Goal: Obtain resource: Obtain resource

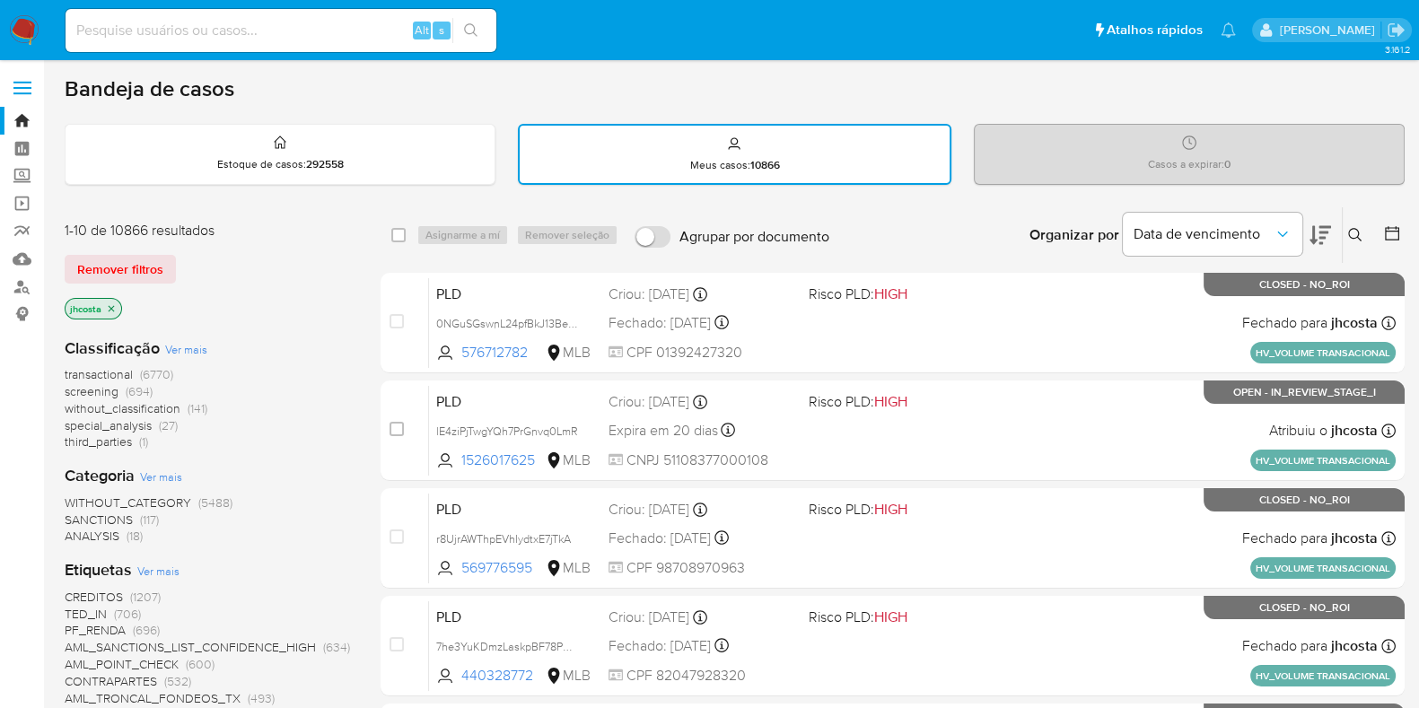
click at [32, 26] on img at bounding box center [24, 30] width 31 height 31
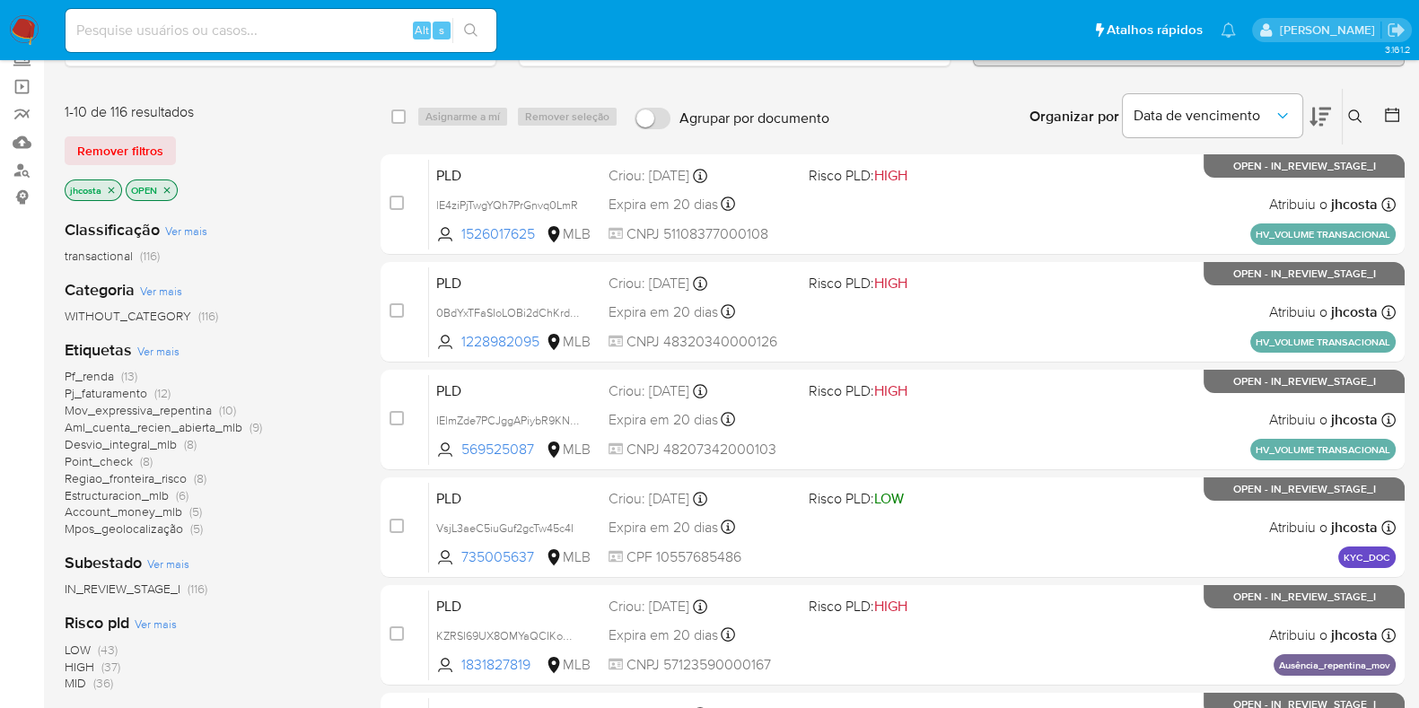
scroll to position [223, 0]
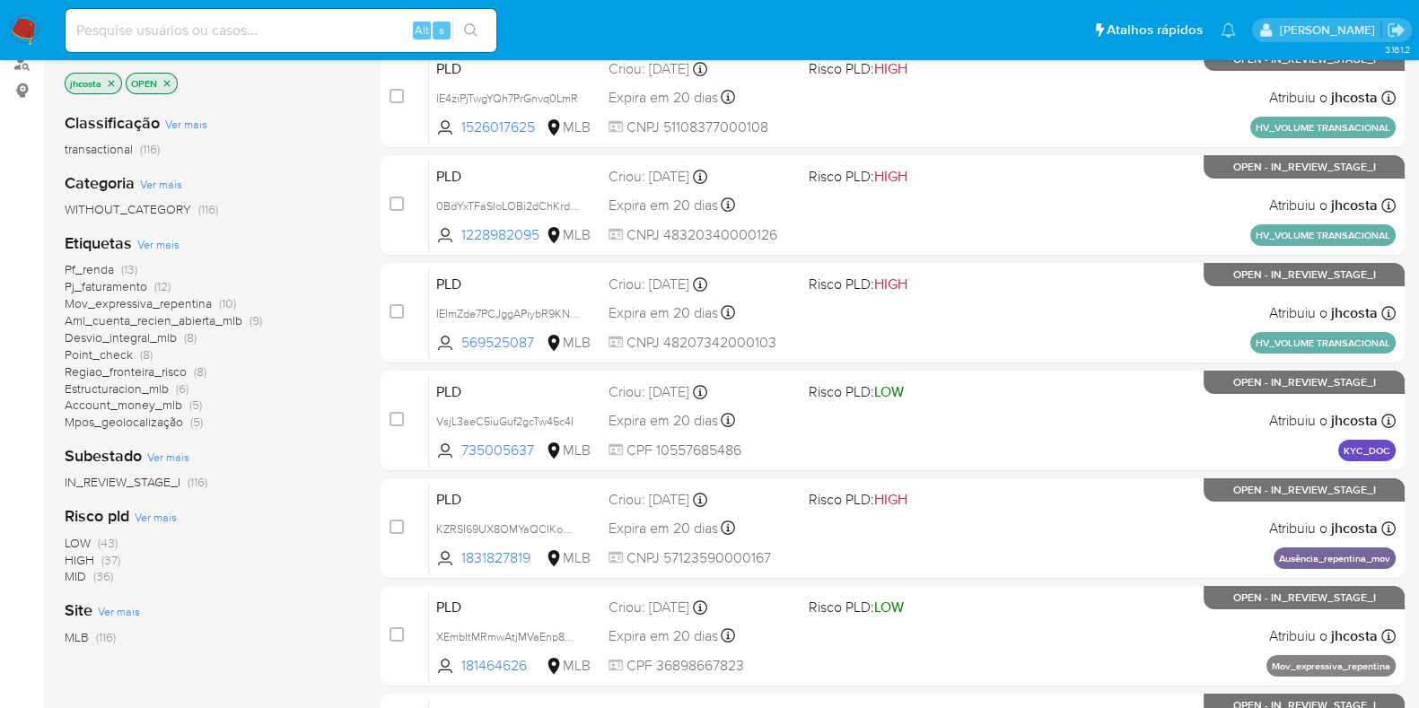
click at [179, 300] on span "Mov_expressiva_repentina" at bounding box center [138, 303] width 147 height 18
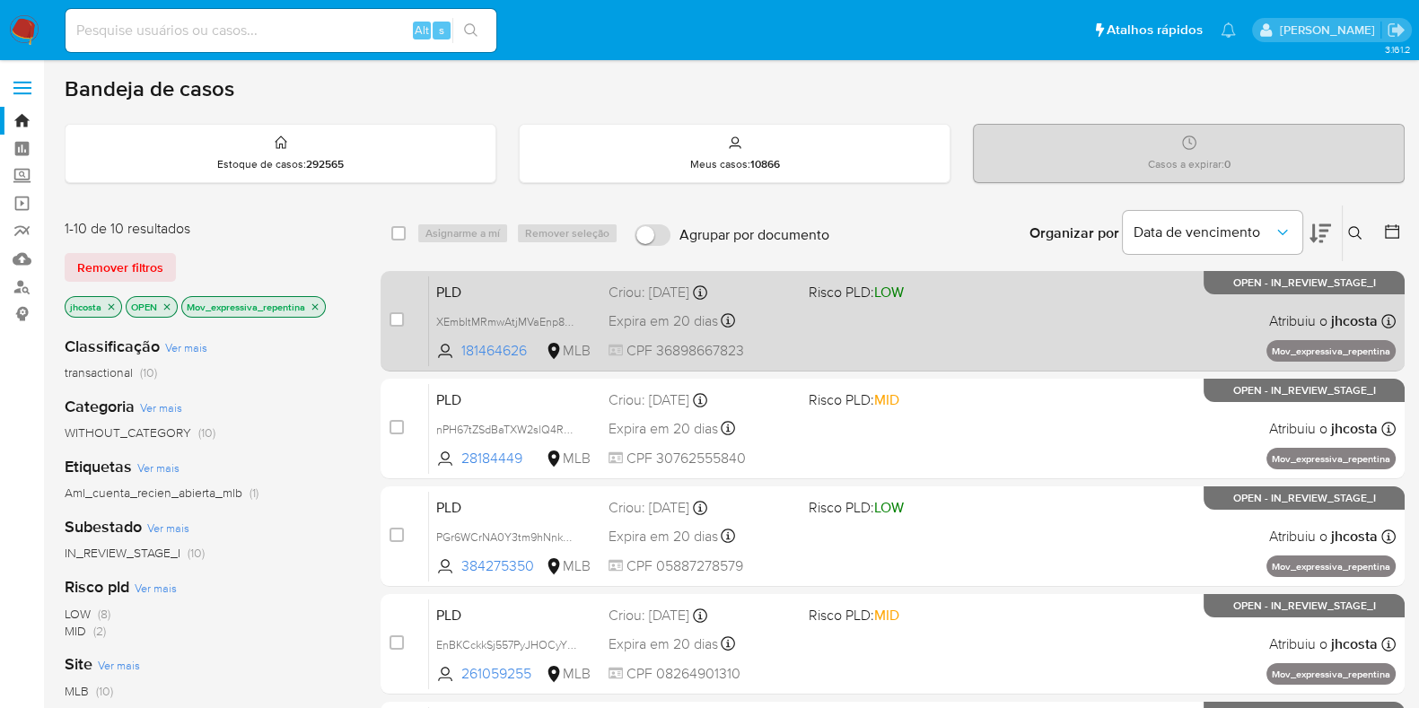
click at [920, 314] on div "PLD XEmbItMRmwAtjMVaEnp8mfV7 181464626 MLB Risco PLD: LOW Criou: 12/09/2025 Cri…" at bounding box center [912, 321] width 967 height 91
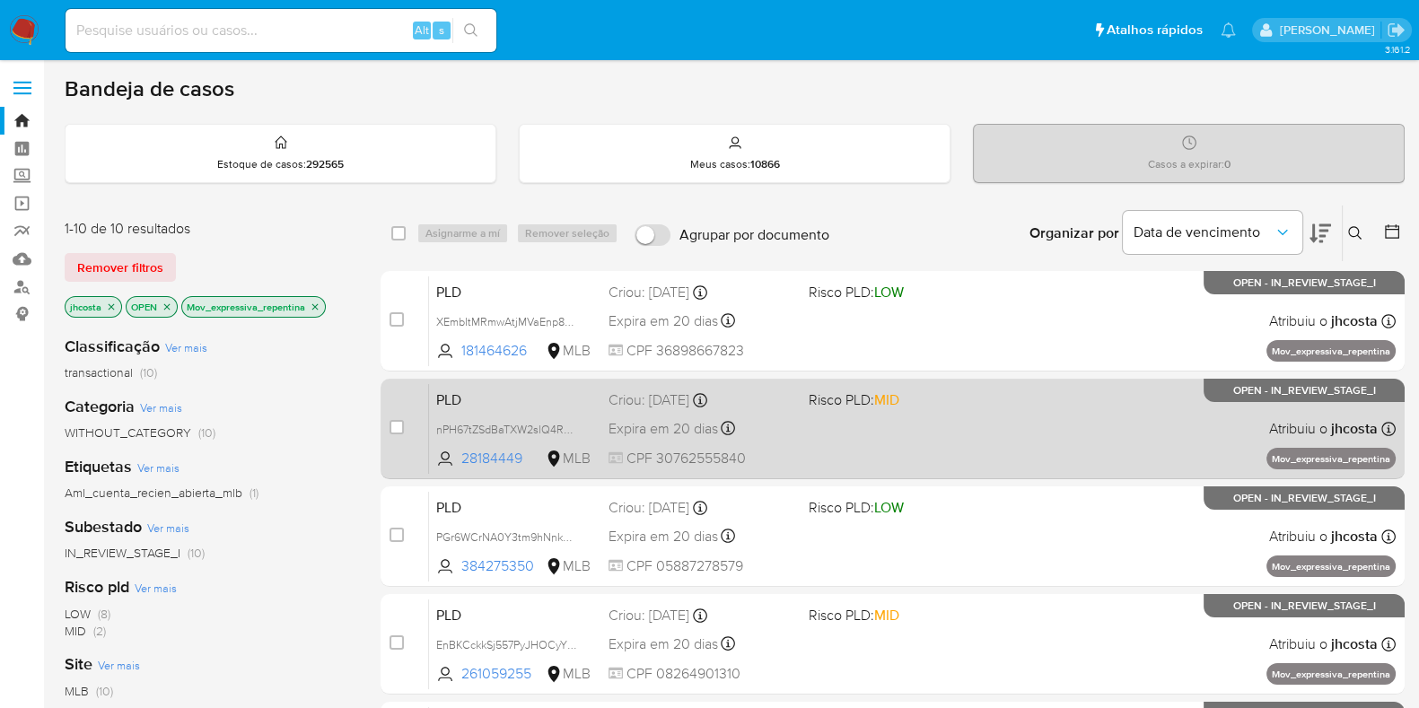
click at [855, 451] on div "PLD nPH67tZSdBaTXW2slQ4RwoOG 28184449 MLB Risco PLD: MID Criou: 12/09/2025 Crio…" at bounding box center [912, 428] width 967 height 91
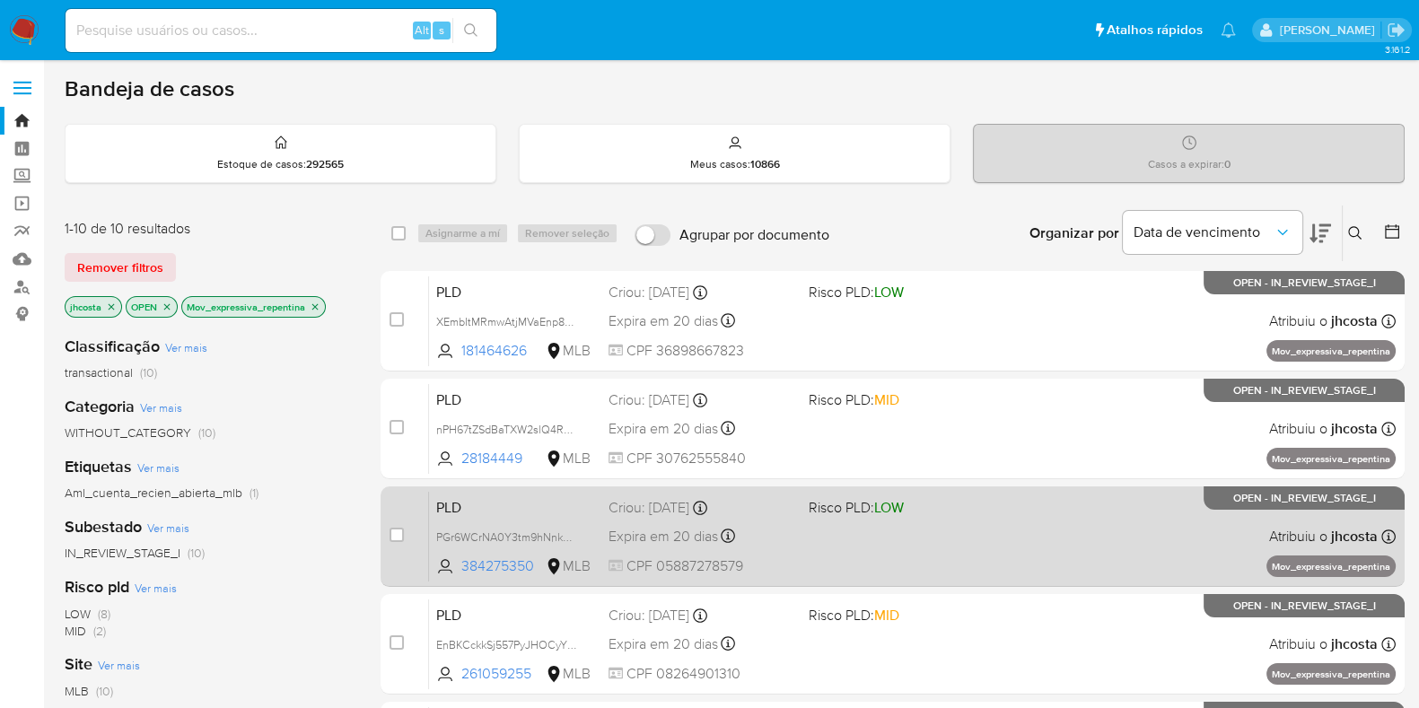
scroll to position [223, 0]
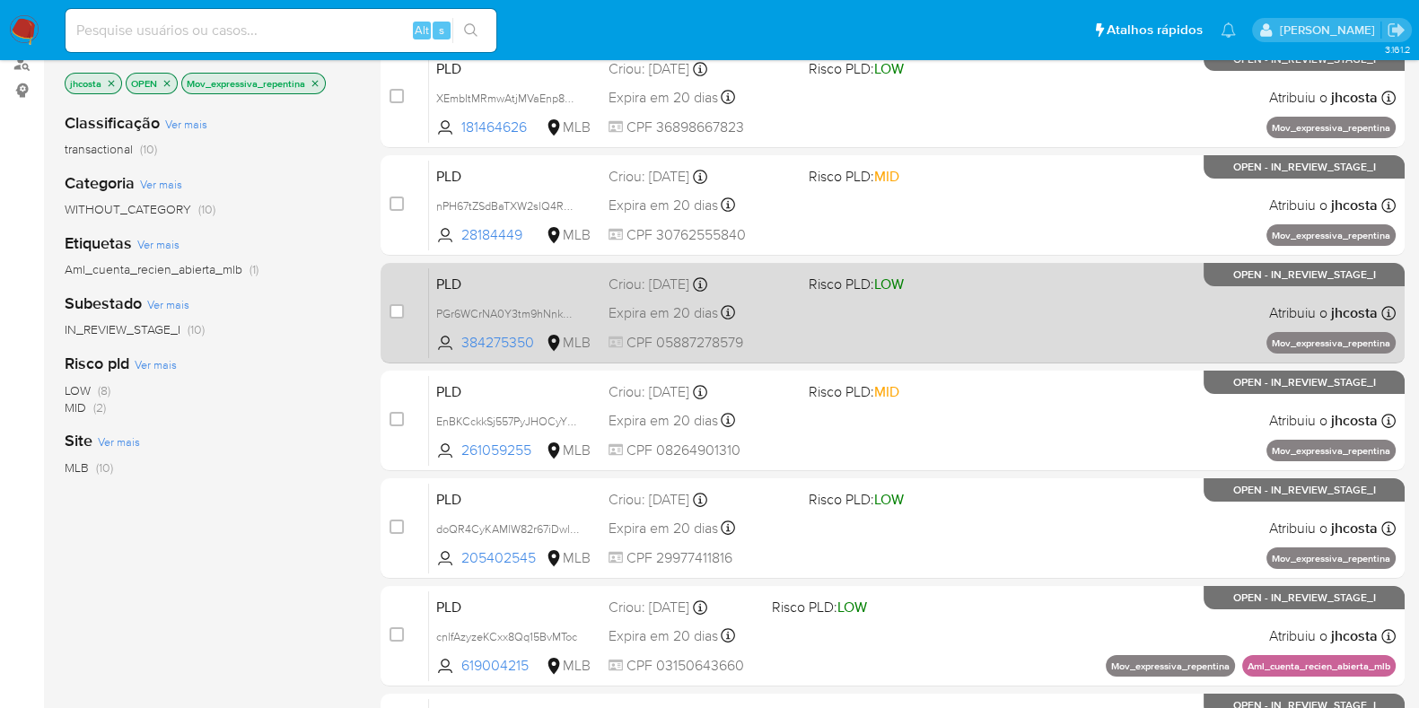
click at [844, 312] on div "PLD PGr6WCrNA0Y3tm9hNnkOhwTb 384275350 MLB Risco PLD: LOW Criou: 12/09/2025 Cri…" at bounding box center [912, 312] width 967 height 91
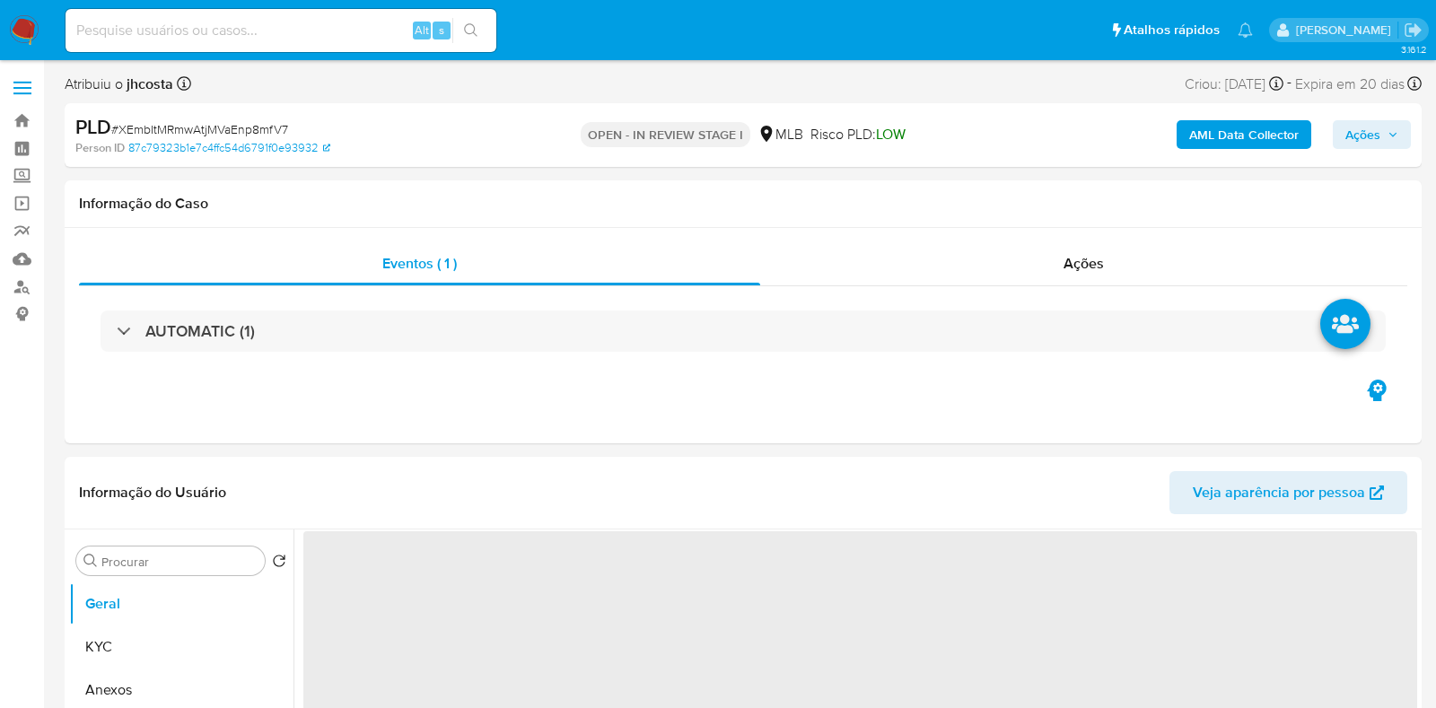
select select "10"
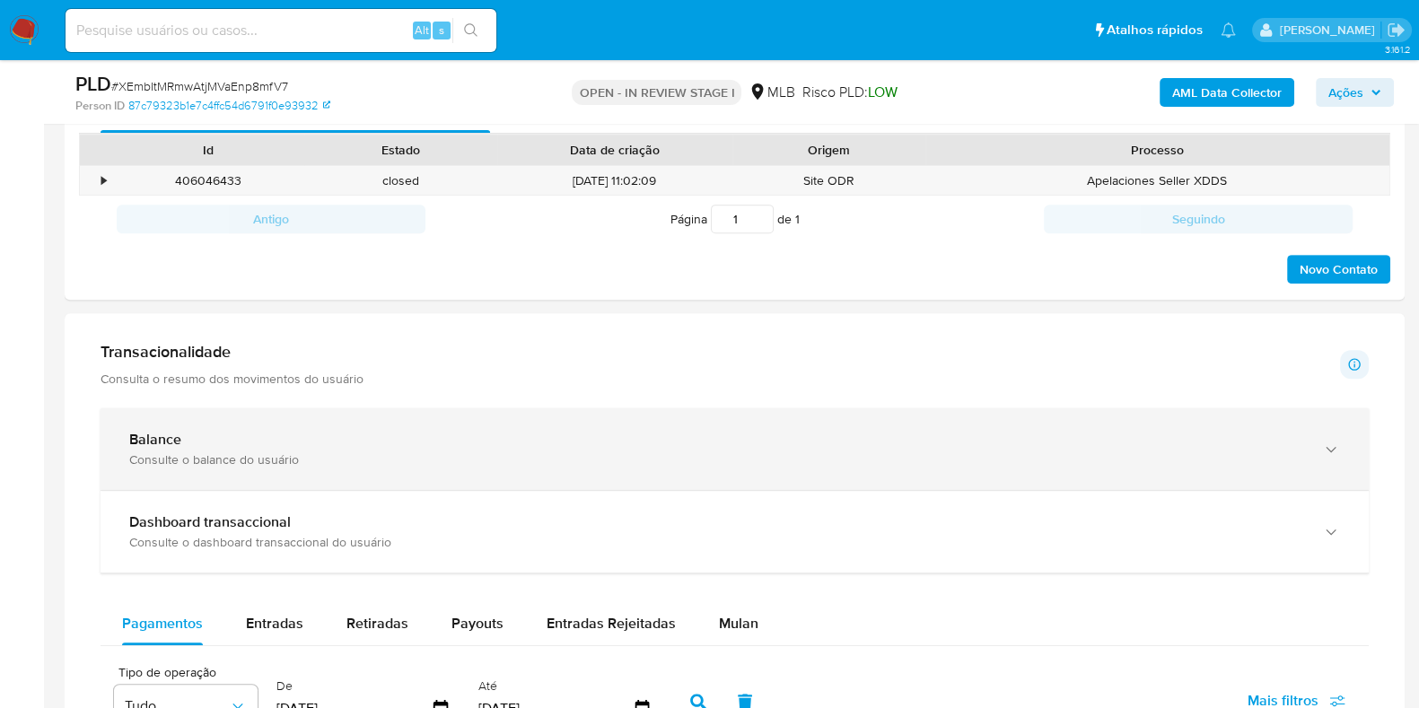
scroll to position [1010, 0]
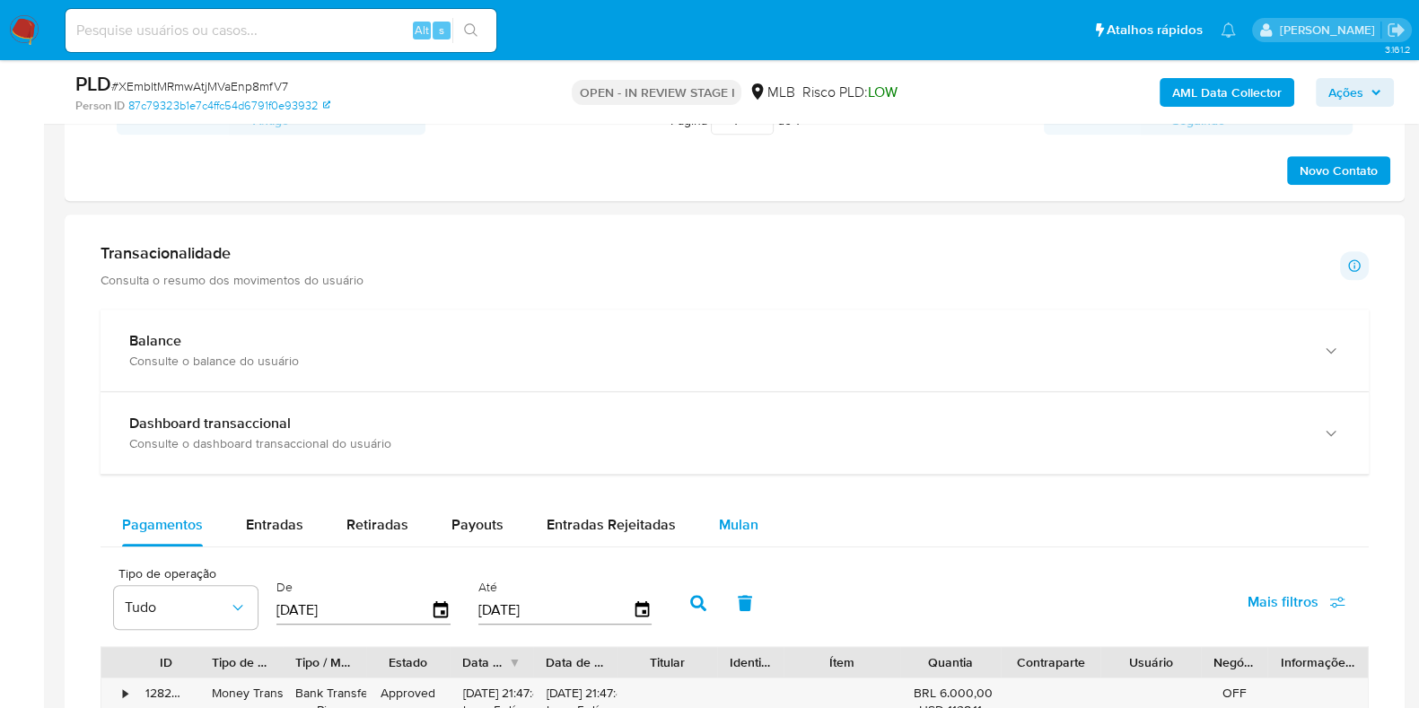
click at [728, 518] on span "Mulan" at bounding box center [738, 524] width 39 height 21
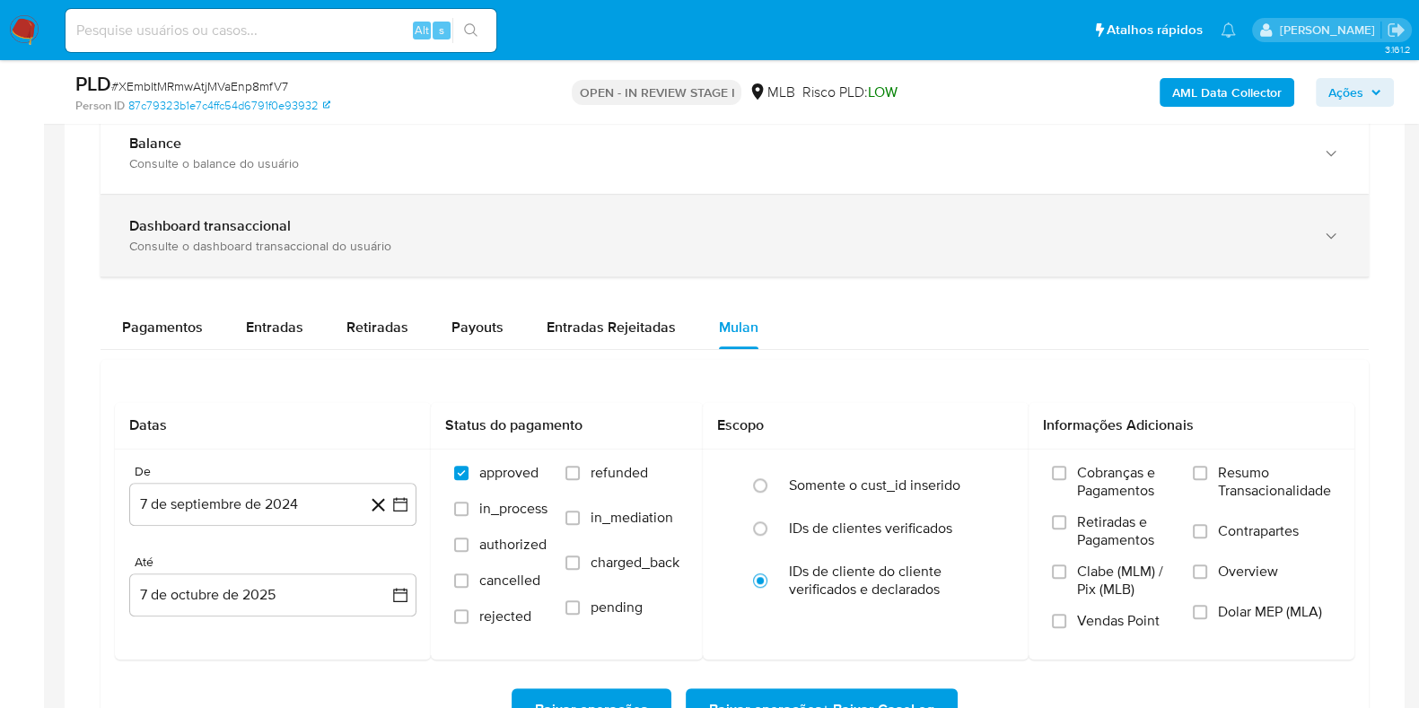
scroll to position [1346, 0]
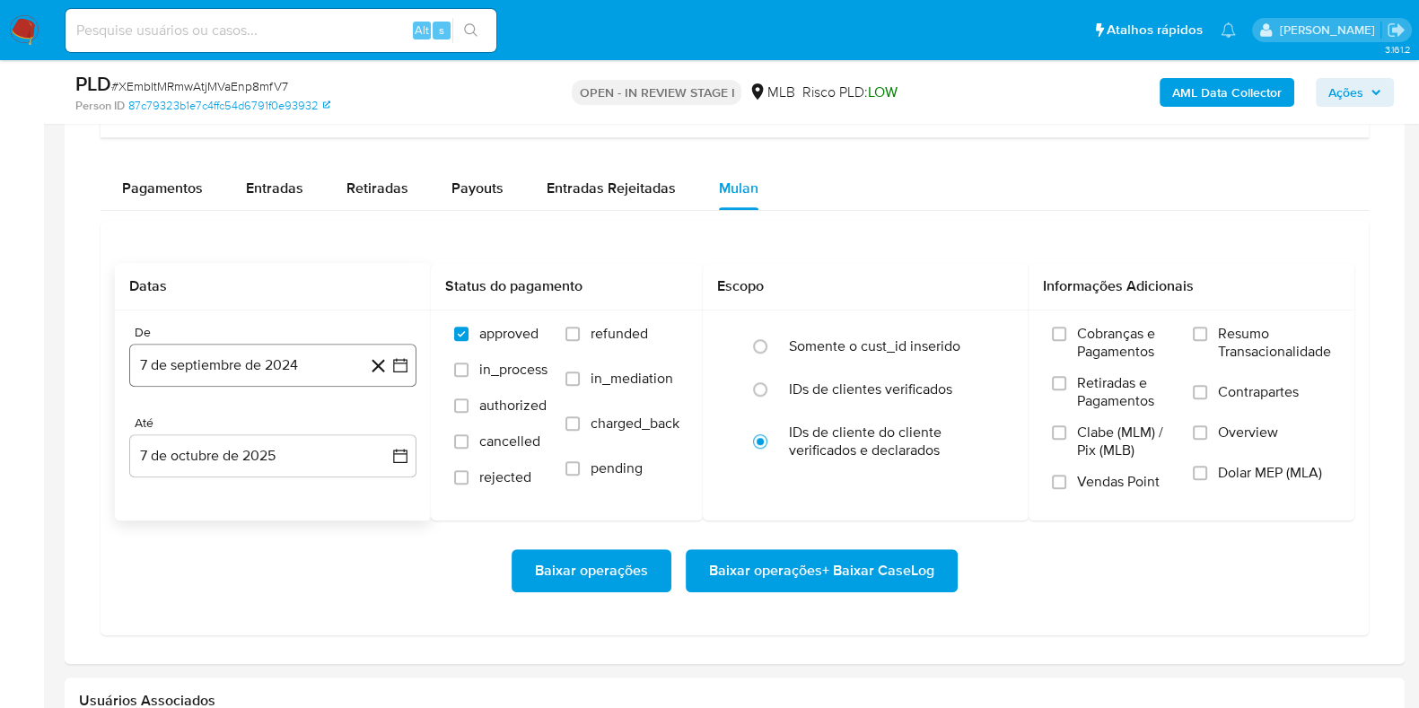
click at [278, 358] on button "7 de septiembre de 2024" at bounding box center [272, 365] width 287 height 43
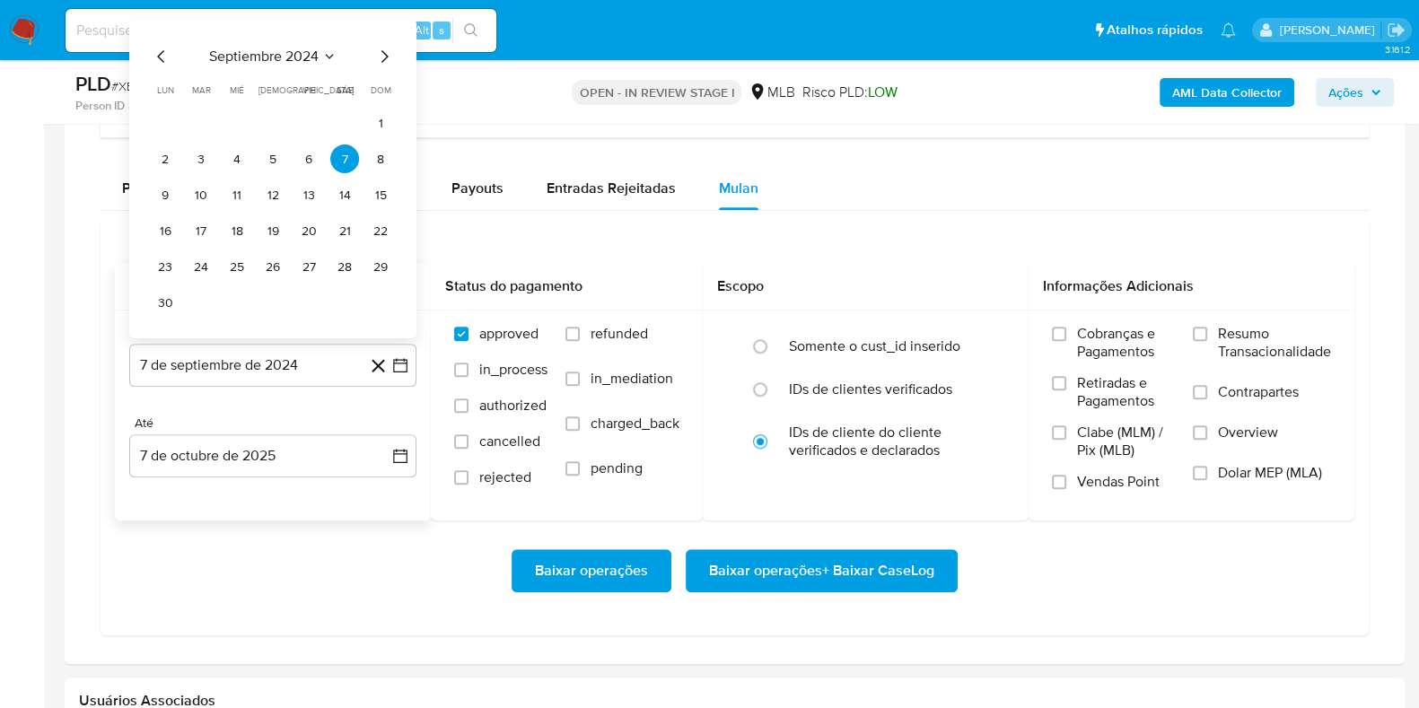
click at [316, 50] on span "septiembre 2024" at bounding box center [263, 57] width 109 height 18
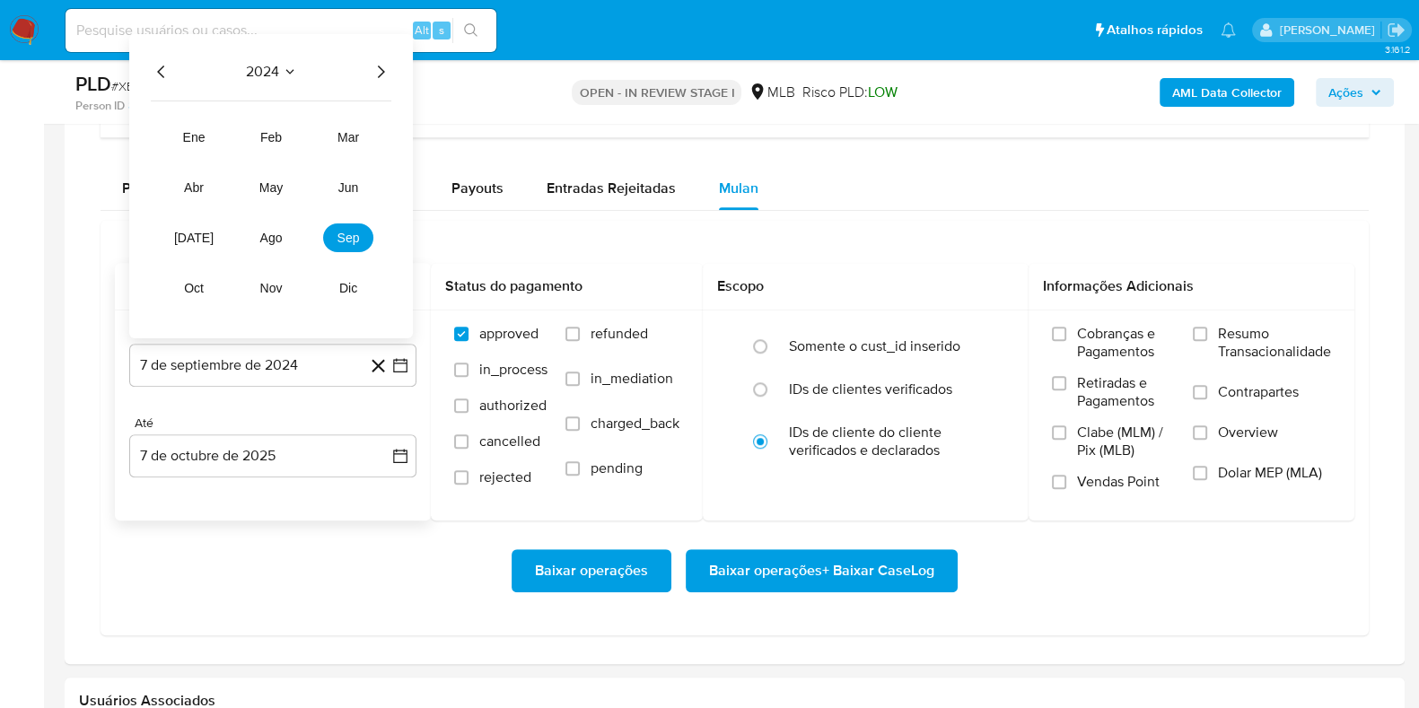
click at [372, 74] on icon "Año siguiente" at bounding box center [381, 72] width 22 height 22
click at [342, 136] on span "mar" at bounding box center [348, 137] width 22 height 14
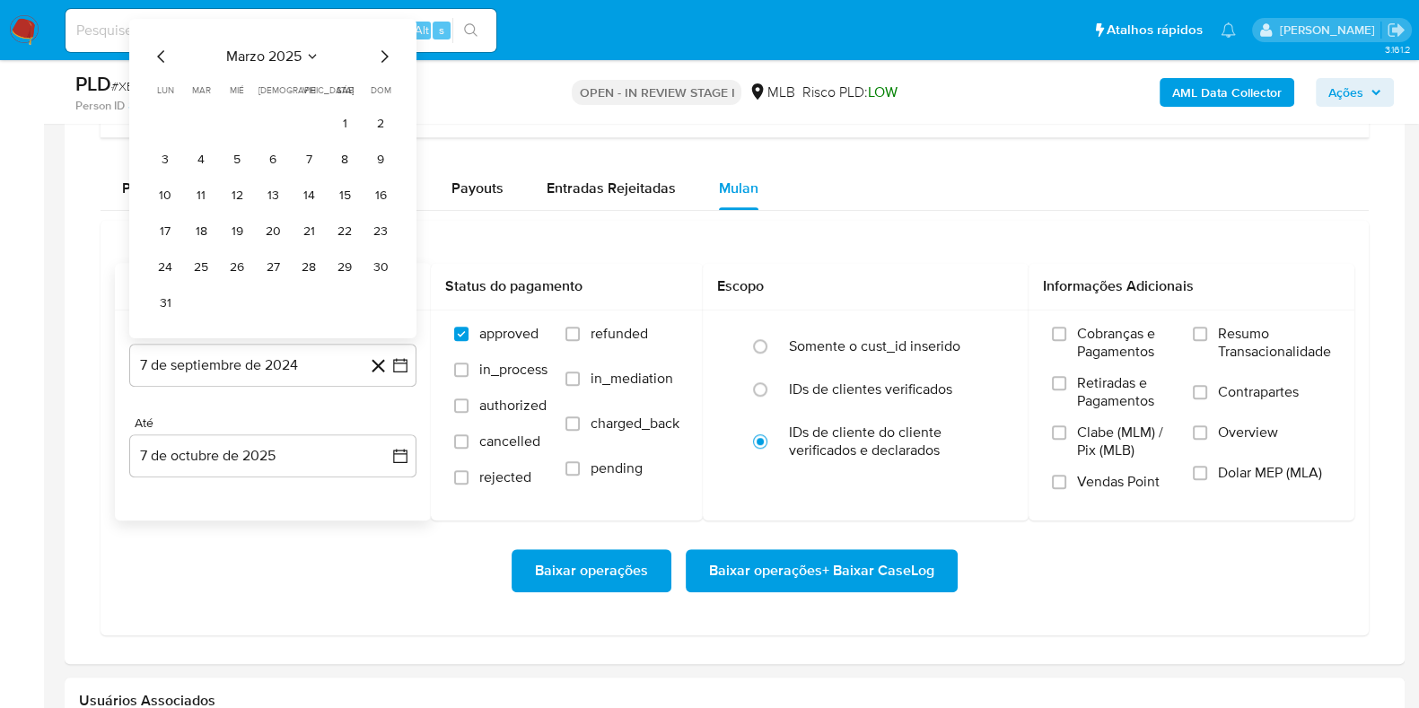
click at [350, 103] on table "lun lunes mar martes mié miércoles jue jueves vie viernes sáb sábado dom doming…" at bounding box center [273, 199] width 244 height 233
click at [340, 122] on button "1" at bounding box center [344, 123] width 29 height 29
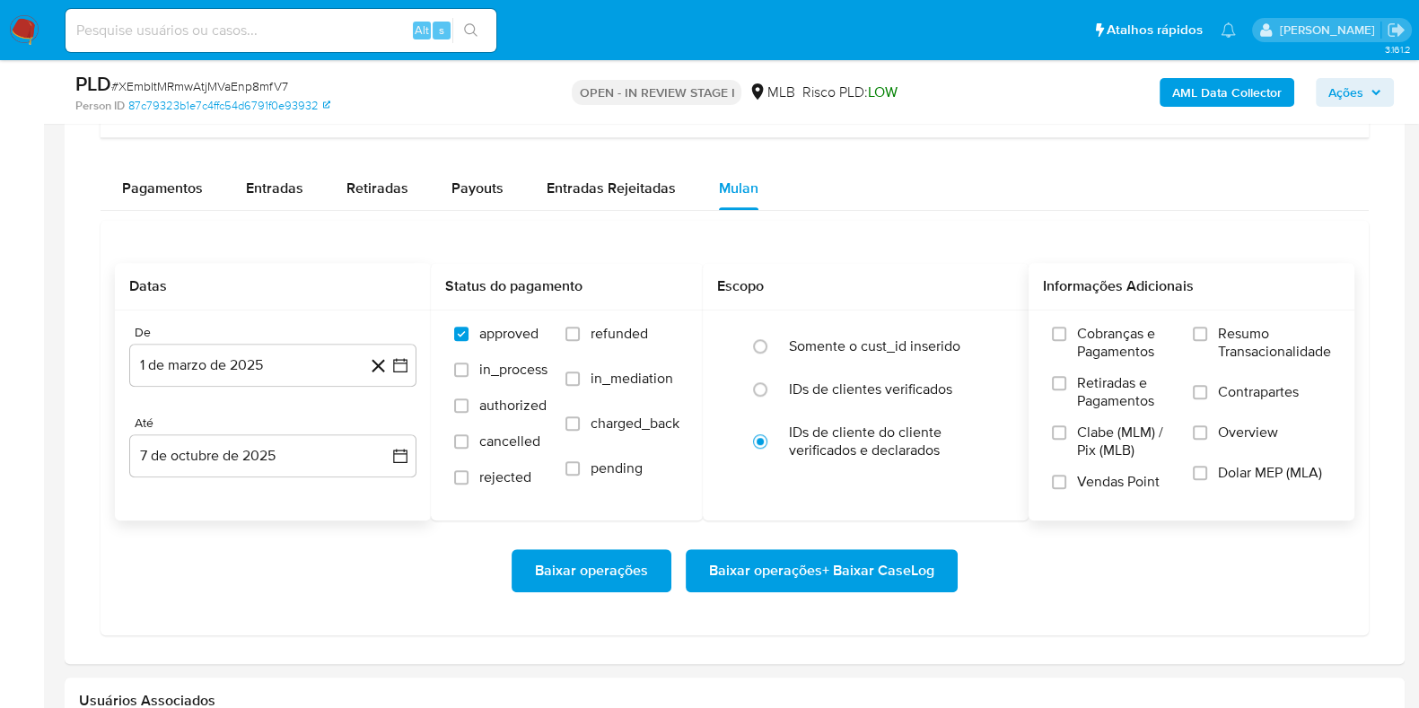
click at [1205, 325] on label "Resumo Transacionalidade" at bounding box center [1262, 354] width 138 height 58
click at [1205, 327] on input "Resumo Transacionalidade" at bounding box center [1200, 334] width 14 height 14
click at [899, 561] on span "Baixar operações + Baixar CaseLog" at bounding box center [821, 570] width 225 height 39
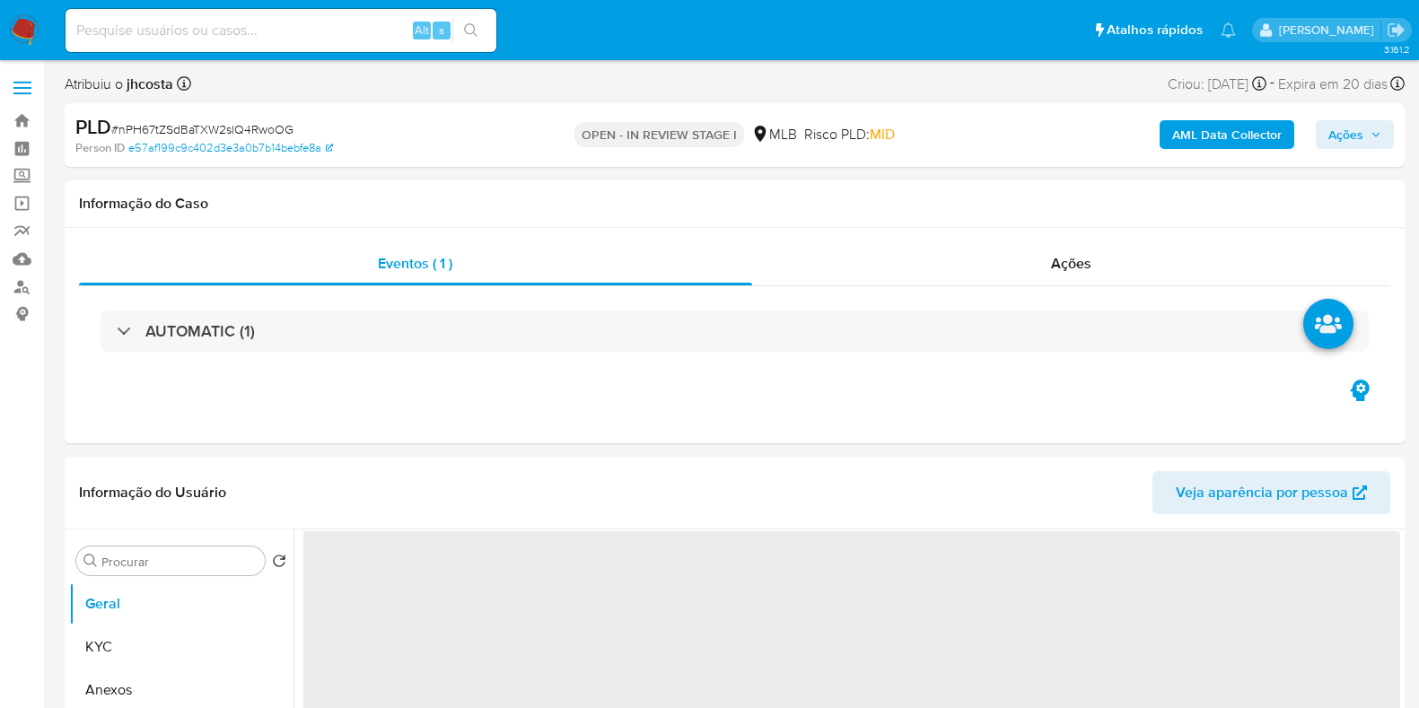
select select "10"
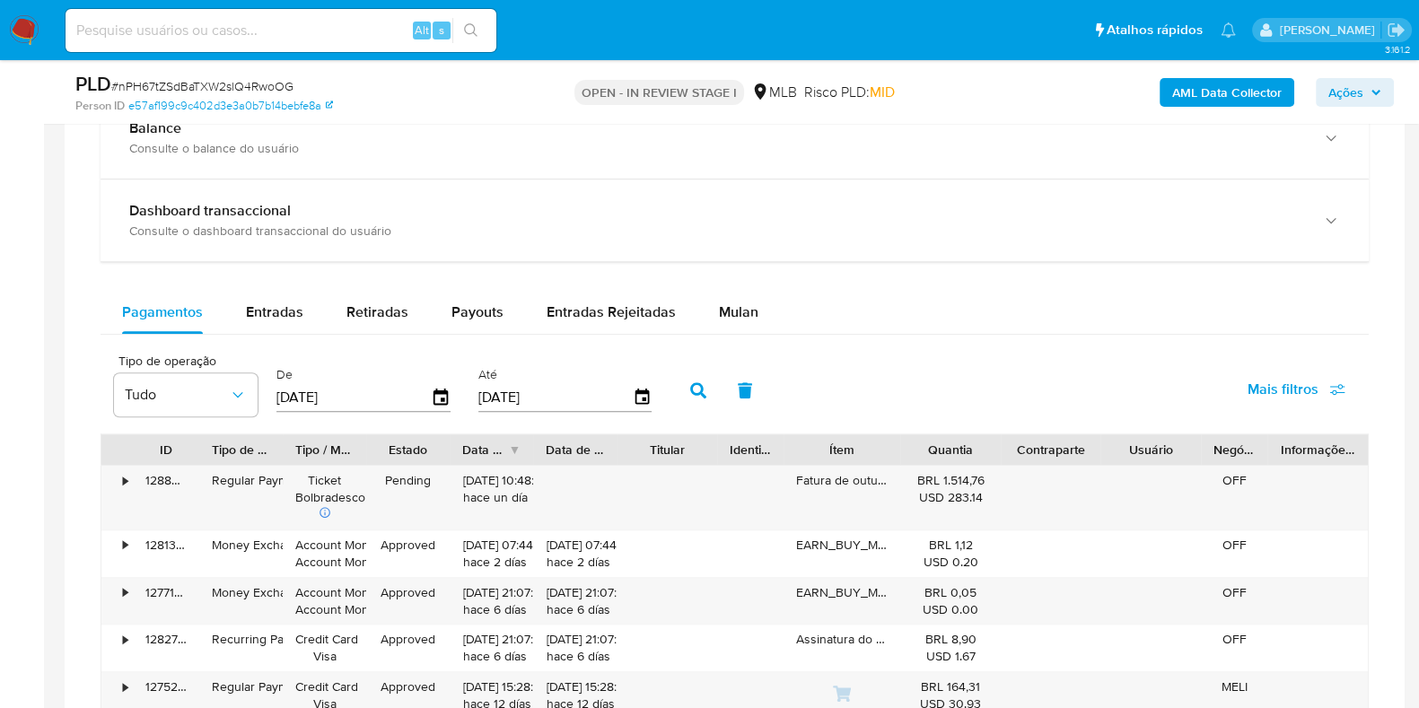
scroll to position [1346, 0]
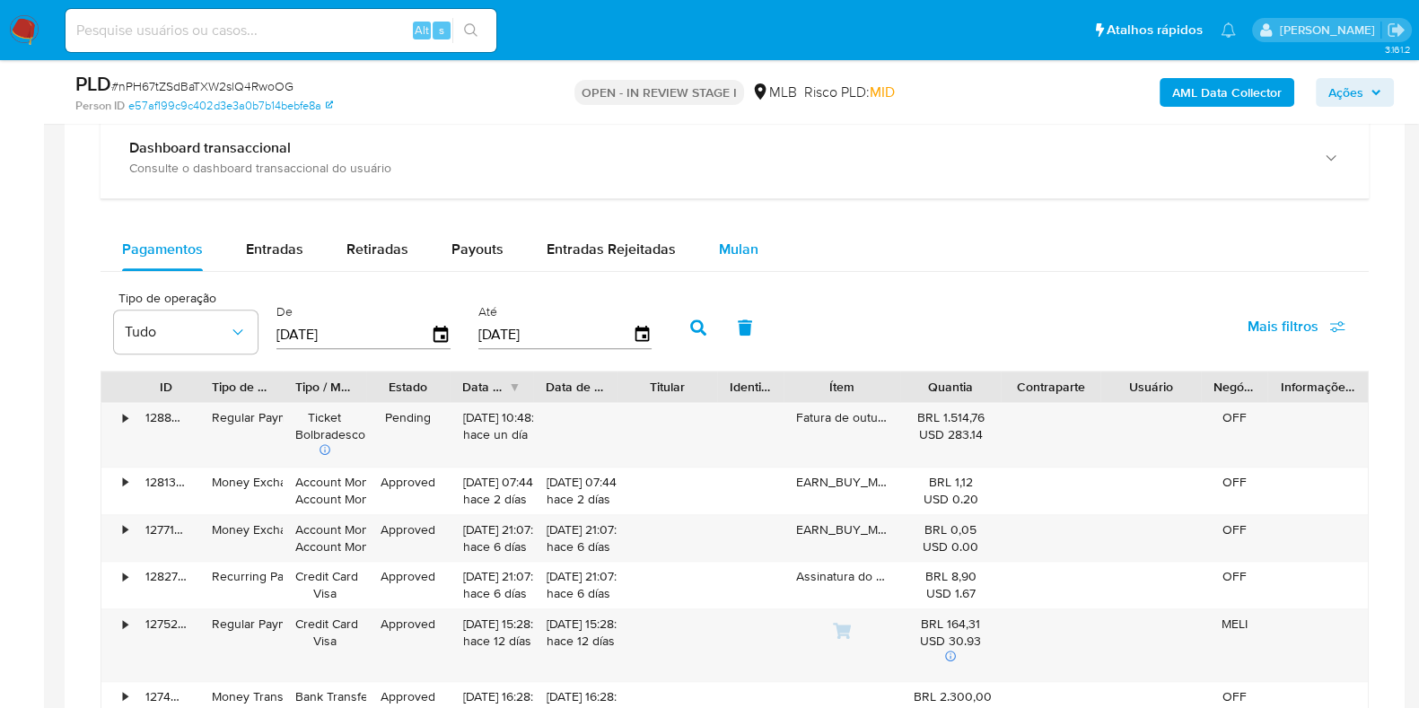
click at [722, 239] on span "Mulan" at bounding box center [738, 249] width 39 height 21
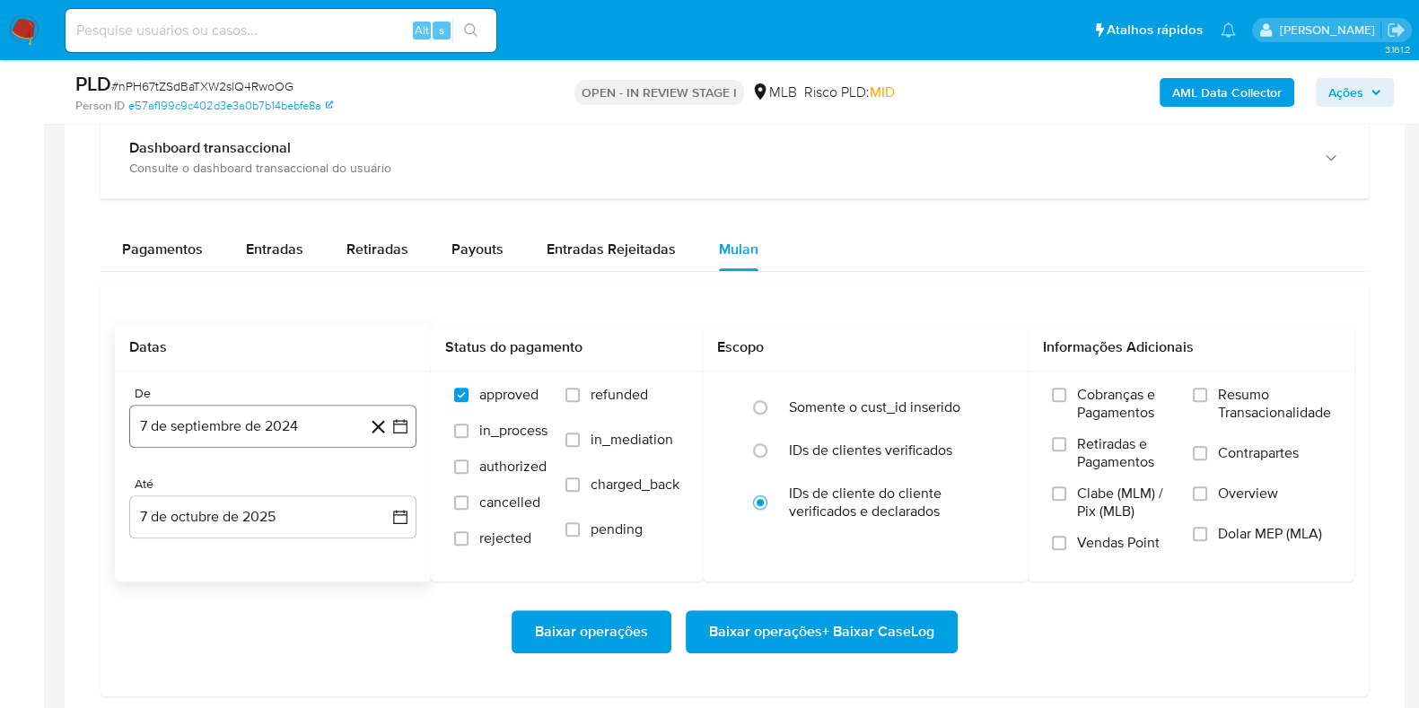
click at [296, 421] on button "7 de septiembre de 2024" at bounding box center [272, 426] width 287 height 43
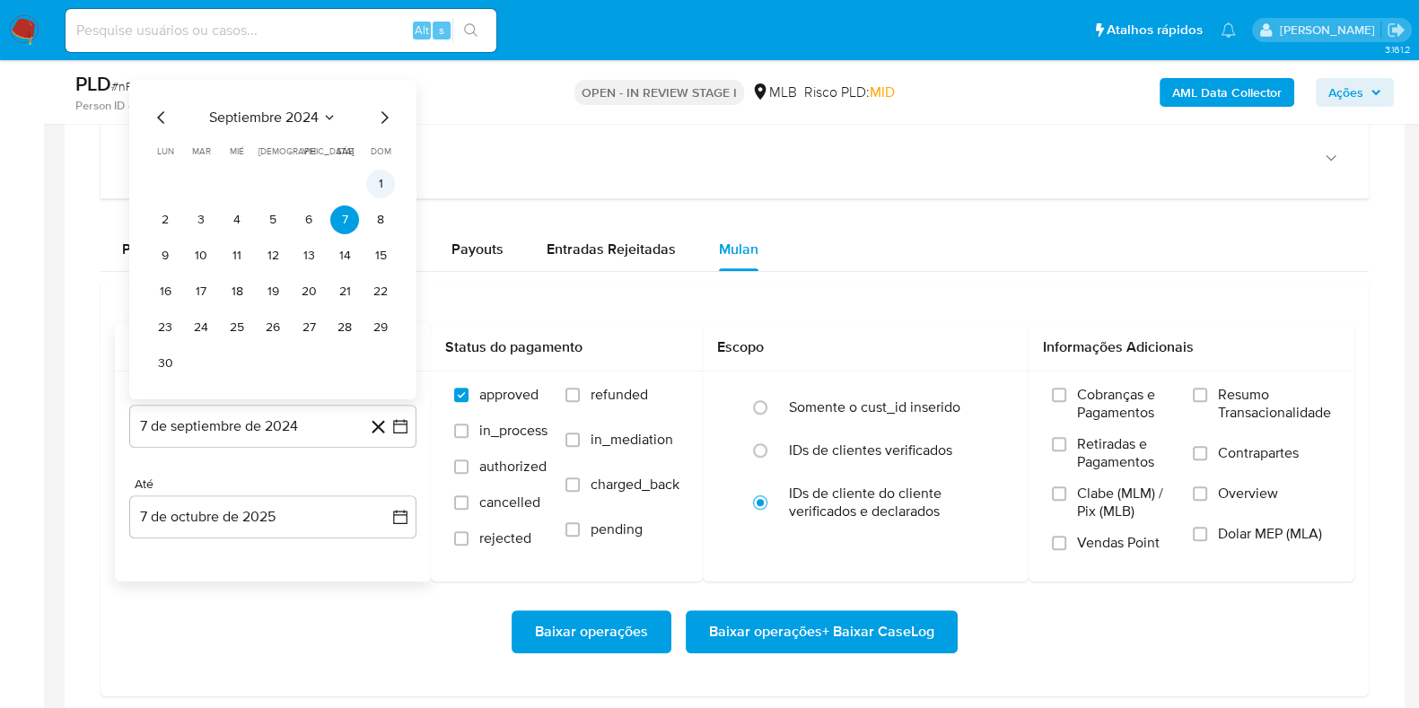
click at [378, 182] on button "1" at bounding box center [380, 184] width 29 height 29
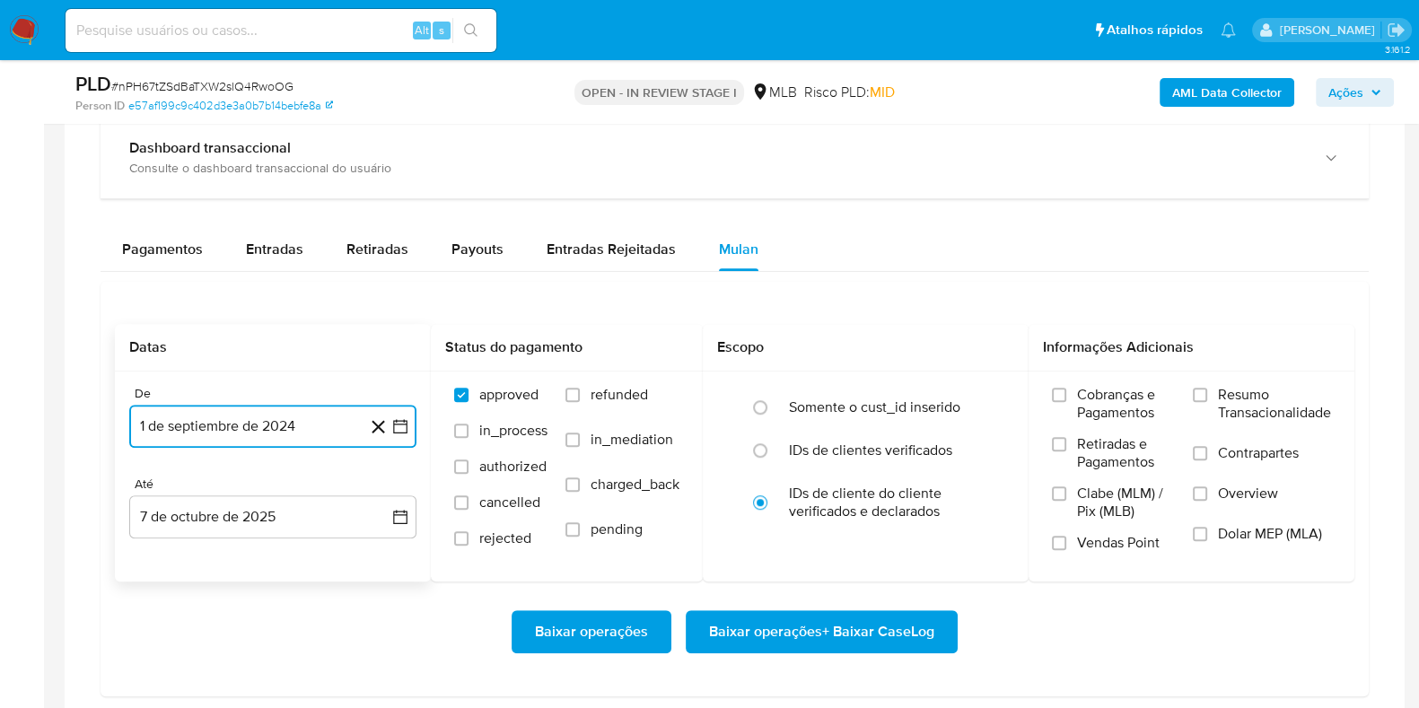
click at [305, 442] on button "1 de septiembre de 2024" at bounding box center [272, 426] width 287 height 43
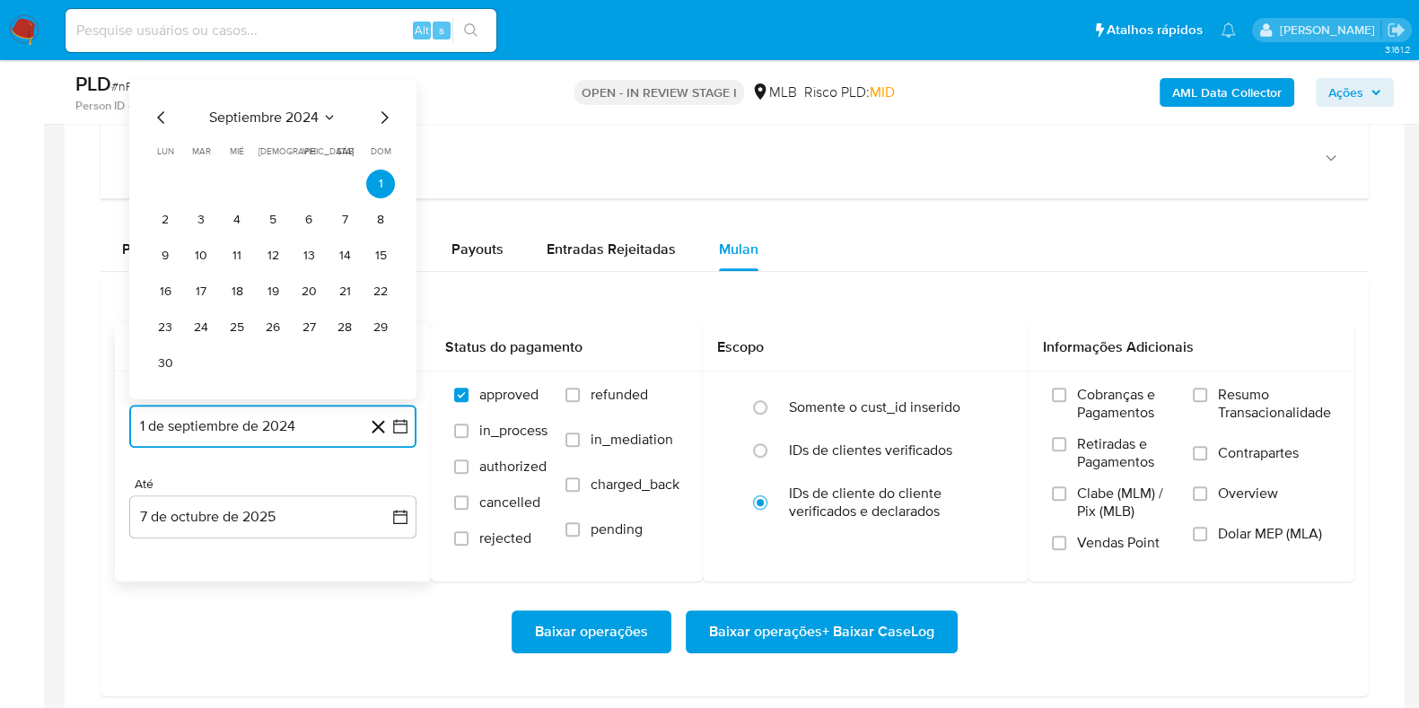
click at [160, 108] on icon "Mes anterior" at bounding box center [162, 118] width 22 height 22
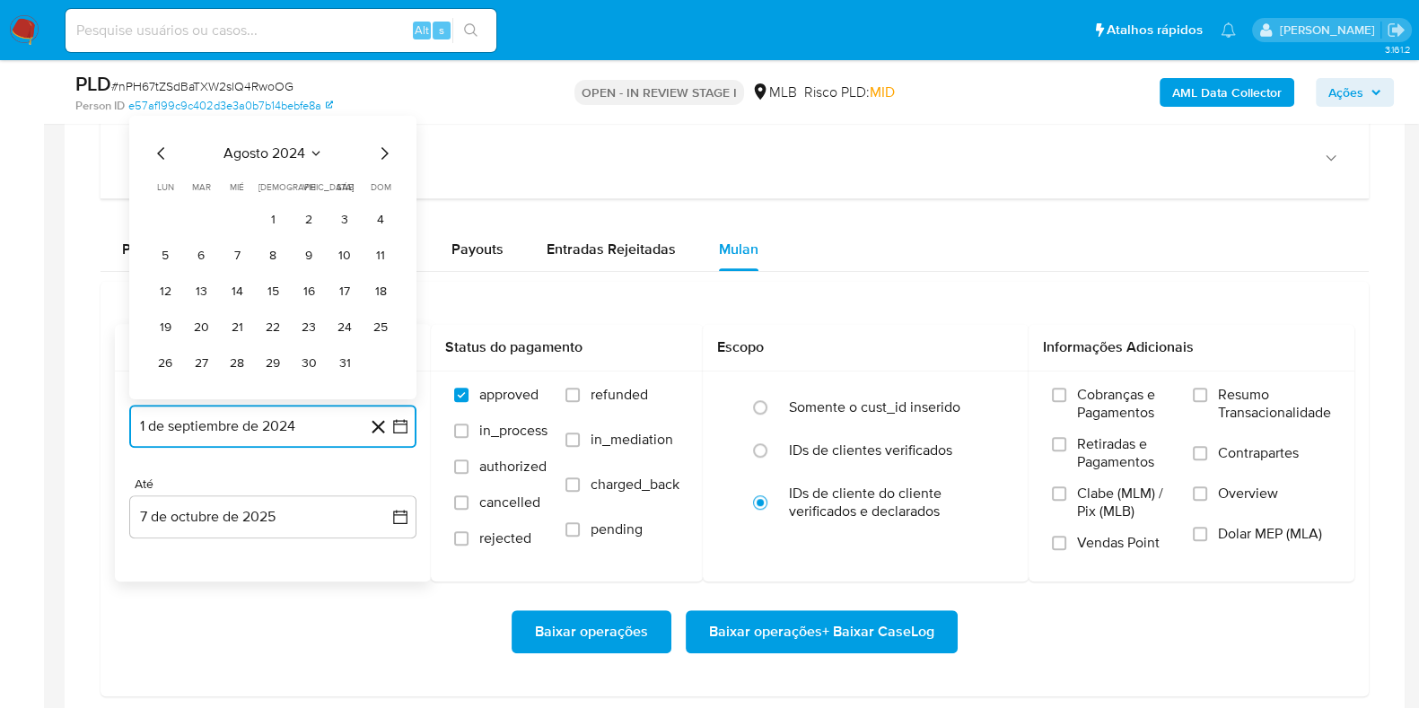
click at [302, 147] on span "agosto 2024" at bounding box center [264, 153] width 82 height 18
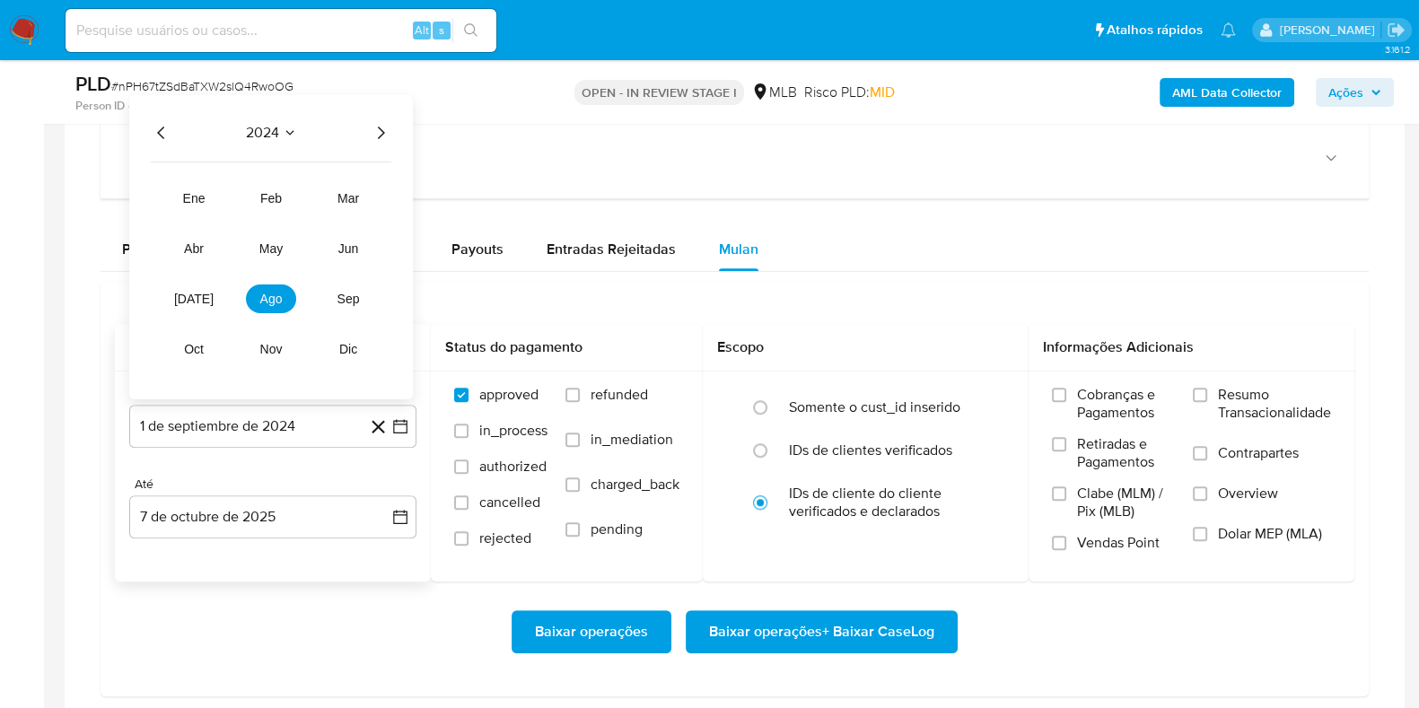
click at [381, 127] on icon "Año siguiente" at bounding box center [381, 133] width 22 height 22
click at [280, 294] on span "ago" at bounding box center [271, 299] width 22 height 14
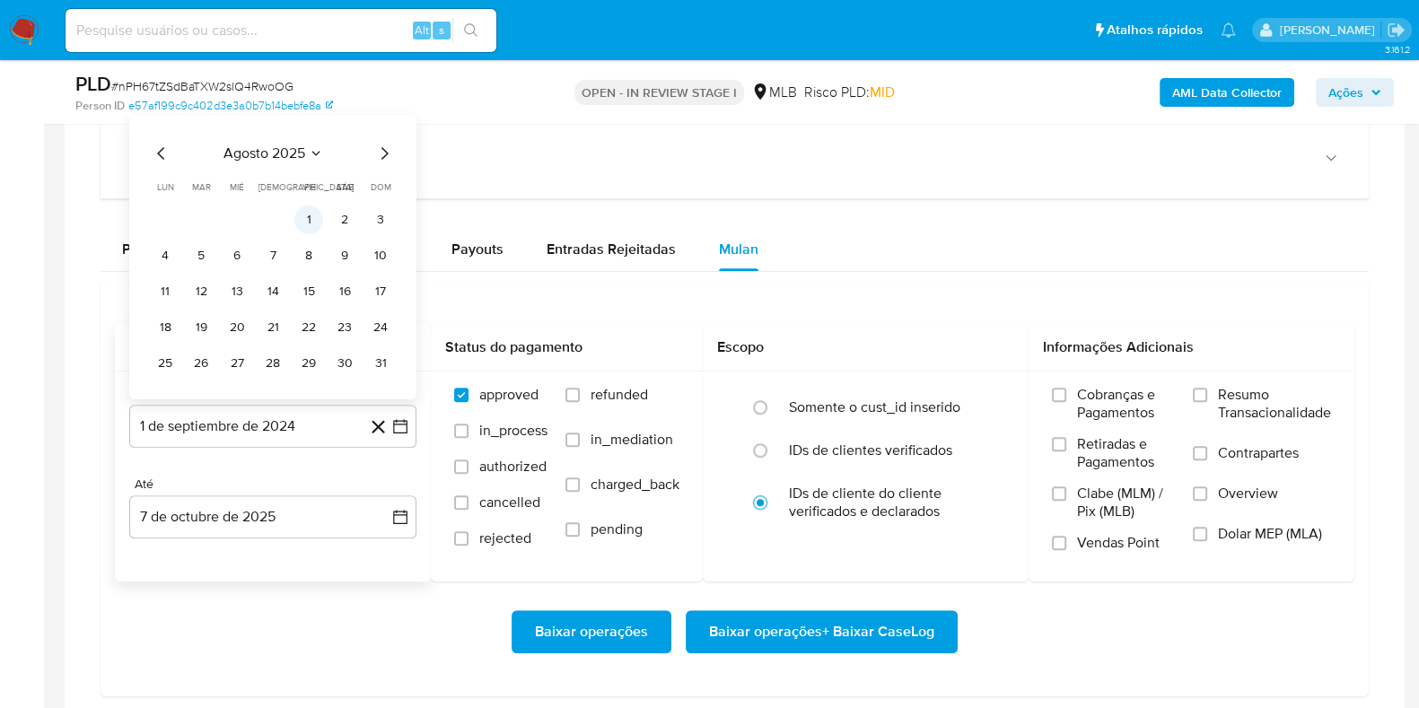
click at [306, 210] on button "1" at bounding box center [308, 220] width 29 height 29
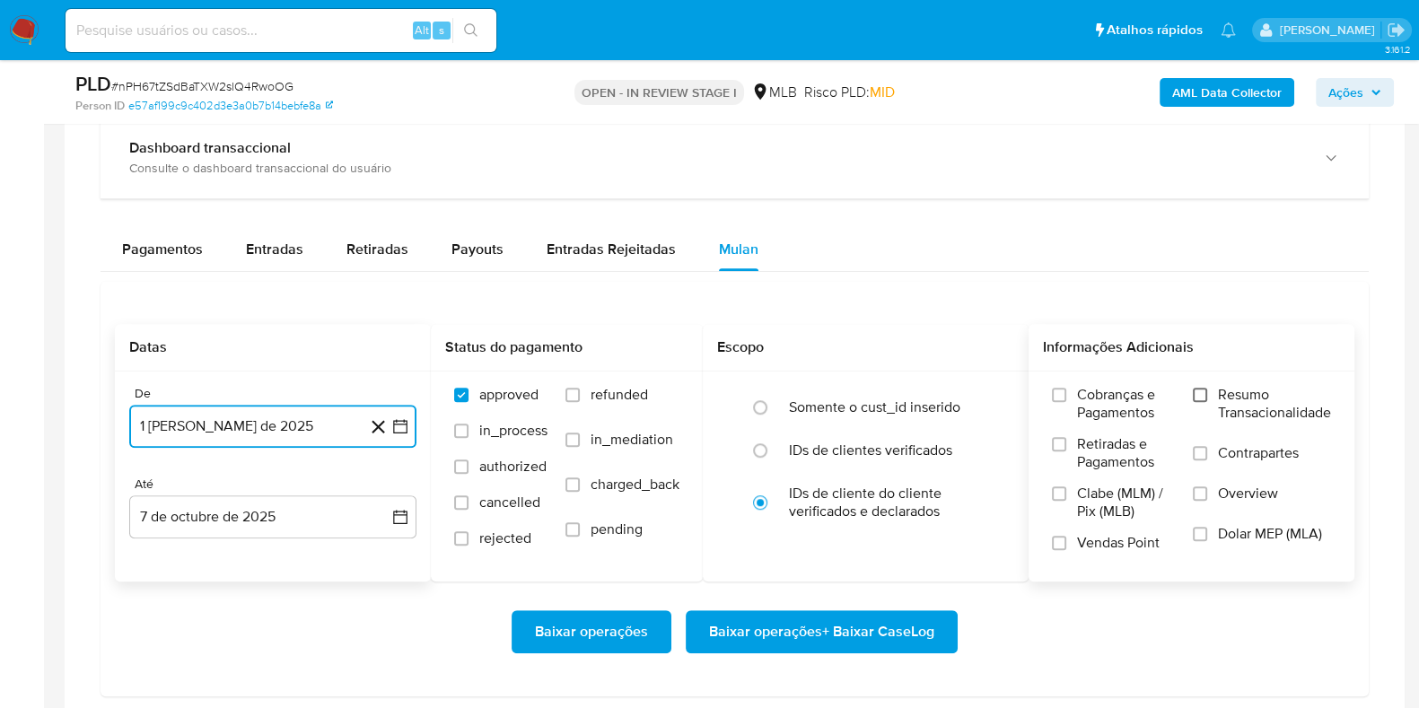
click at [1195, 396] on input "Resumo Transacionalidade" at bounding box center [1200, 395] width 14 height 14
click at [276, 413] on button "1 [PERSON_NAME] de 2025" at bounding box center [272, 426] width 287 height 43
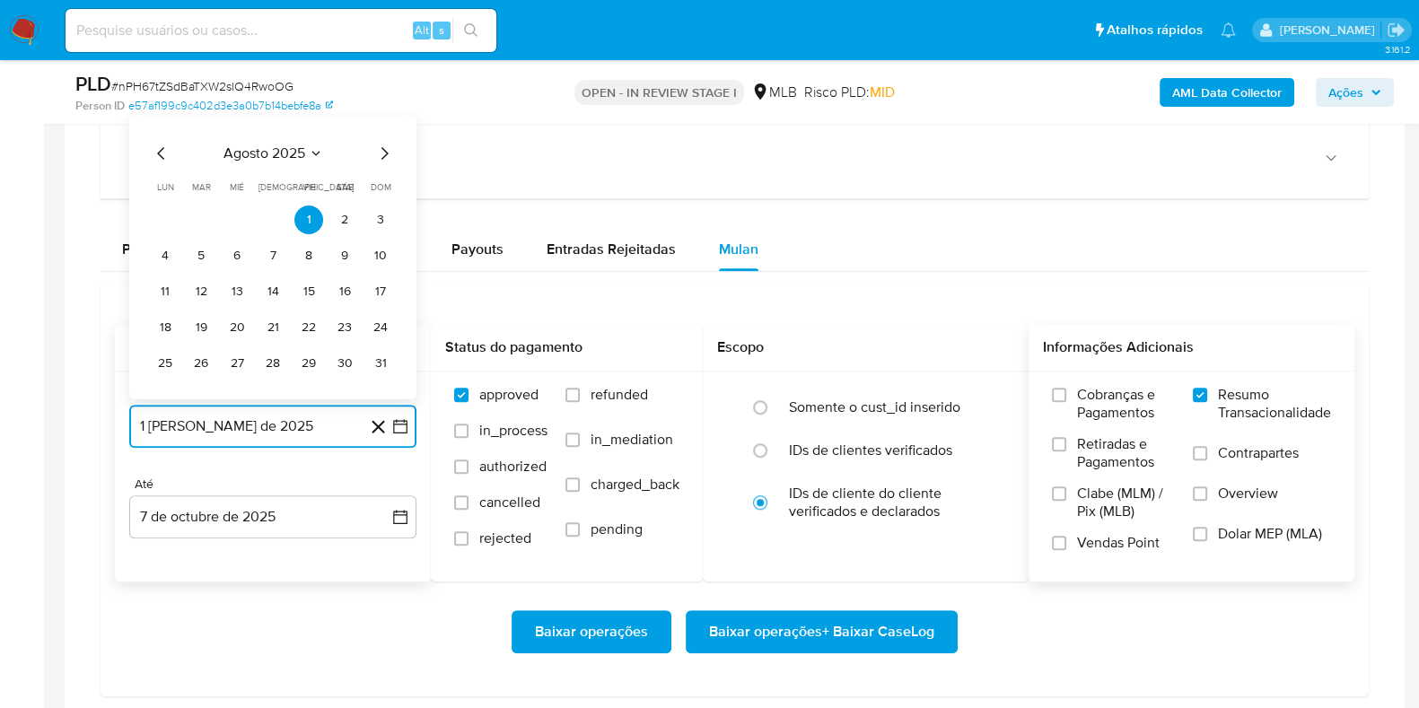
click at [289, 145] on span "agosto 2025" at bounding box center [264, 153] width 82 height 18
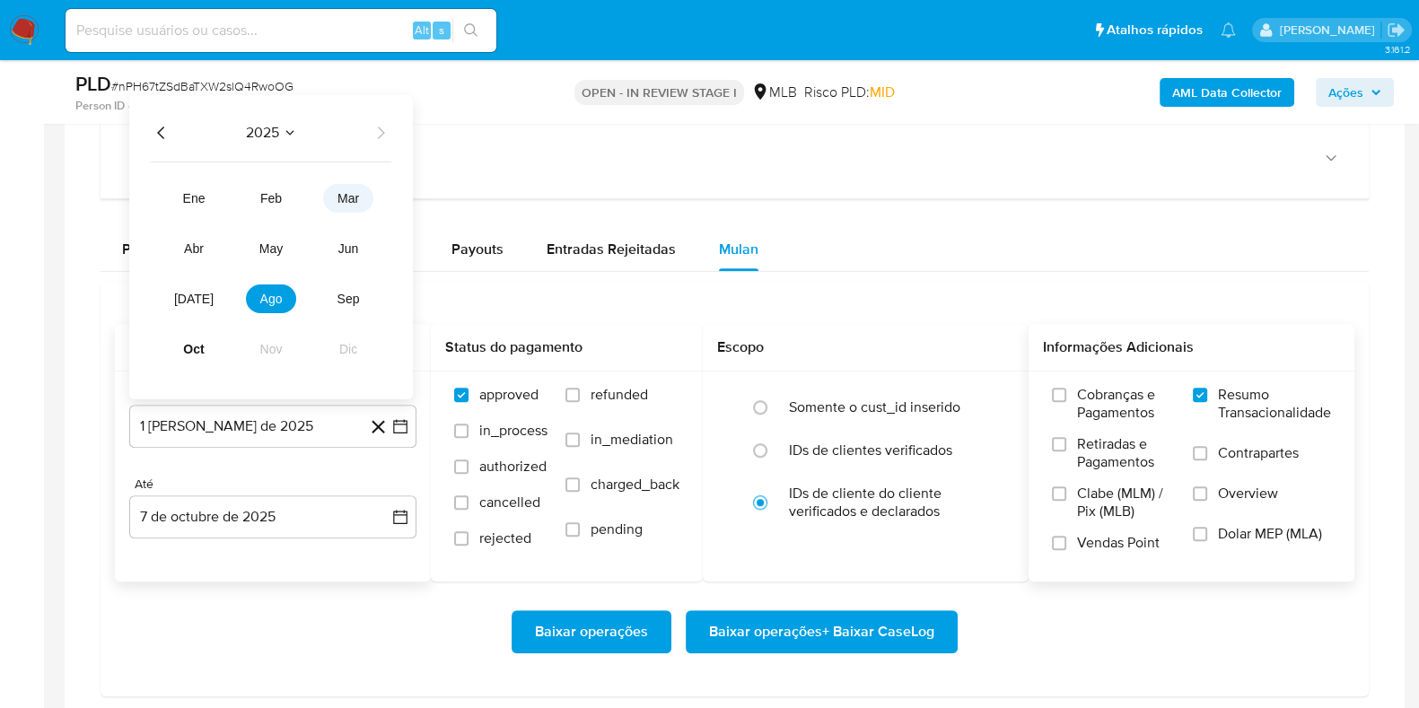
click at [346, 191] on span "mar" at bounding box center [348, 198] width 22 height 14
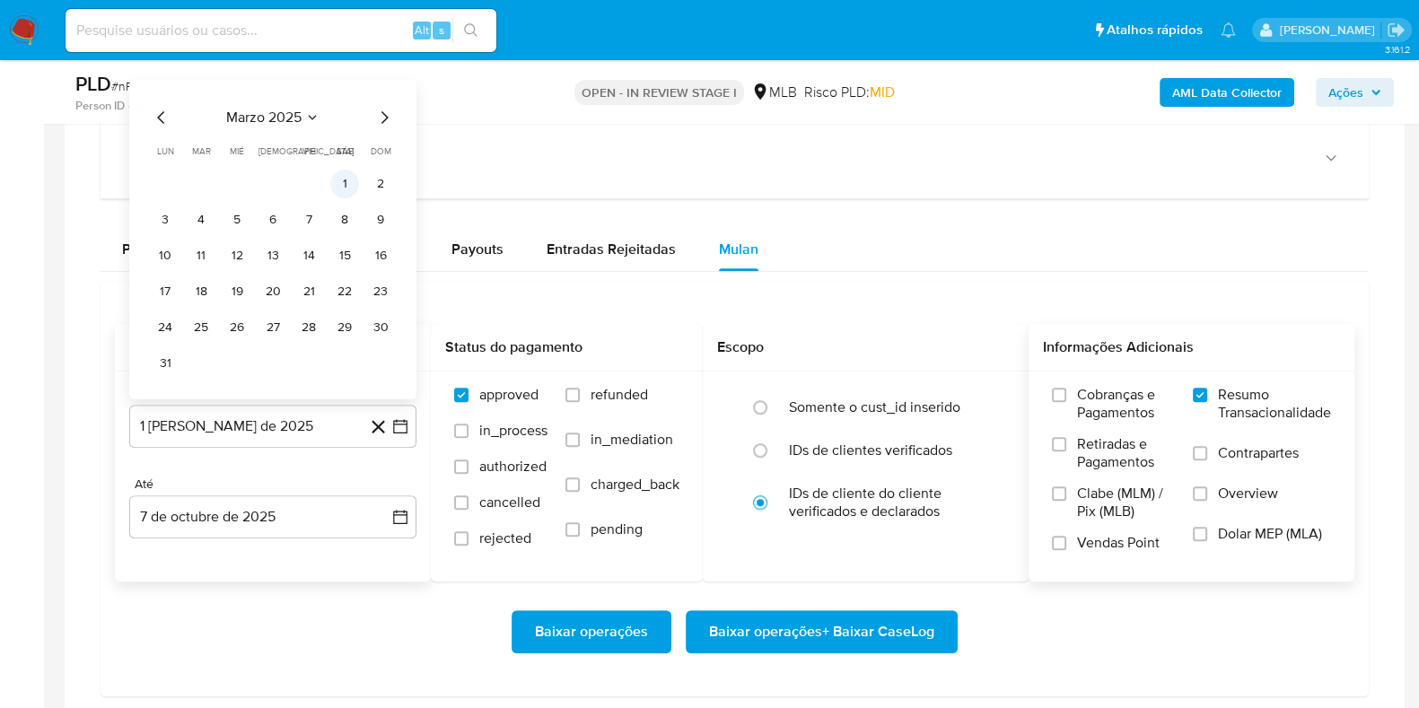
click at [347, 175] on button "1" at bounding box center [344, 184] width 29 height 29
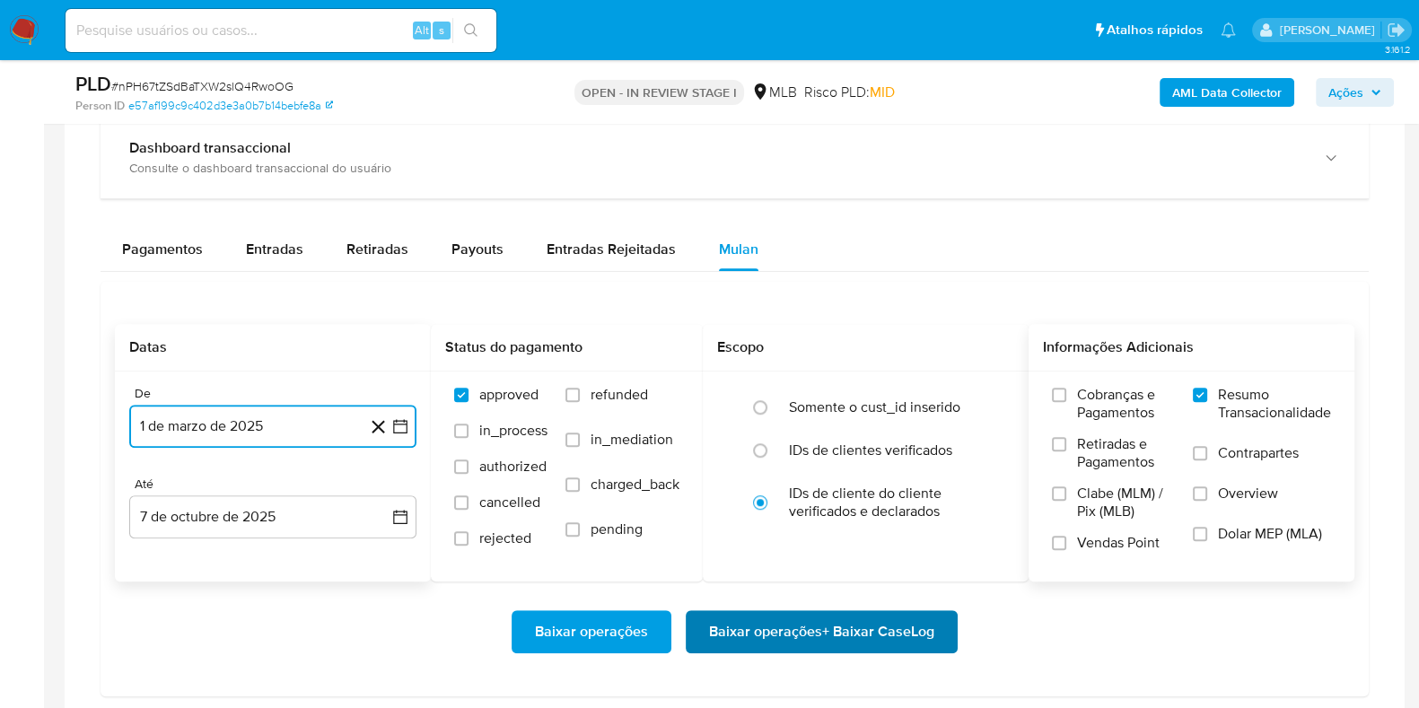
click at [848, 628] on span "Baixar operações + Baixar CaseLog" at bounding box center [821, 631] width 225 height 39
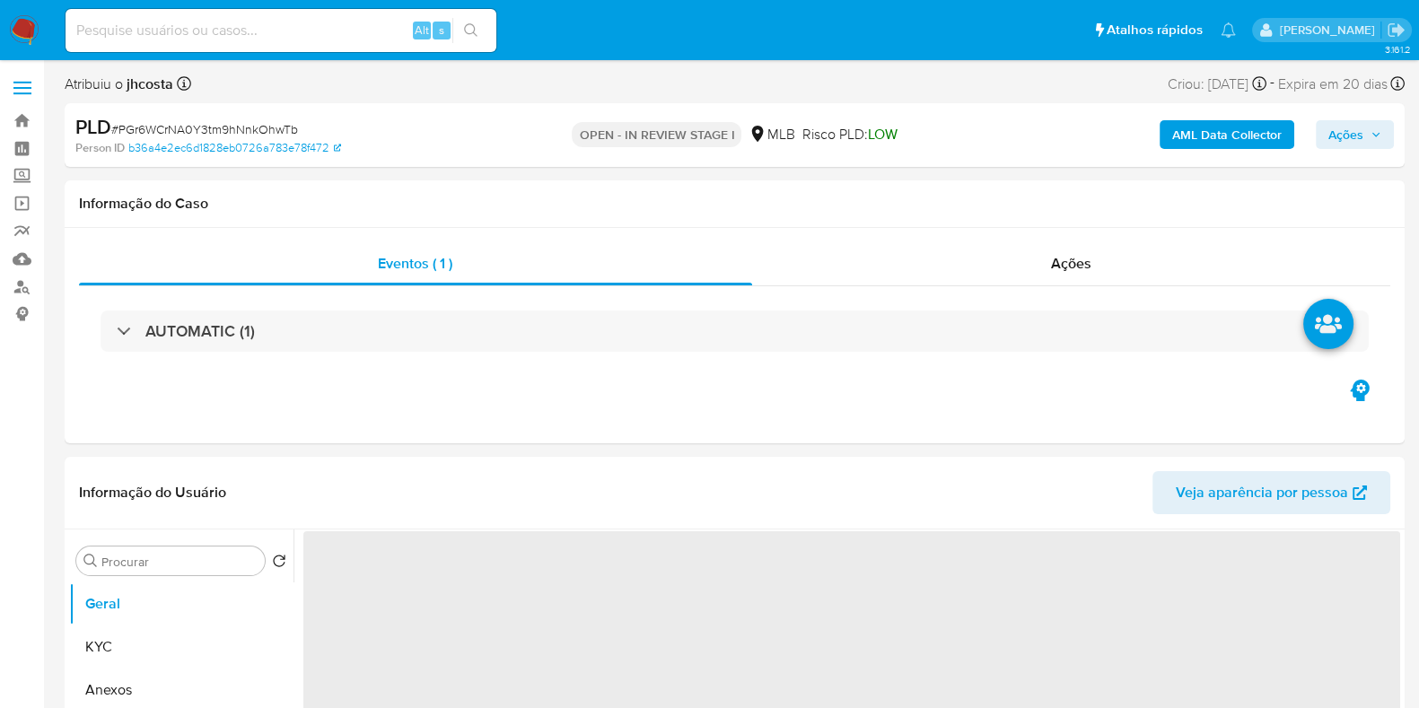
select select "10"
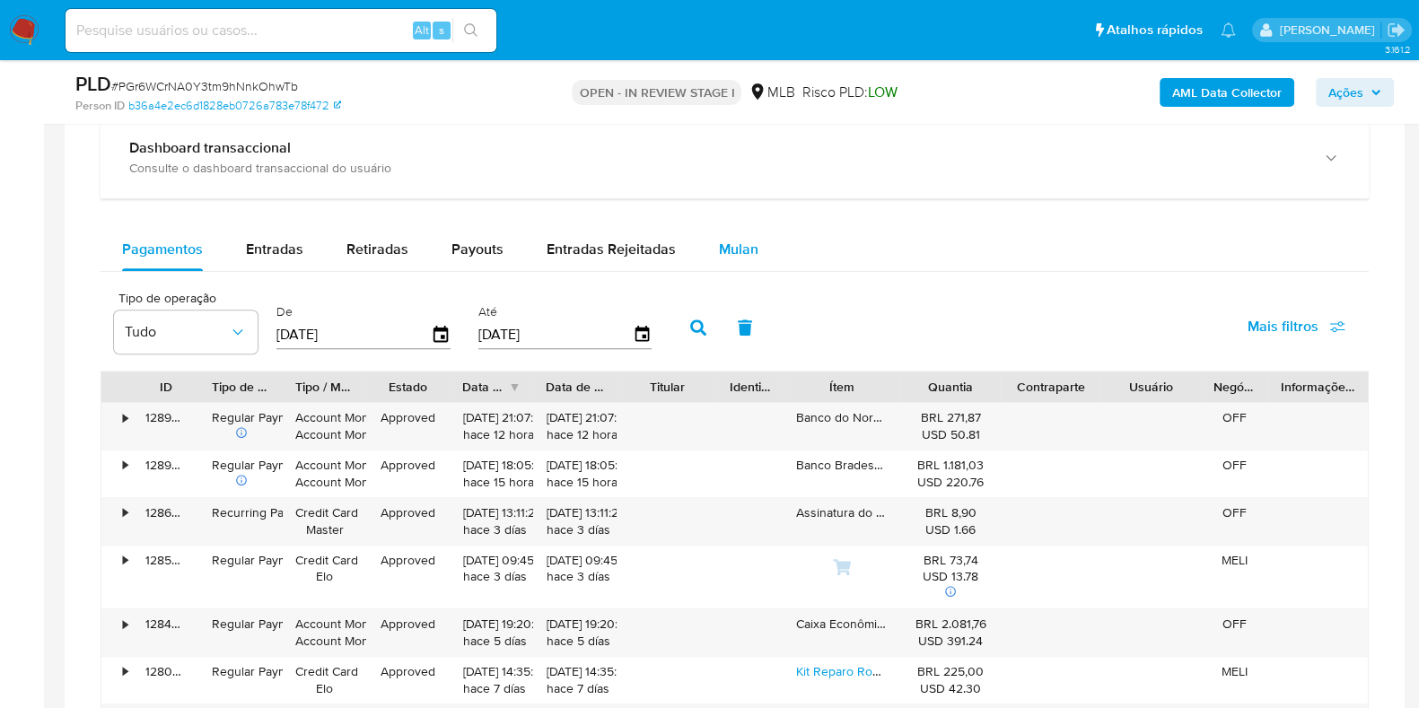
click at [740, 234] on div "Mulan" at bounding box center [738, 249] width 39 height 43
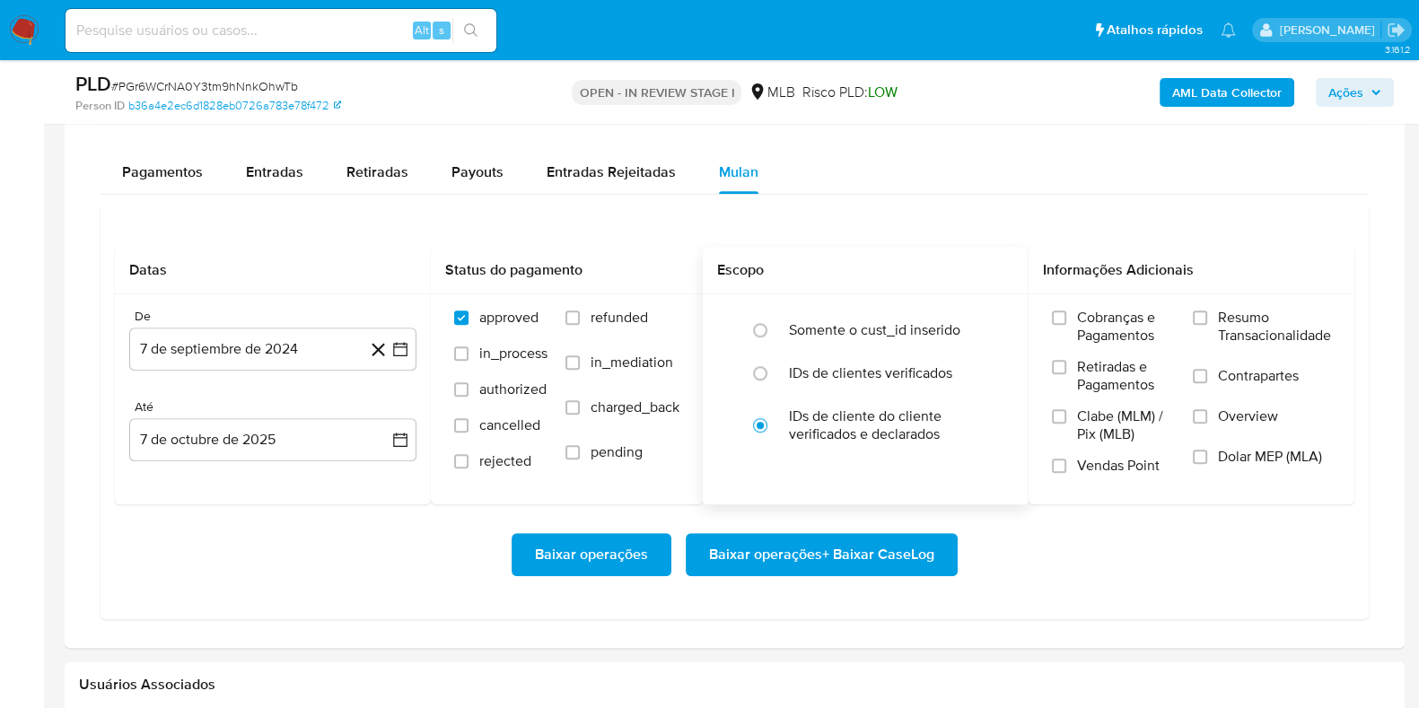
scroll to position [1458, 0]
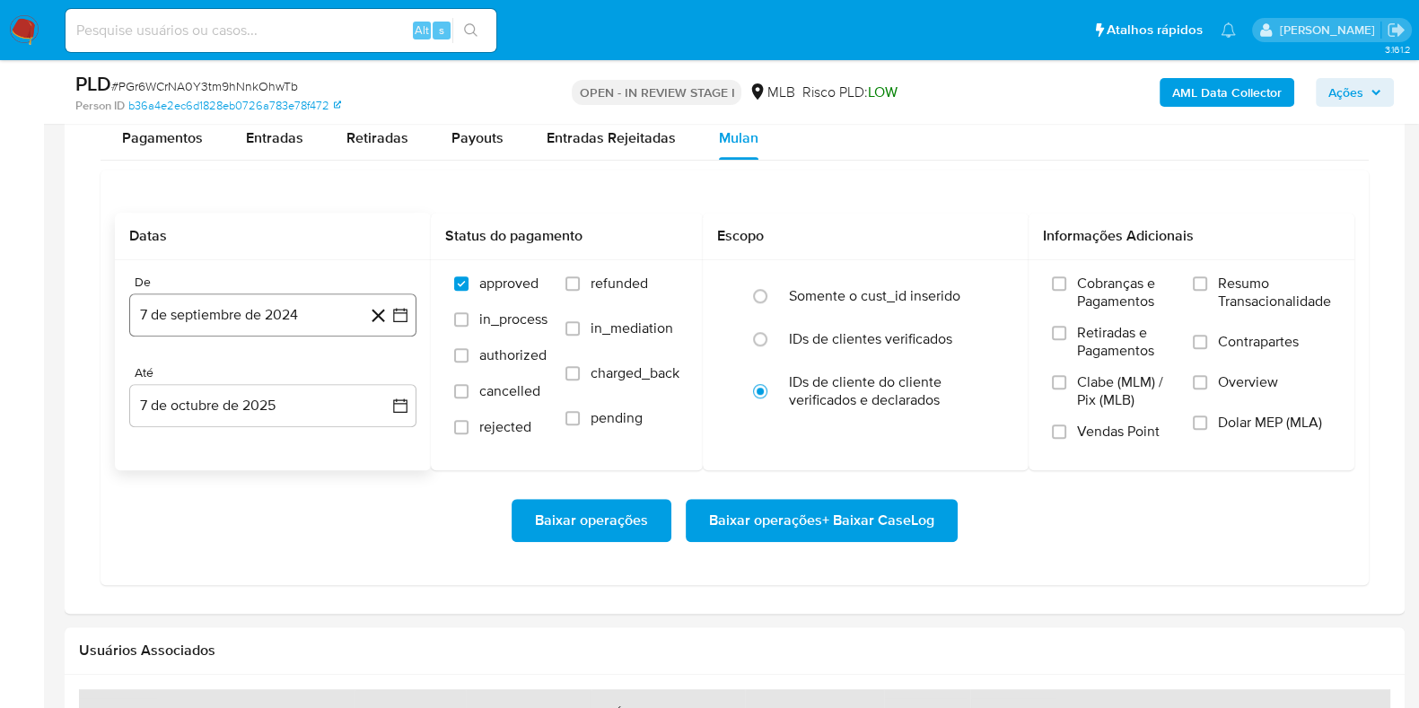
click at [296, 302] on button "7 de septiembre de 2024" at bounding box center [272, 314] width 287 height 43
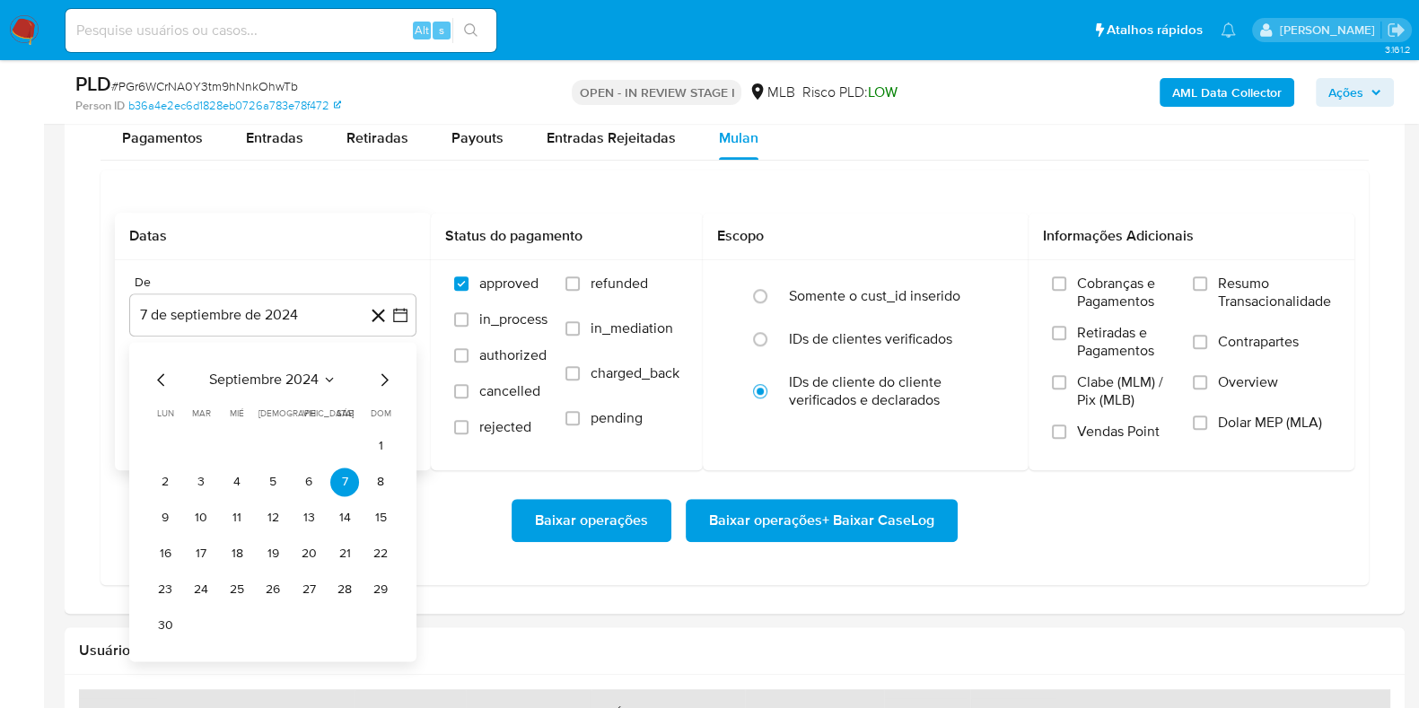
click at [319, 374] on button "septiembre 2024" at bounding box center [272, 380] width 127 height 18
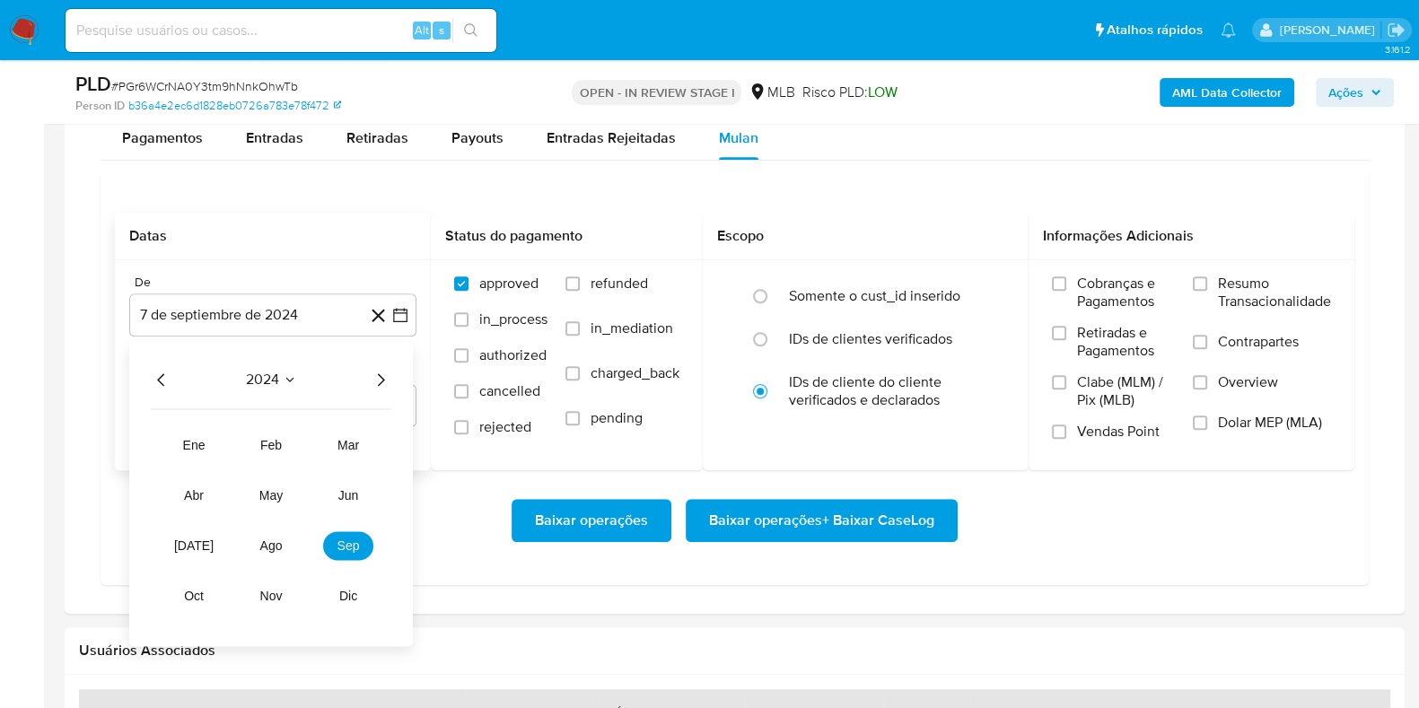
click at [377, 377] on icon "Año siguiente" at bounding box center [381, 380] width 22 height 22
click at [268, 547] on span "ago" at bounding box center [271, 545] width 22 height 14
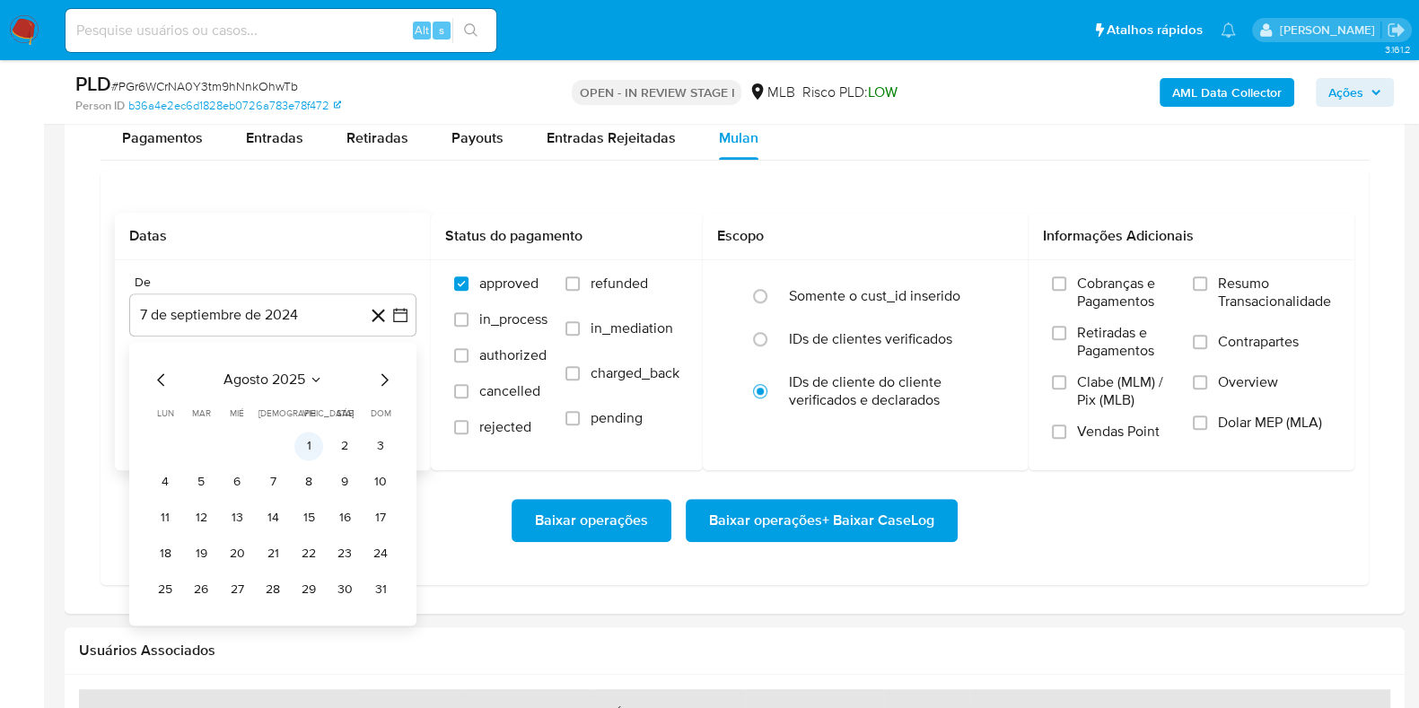
click at [296, 437] on button "1" at bounding box center [308, 446] width 29 height 29
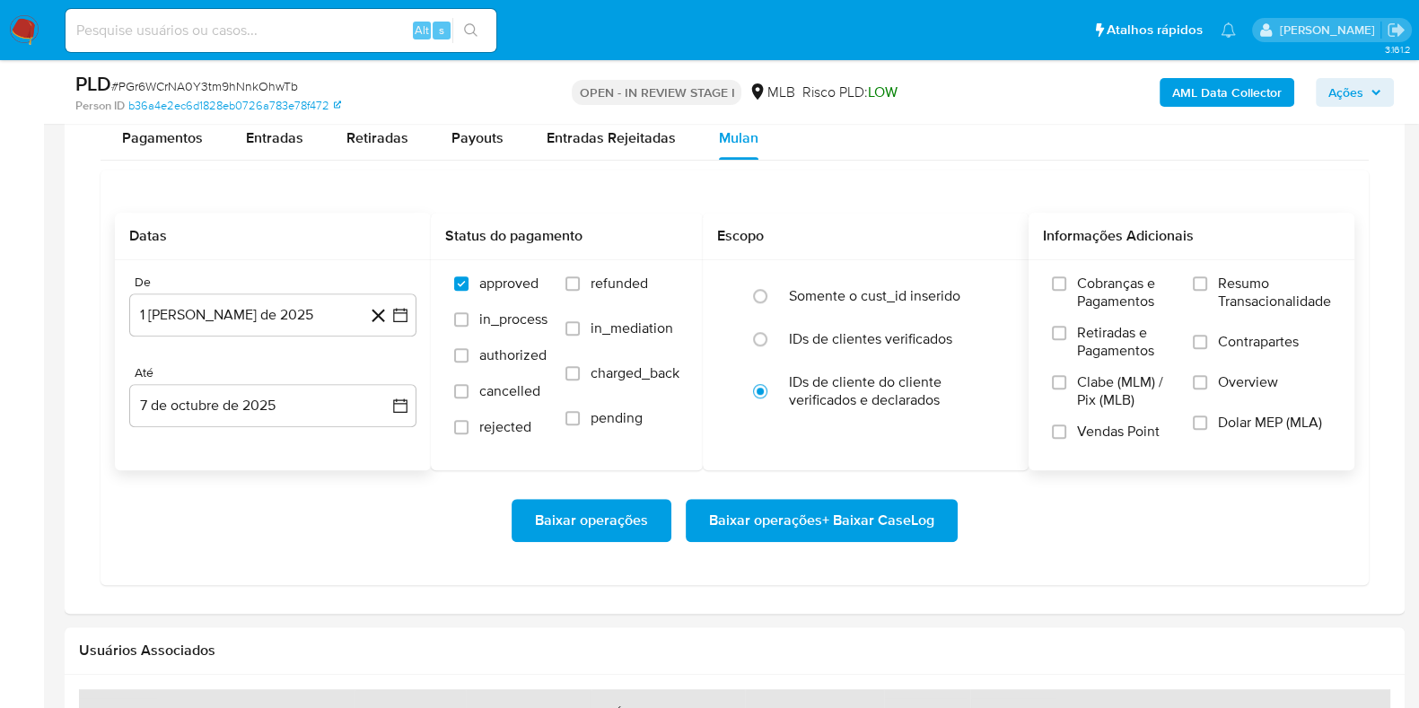
click at [1226, 276] on span "Resumo Transacionalidade" at bounding box center [1274, 293] width 113 height 36
click at [1207, 276] on input "Resumo Transacionalidade" at bounding box center [1200, 283] width 14 height 14
click at [857, 520] on span "Baixar operações + Baixar CaseLog" at bounding box center [821, 520] width 225 height 39
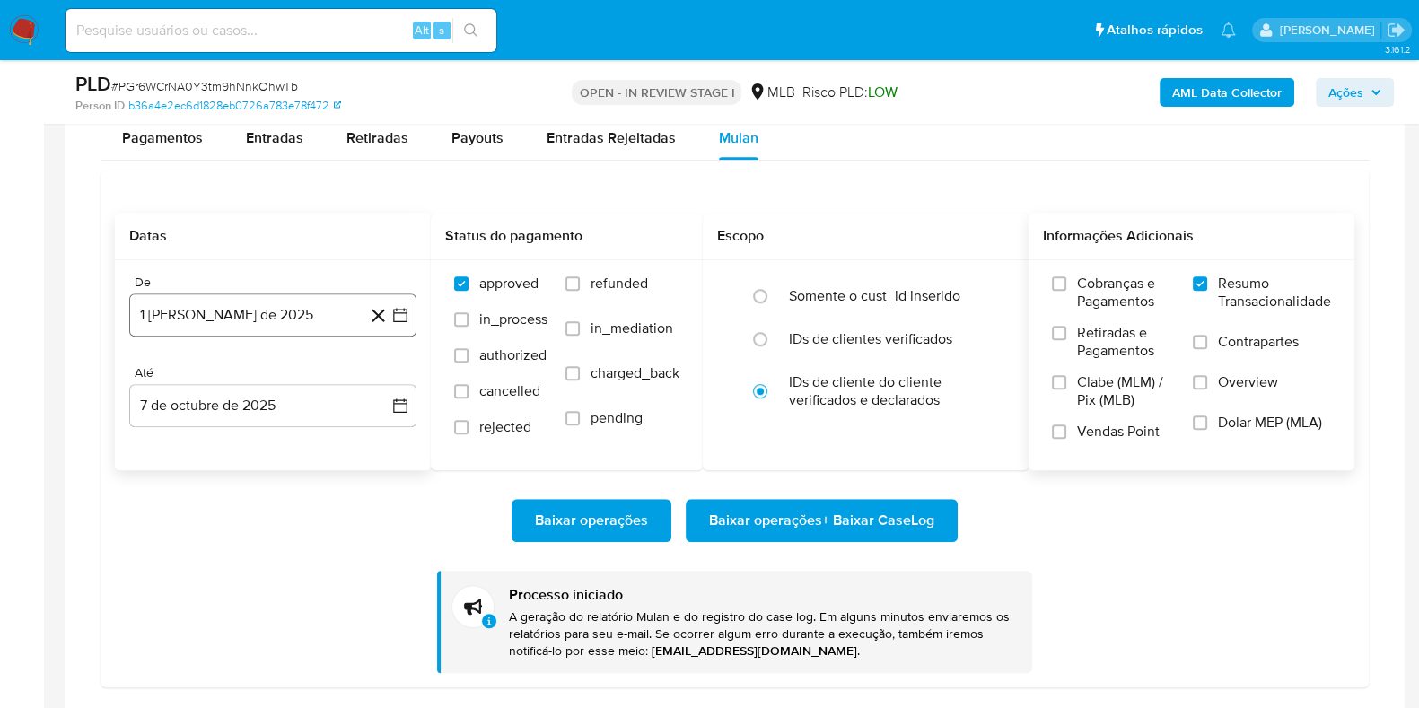
click at [310, 304] on button "1 [PERSON_NAME] de 2025" at bounding box center [272, 314] width 287 height 43
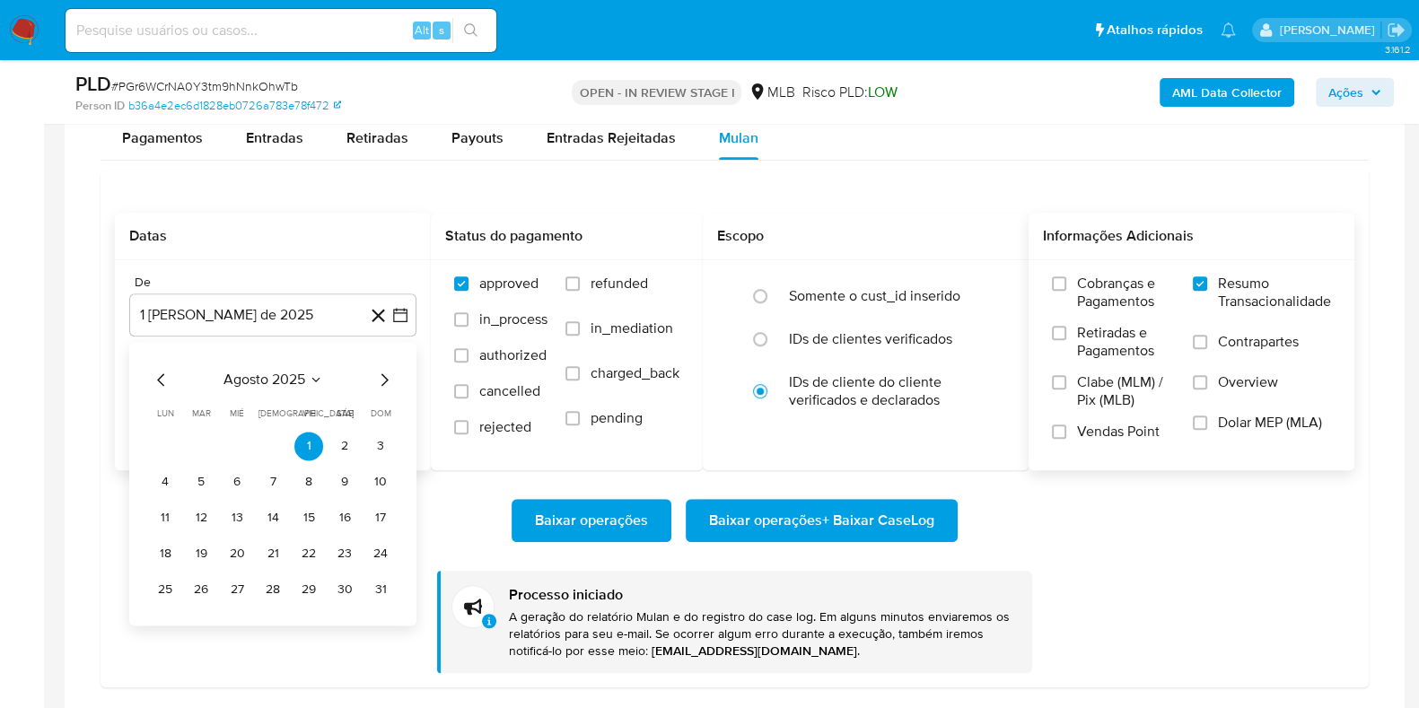
click at [314, 373] on icon "Seleccionar mes y año" at bounding box center [316, 379] width 14 height 14
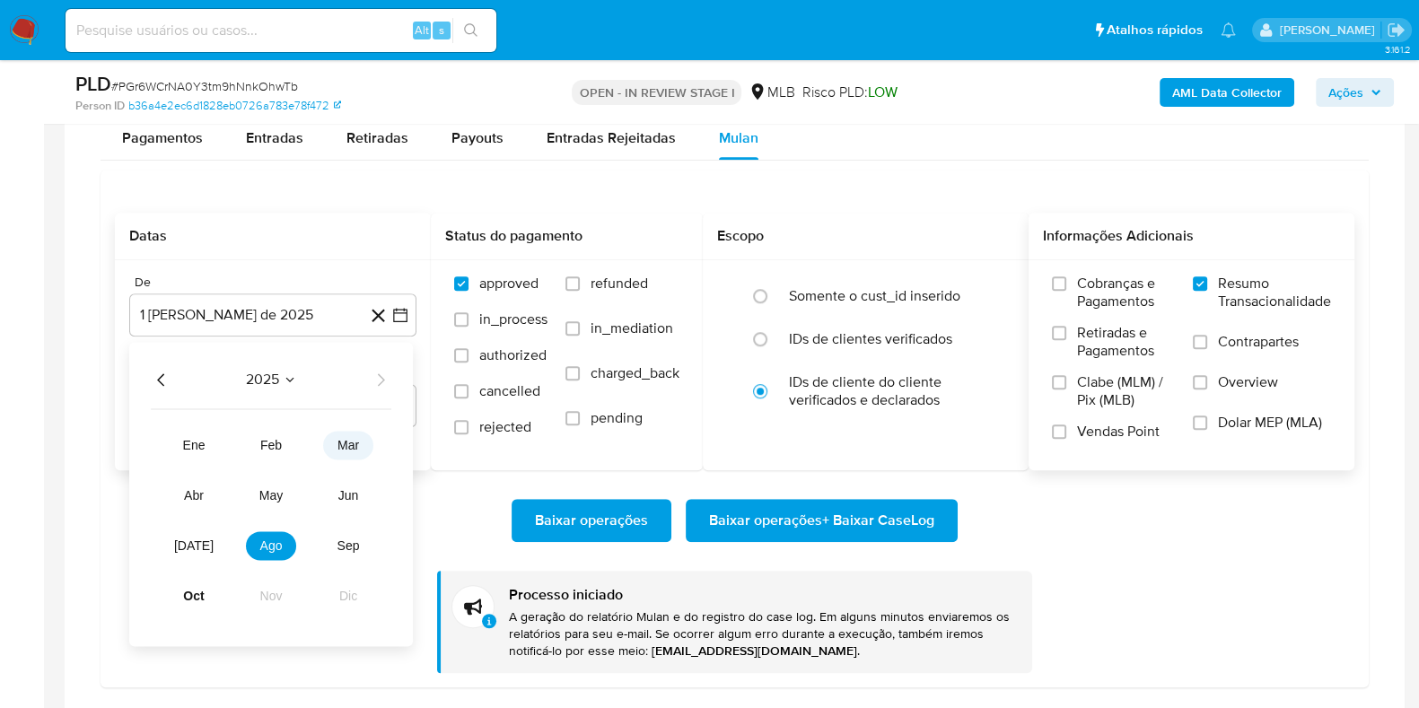
click at [337, 434] on button "mar" at bounding box center [348, 445] width 50 height 29
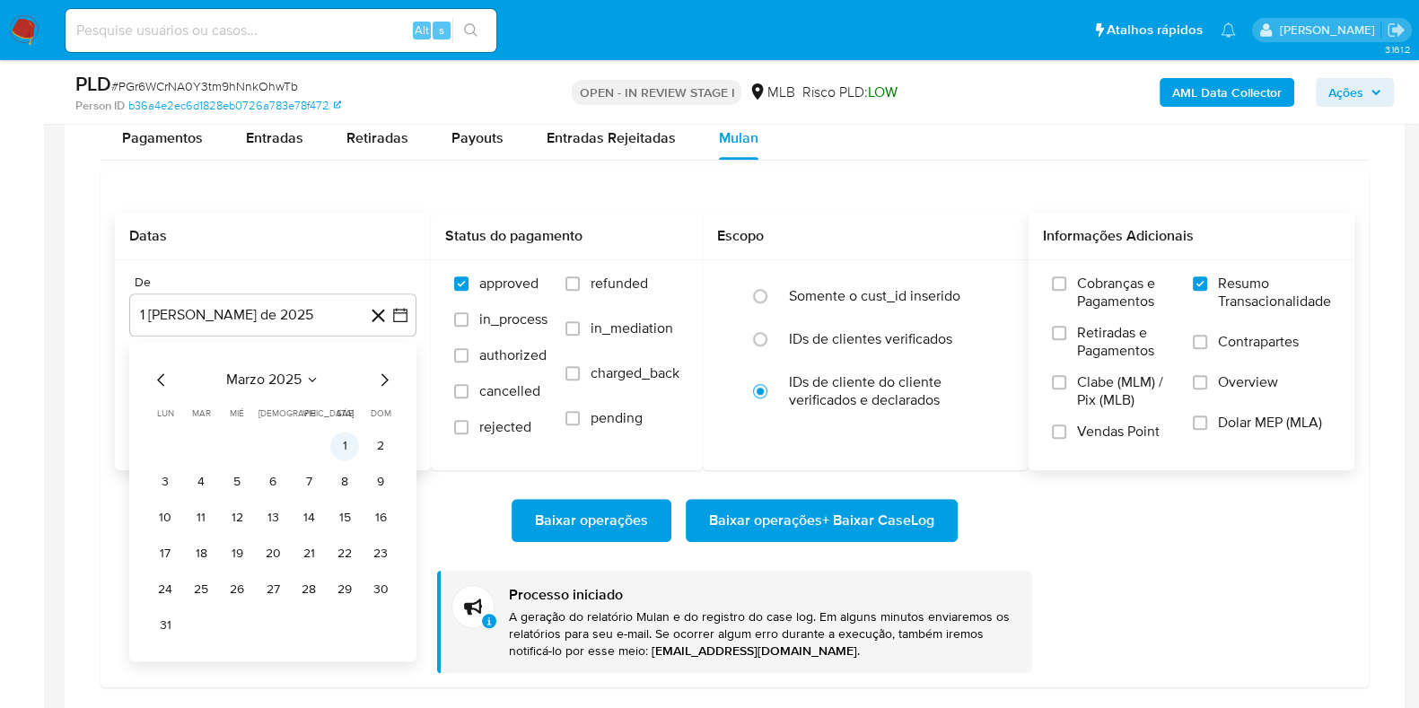
click at [348, 439] on button "1" at bounding box center [344, 446] width 29 height 29
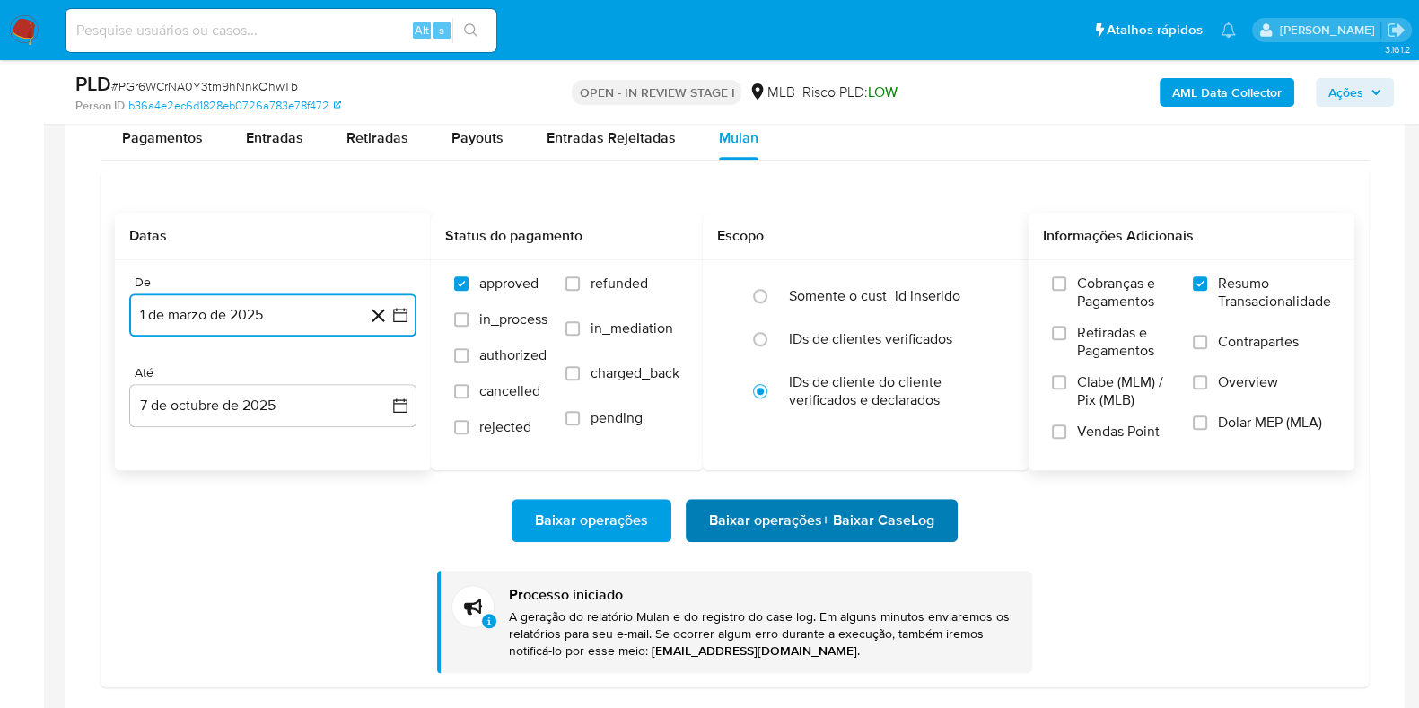
click at [813, 521] on span "Baixar operações + Baixar CaseLog" at bounding box center [821, 520] width 225 height 39
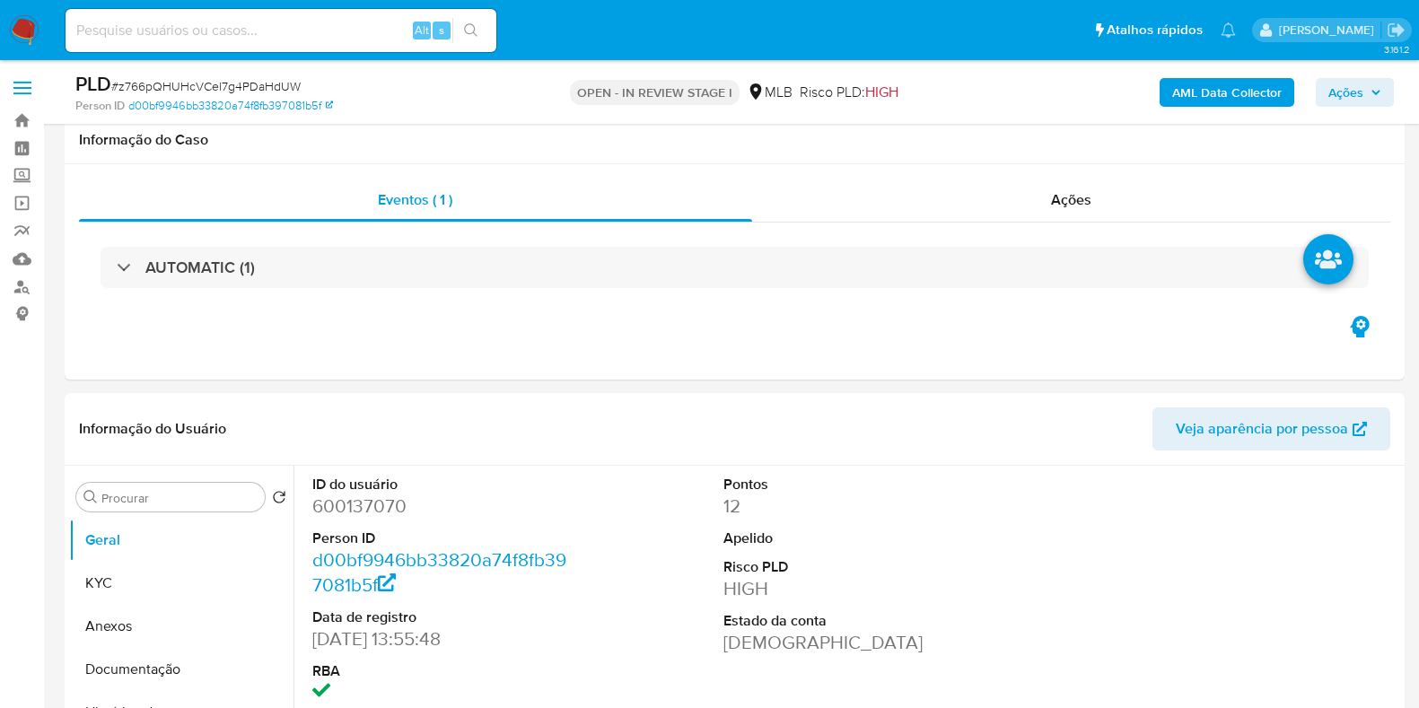
select select "10"
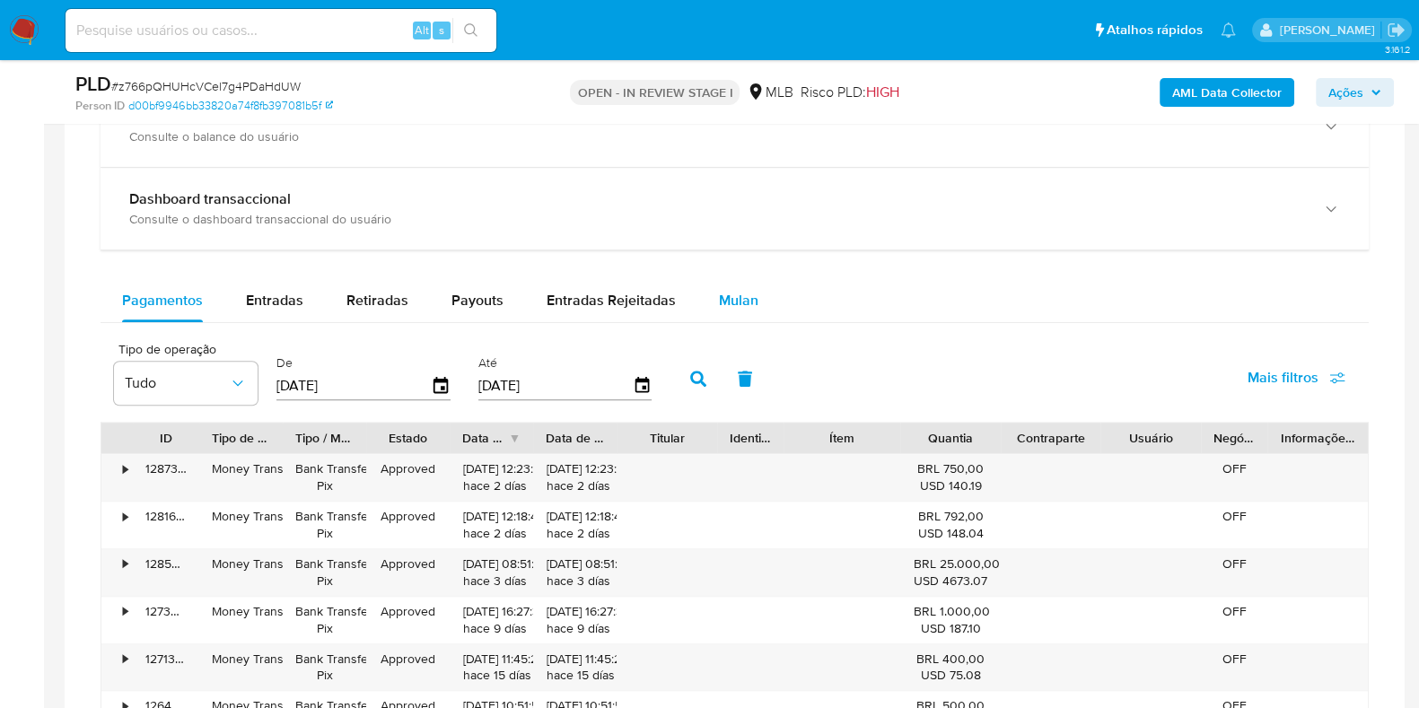
click at [745, 290] on span "Mulan" at bounding box center [738, 300] width 39 height 21
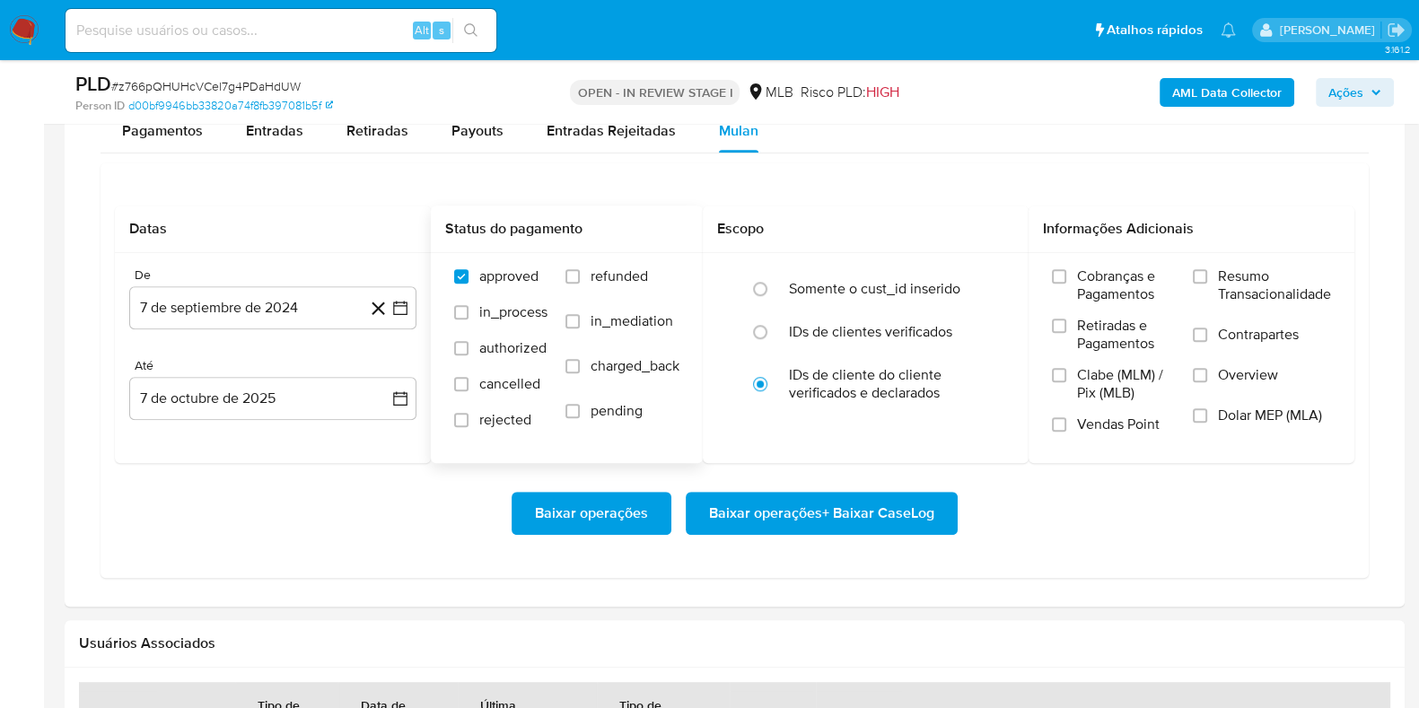
scroll to position [1458, 0]
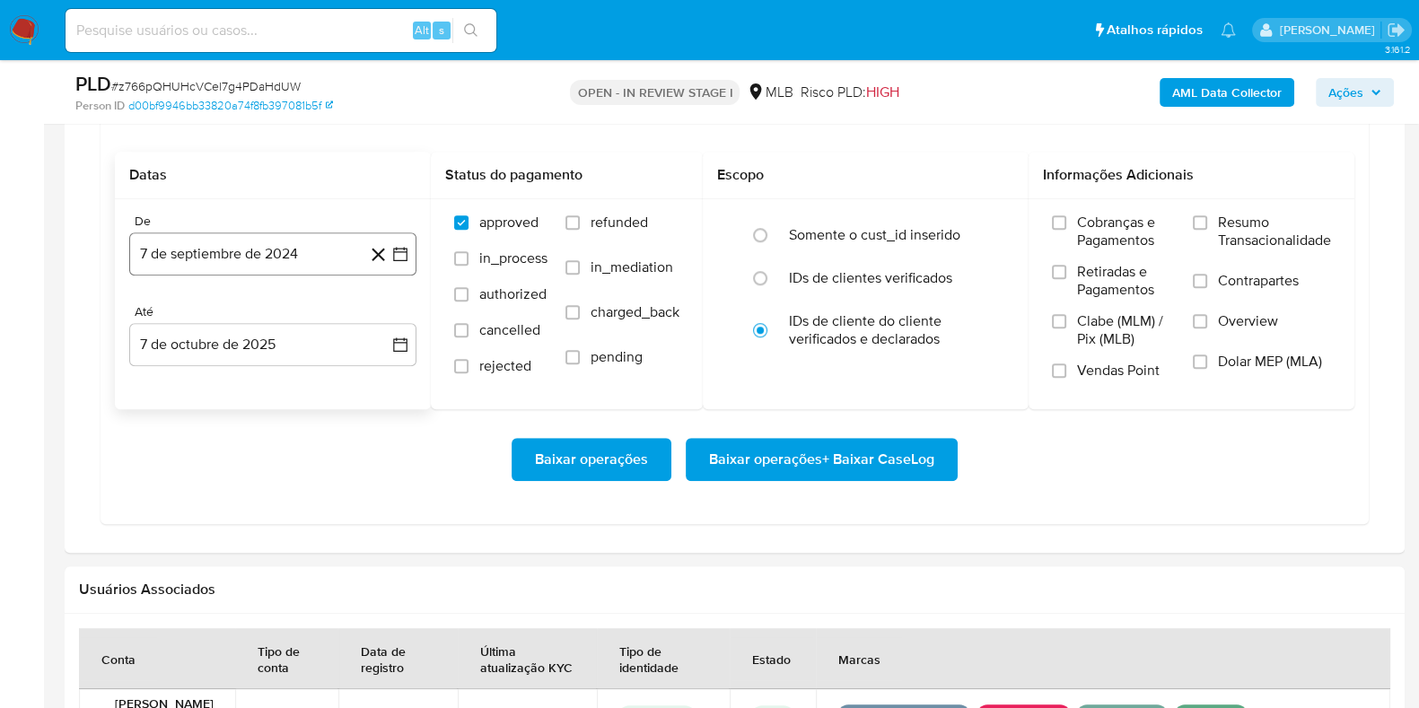
click at [321, 244] on button "7 de septiembre de 2024" at bounding box center [272, 253] width 287 height 43
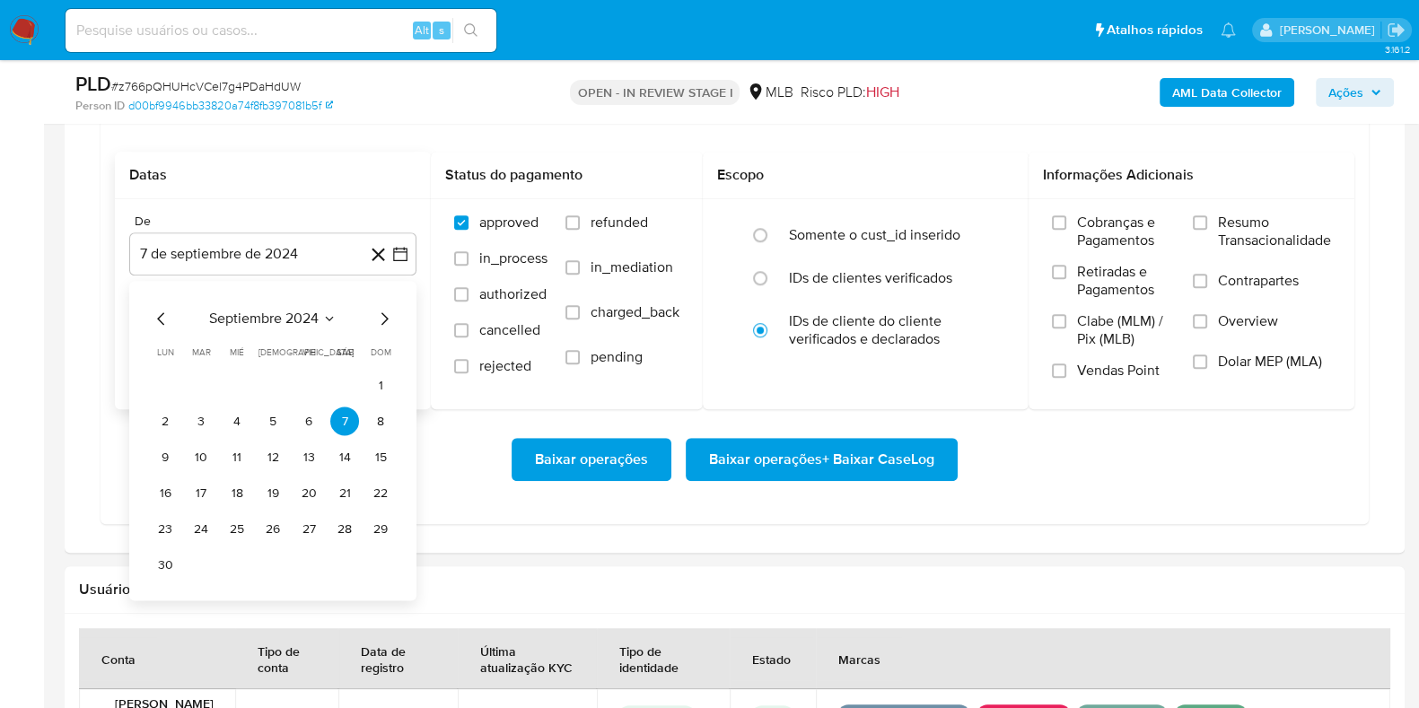
click at [296, 320] on span "septiembre 2024" at bounding box center [263, 320] width 109 height 18
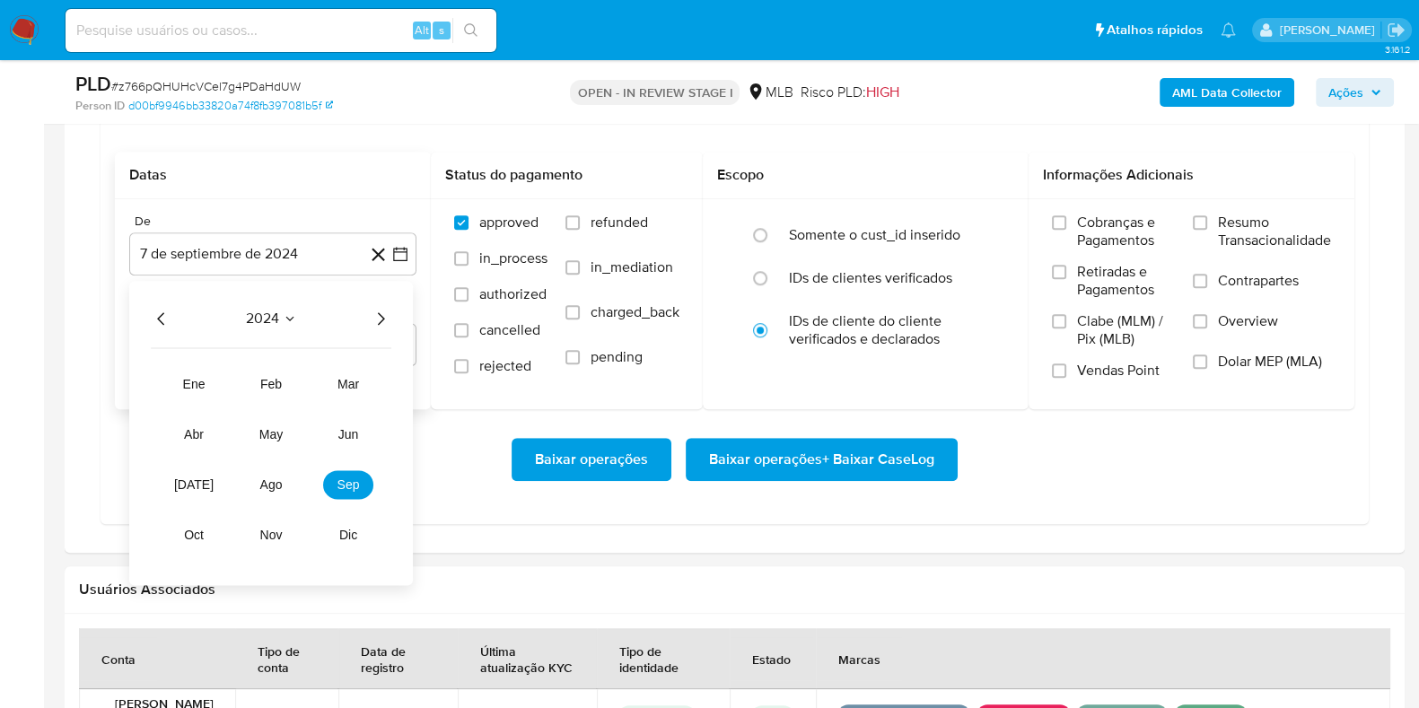
click at [381, 311] on icon "Año siguiente" at bounding box center [381, 320] width 22 height 22
click at [278, 482] on span "ago" at bounding box center [271, 485] width 22 height 14
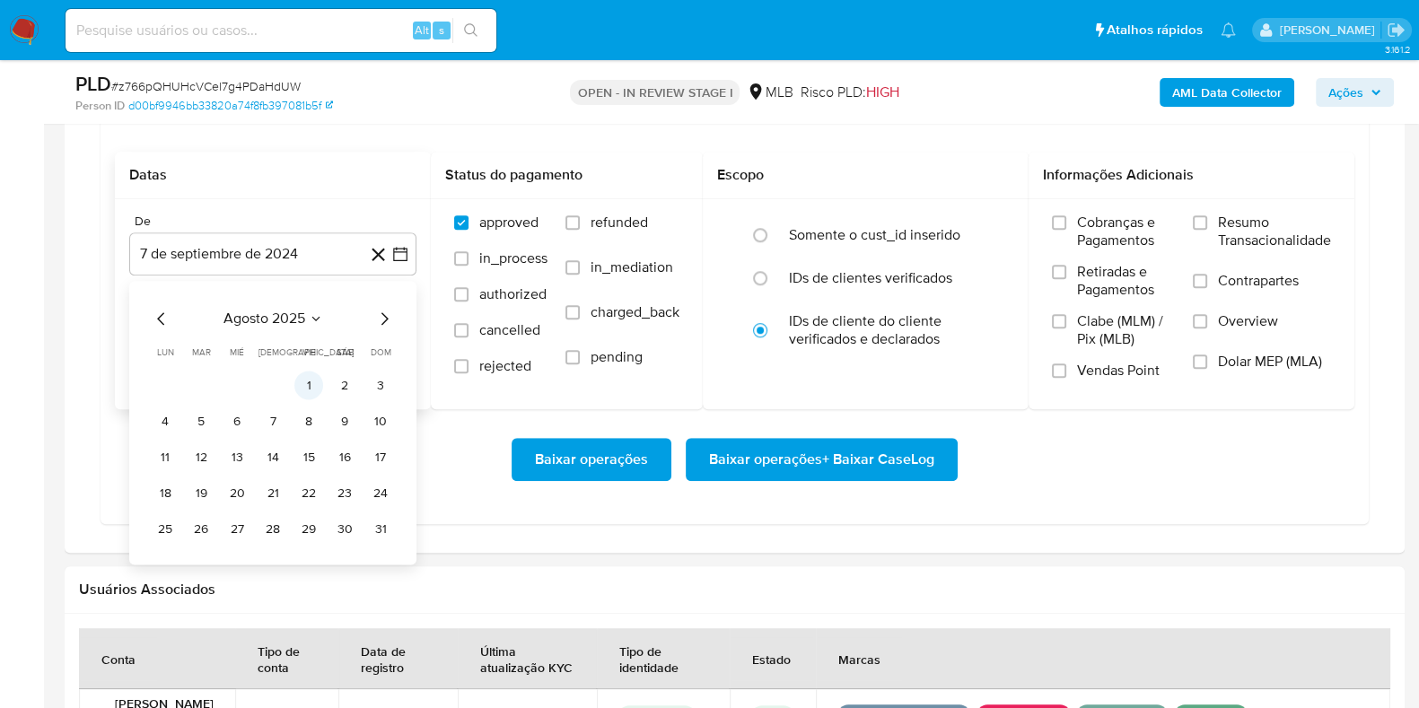
click at [313, 372] on button "1" at bounding box center [308, 386] width 29 height 29
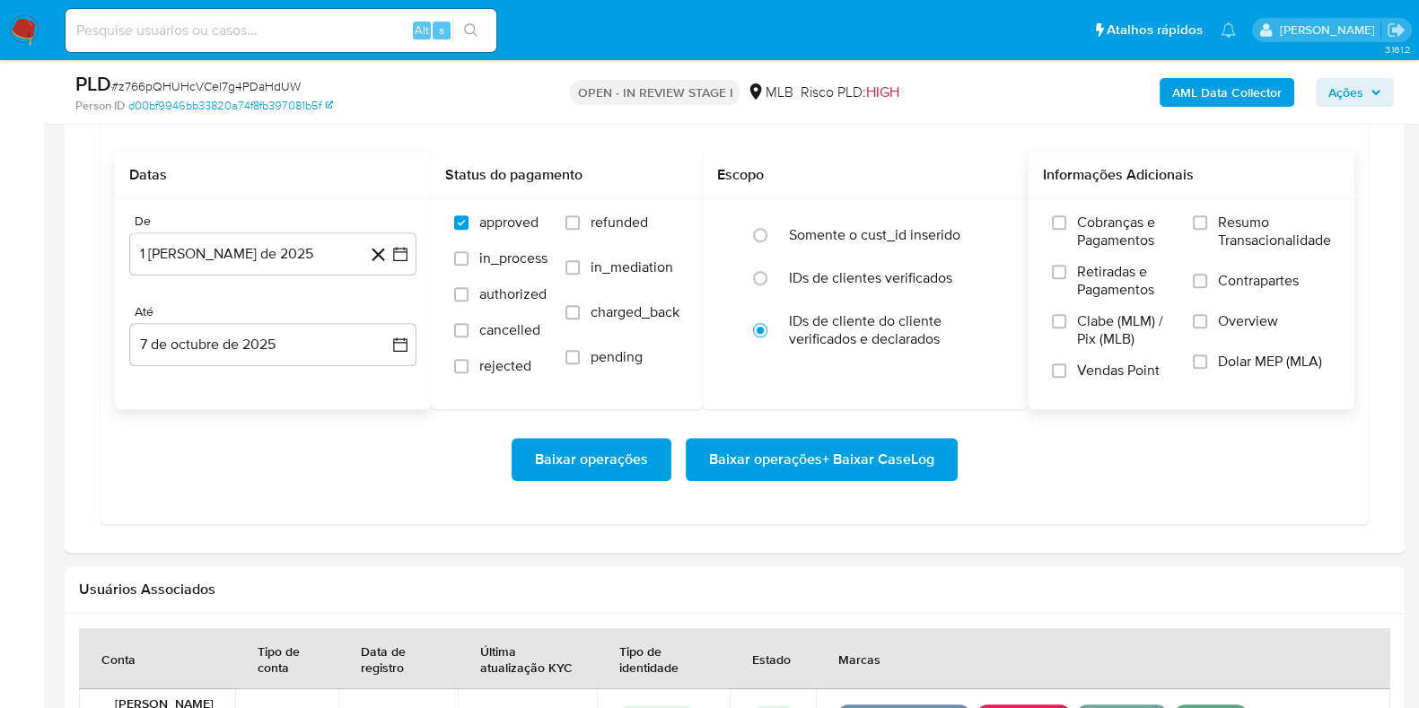
drag, startPoint x: 1221, startPoint y: 219, endPoint x: 1172, endPoint y: 269, distance: 69.8
click at [1220, 219] on span "Resumo Transacionalidade" at bounding box center [1274, 232] width 113 height 36
click at [1210, 217] on label "Resumo Transacionalidade" at bounding box center [1262, 243] width 138 height 58
click at [1207, 217] on input "Resumo Transacionalidade" at bounding box center [1200, 222] width 14 height 14
click at [889, 448] on span "Baixar operações + Baixar CaseLog" at bounding box center [821, 459] width 225 height 39
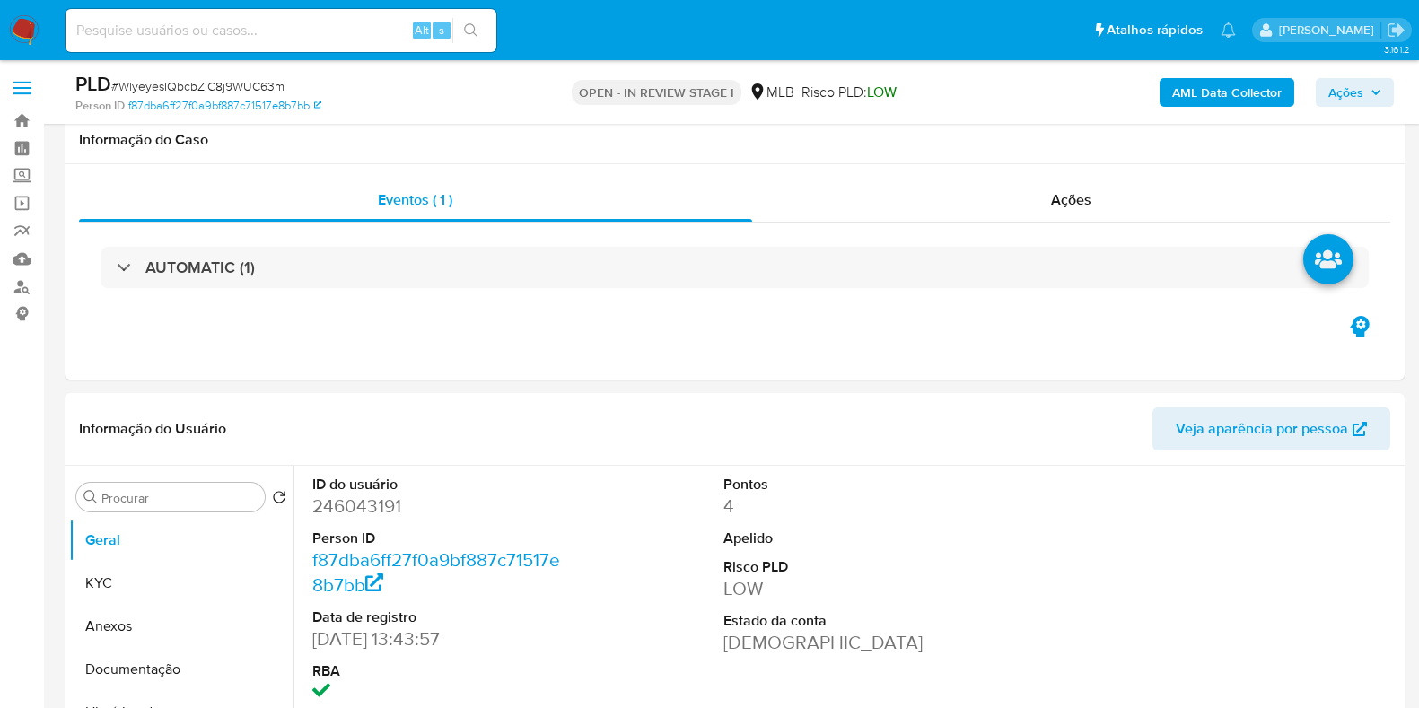
select select "10"
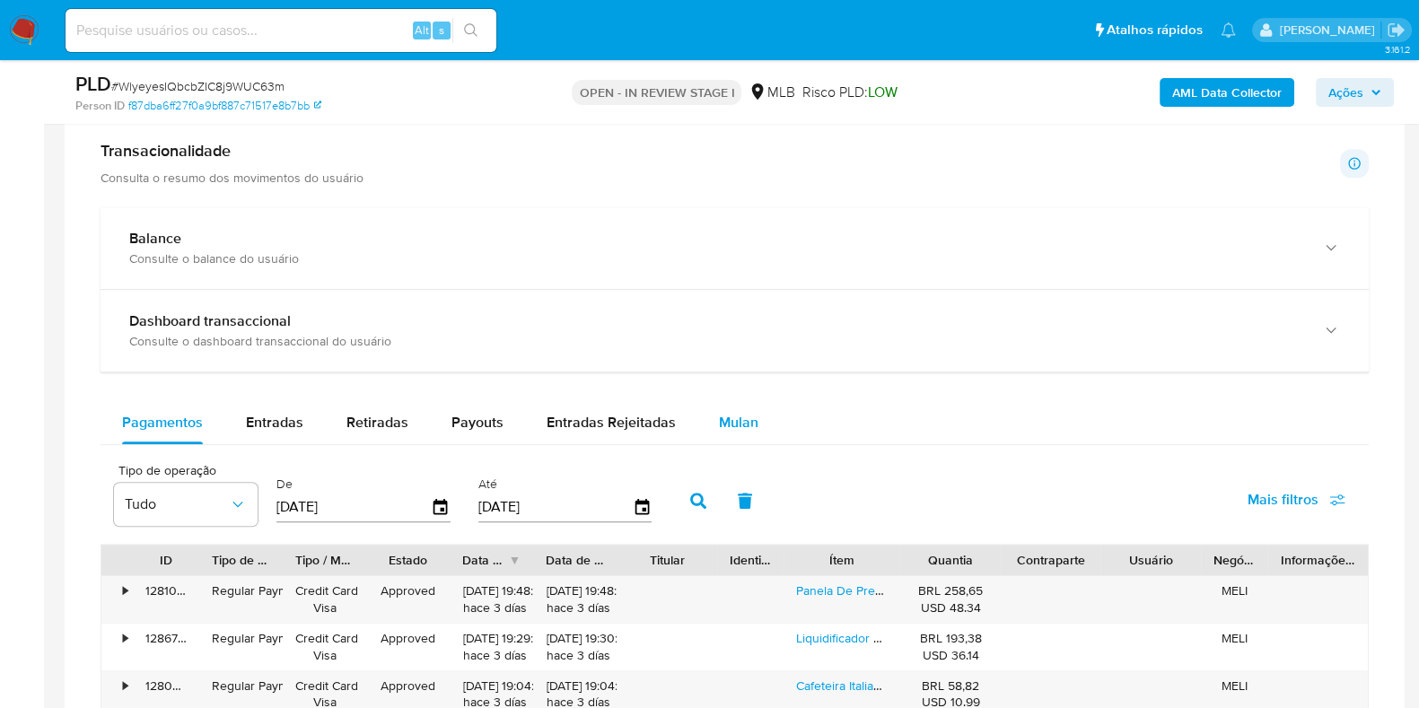
click at [730, 428] on span "Mulan" at bounding box center [738, 422] width 39 height 21
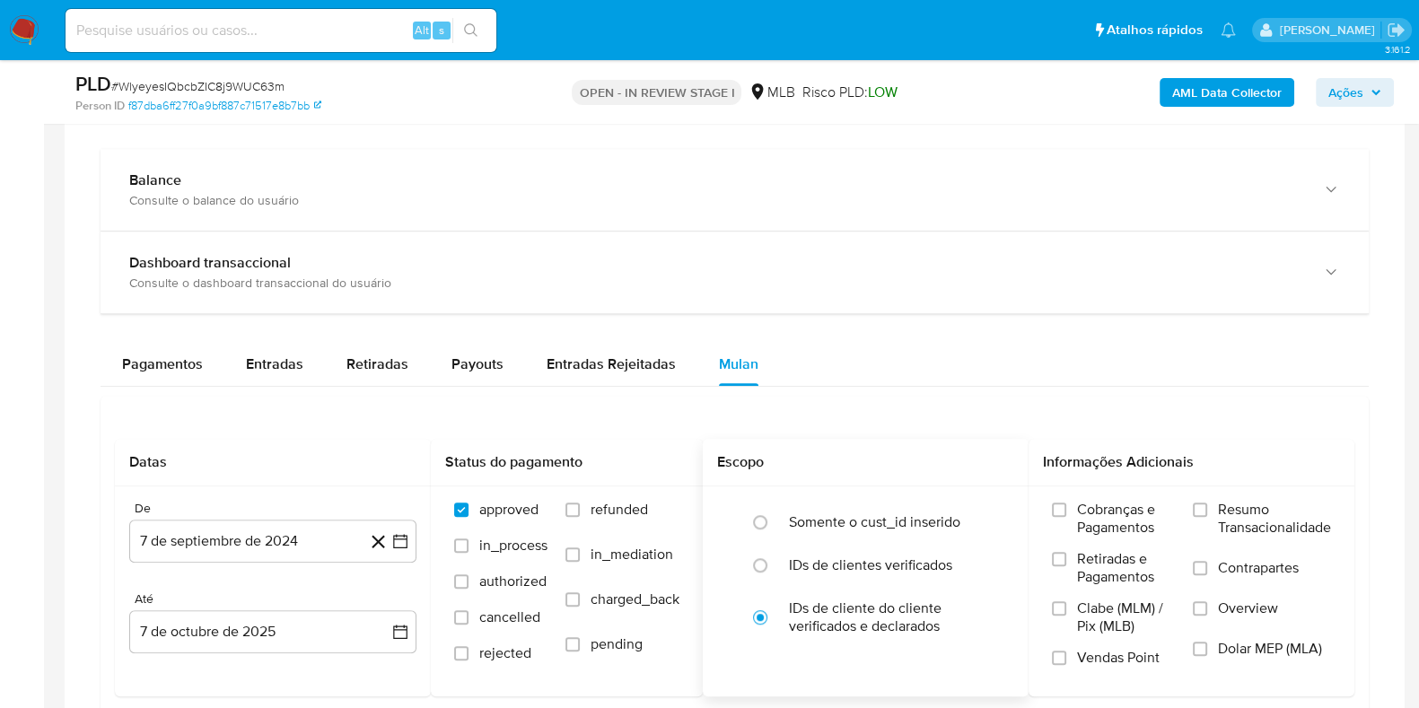
scroll to position [1570, 0]
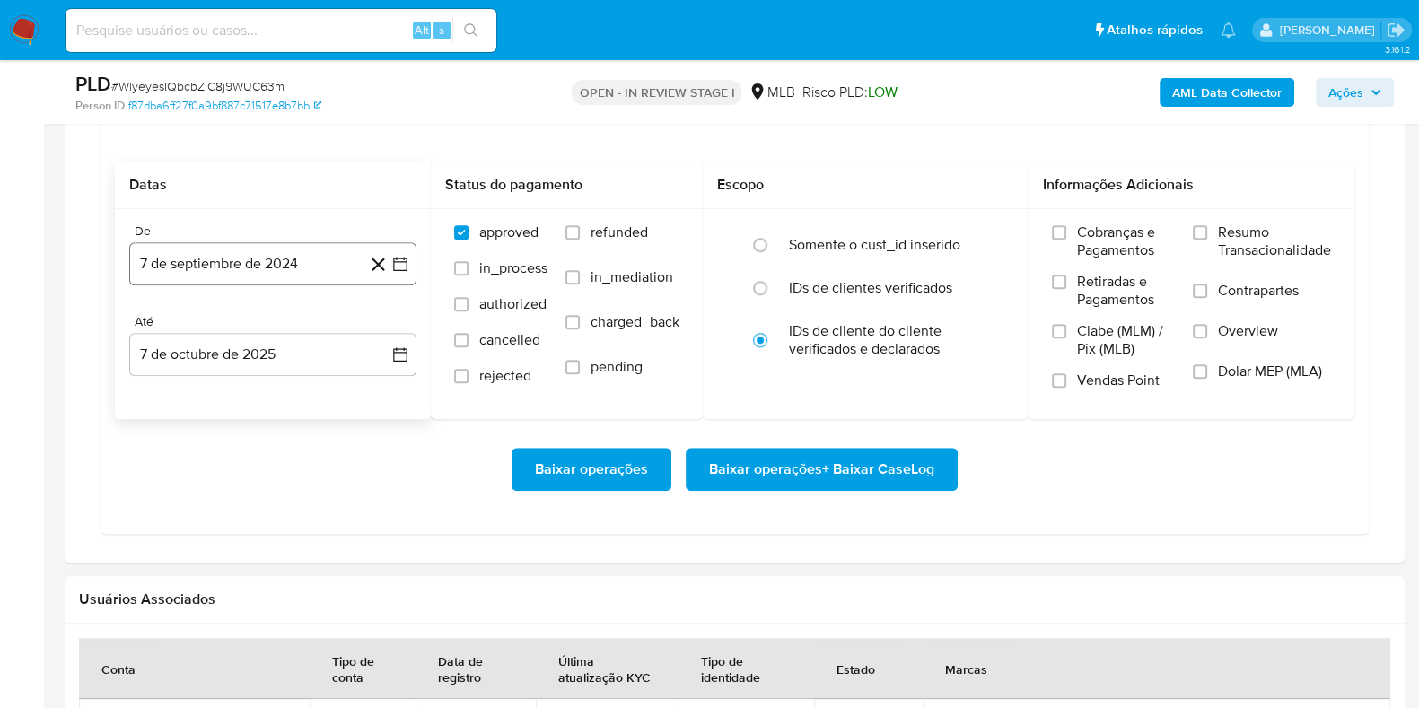
click at [284, 253] on button "7 de septiembre de 2024" at bounding box center [272, 263] width 287 height 43
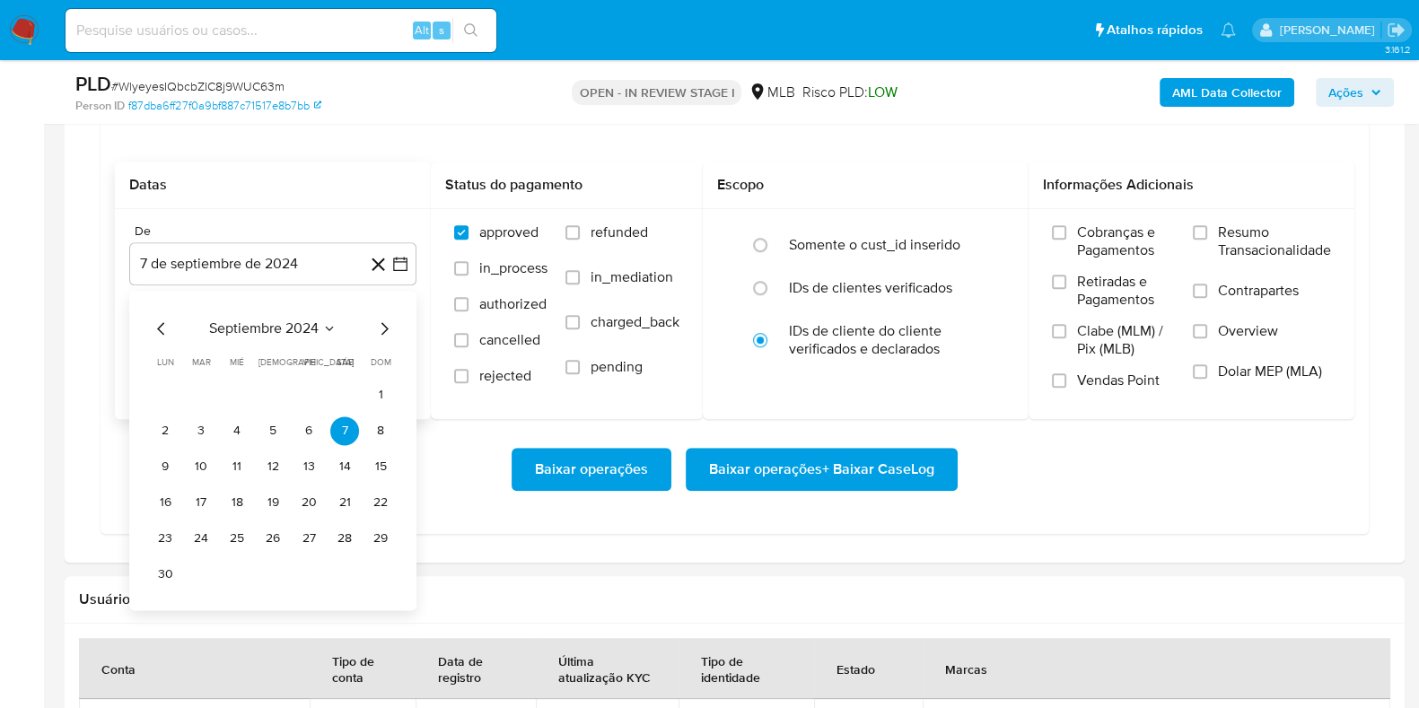
click at [309, 312] on div "septiembre 2024 septiembre 2024 lun lunes mar martes mié miércoles jue jueves v…" at bounding box center [272, 451] width 287 height 320
click at [326, 329] on icon "Seleccionar mes y año" at bounding box center [329, 328] width 14 height 14
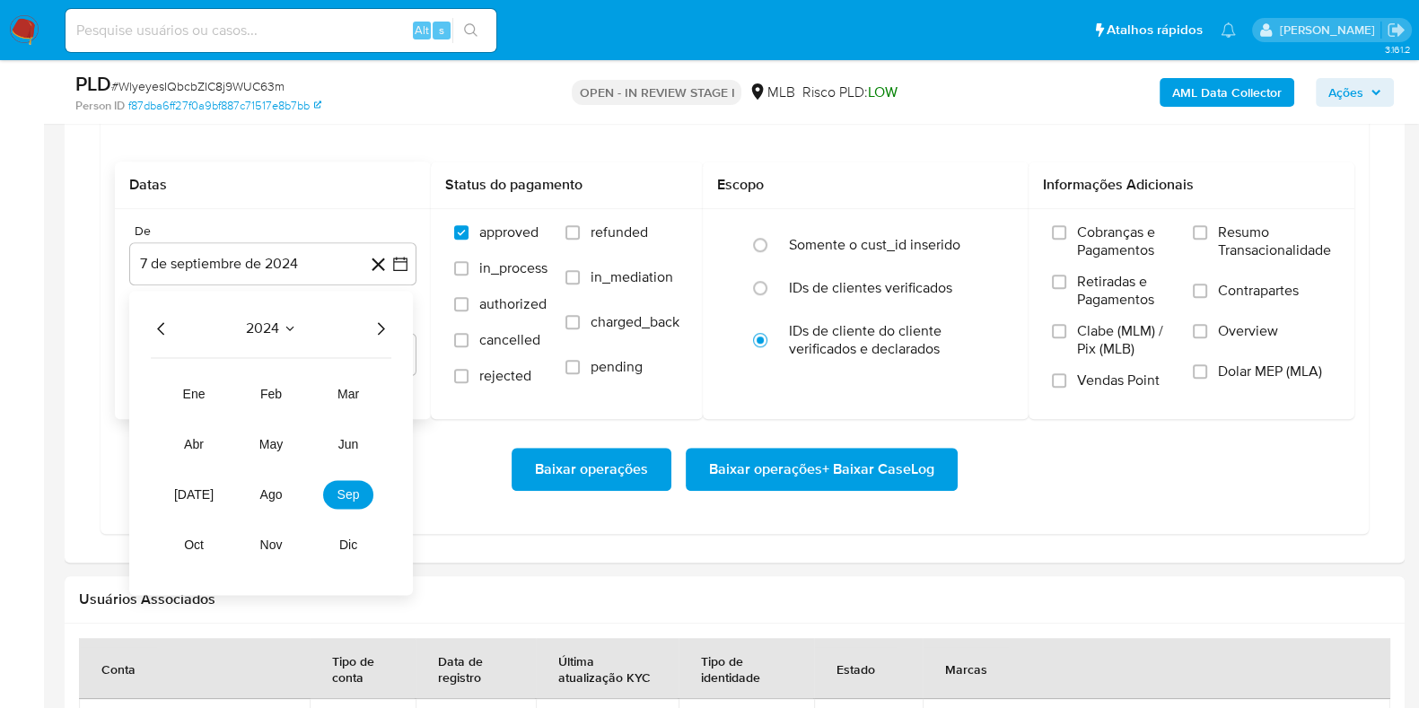
click at [382, 321] on icon "Año siguiente" at bounding box center [381, 329] width 22 height 22
click at [274, 495] on span "ago" at bounding box center [271, 494] width 22 height 14
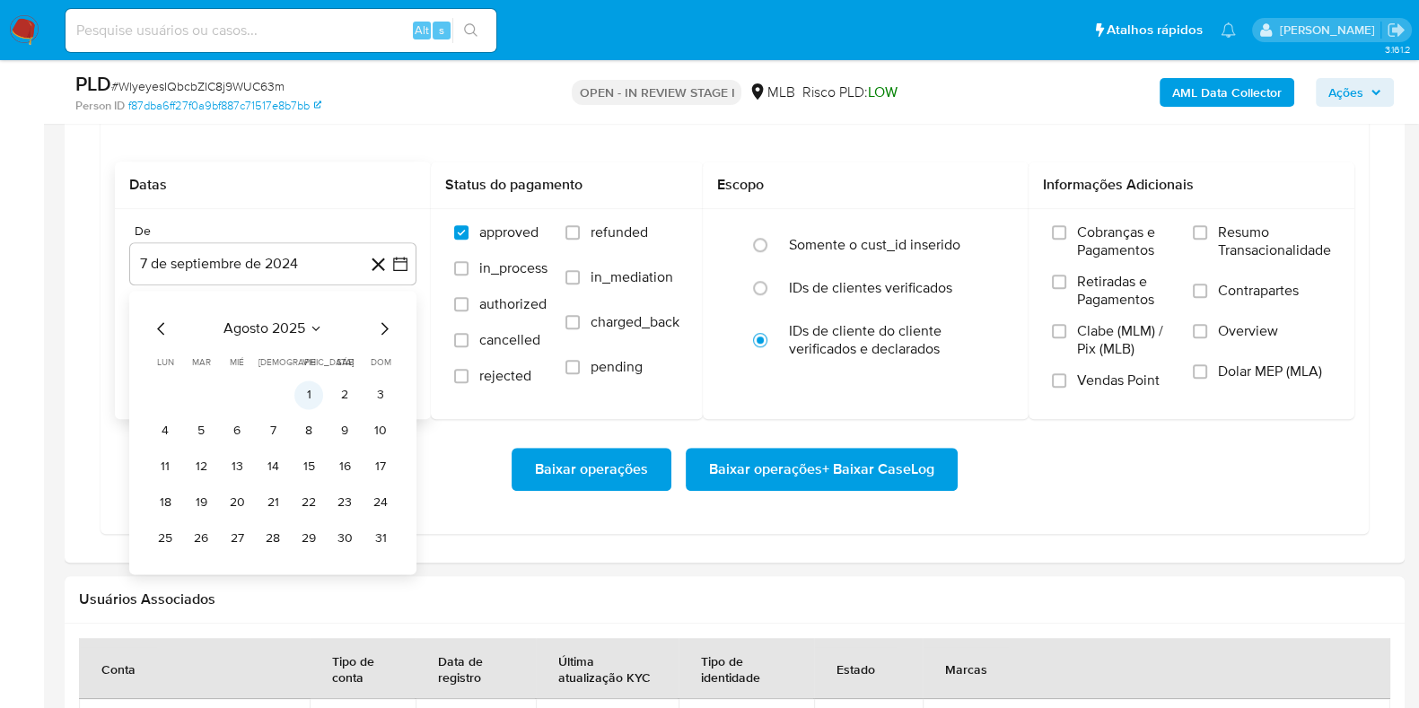
click at [317, 396] on button "1" at bounding box center [308, 395] width 29 height 29
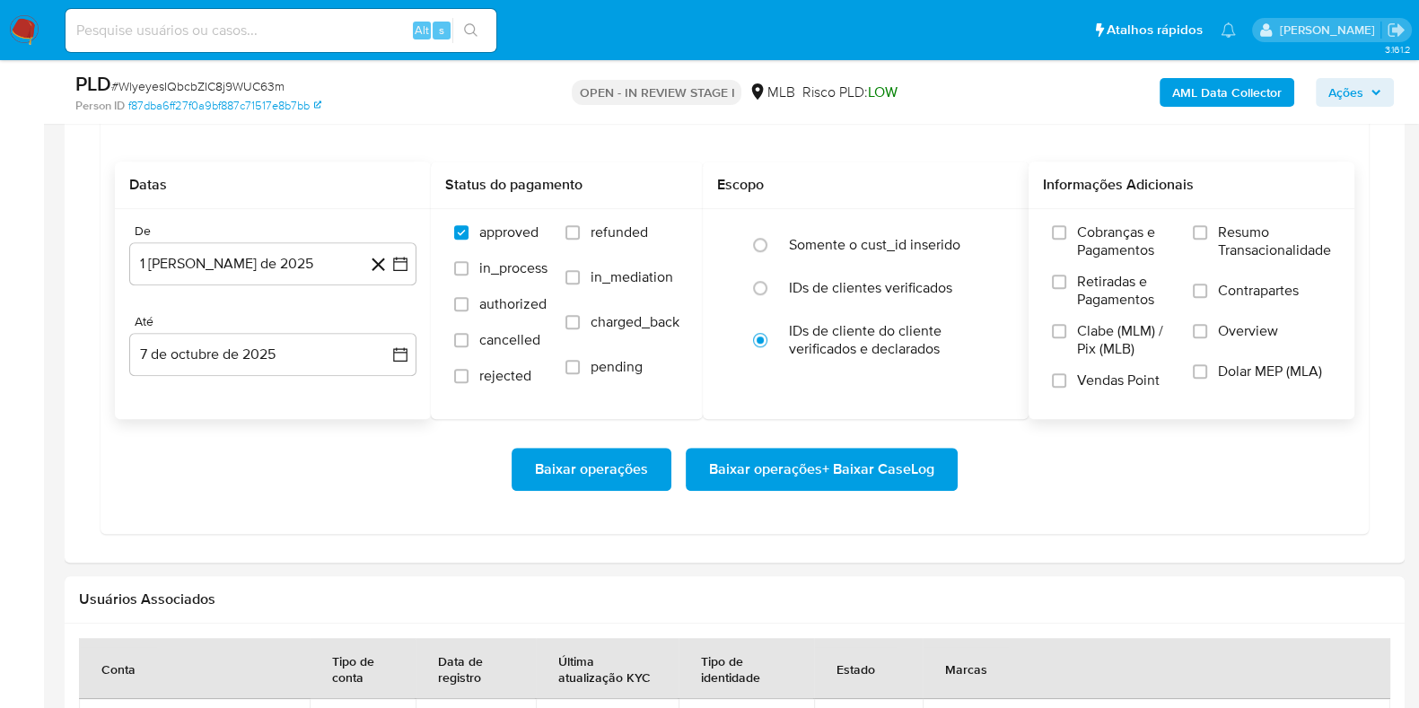
click at [1223, 230] on span "Resumo Transacionalidade" at bounding box center [1274, 241] width 113 height 36
click at [1207, 230] on input "Resumo Transacionalidade" at bounding box center [1200, 232] width 14 height 14
click at [835, 494] on div "Baixar operações Baixar operações + Baixar CaseLog" at bounding box center [734, 469] width 1239 height 101
click at [828, 460] on span "Baixar operações + Baixar CaseLog" at bounding box center [821, 469] width 225 height 39
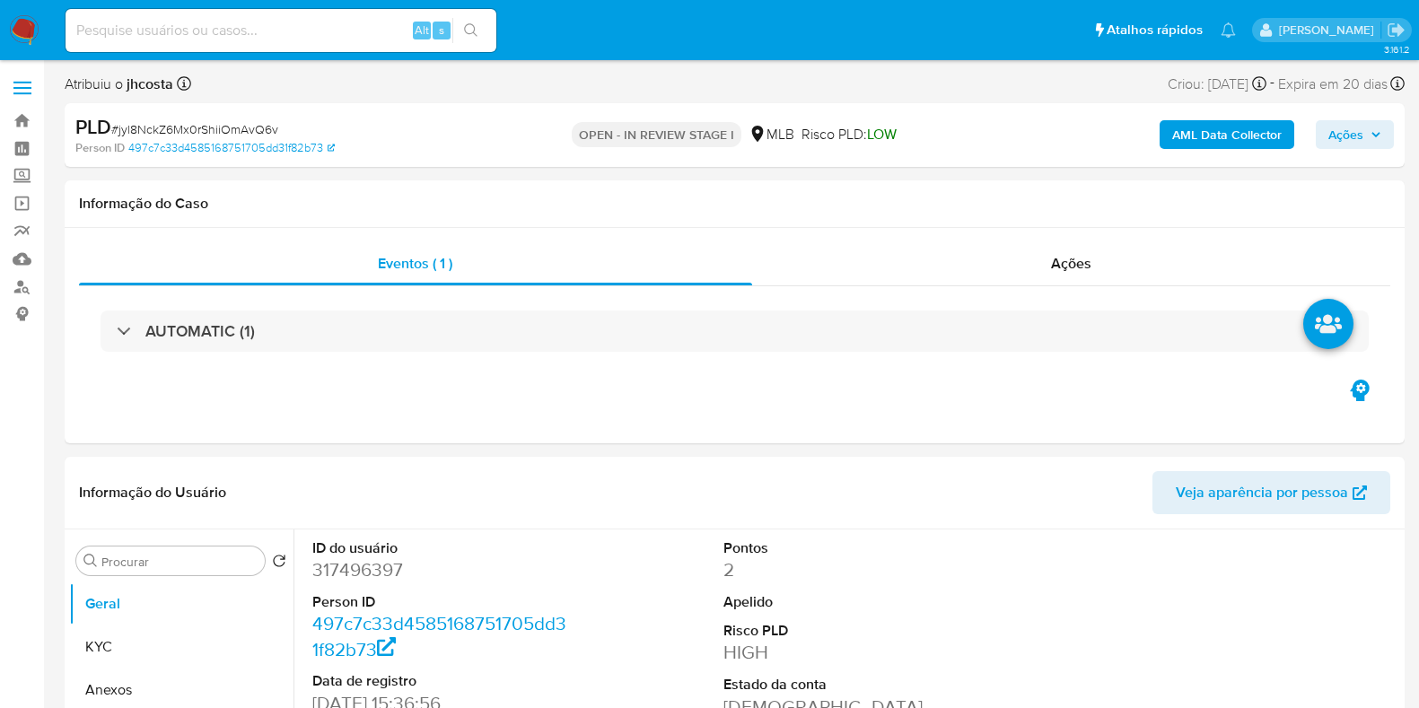
select select "10"
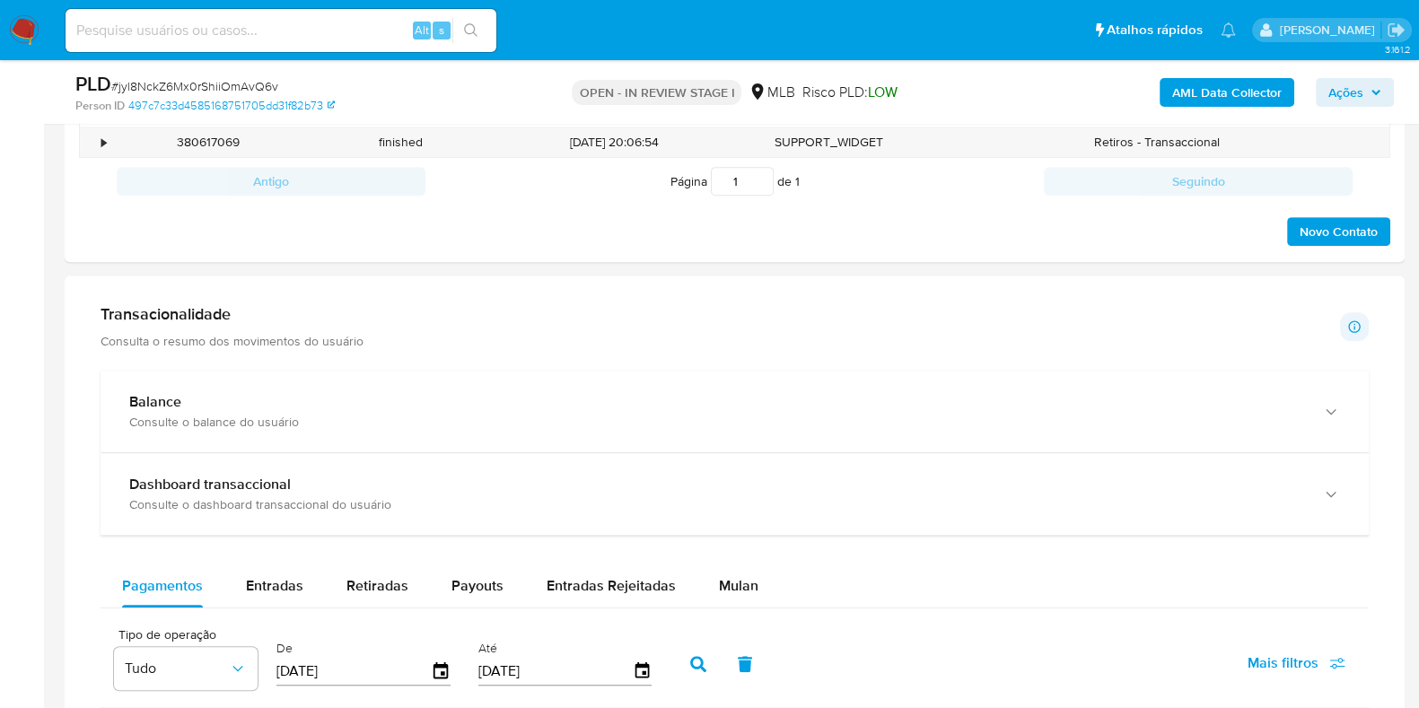
scroll to position [1458, 0]
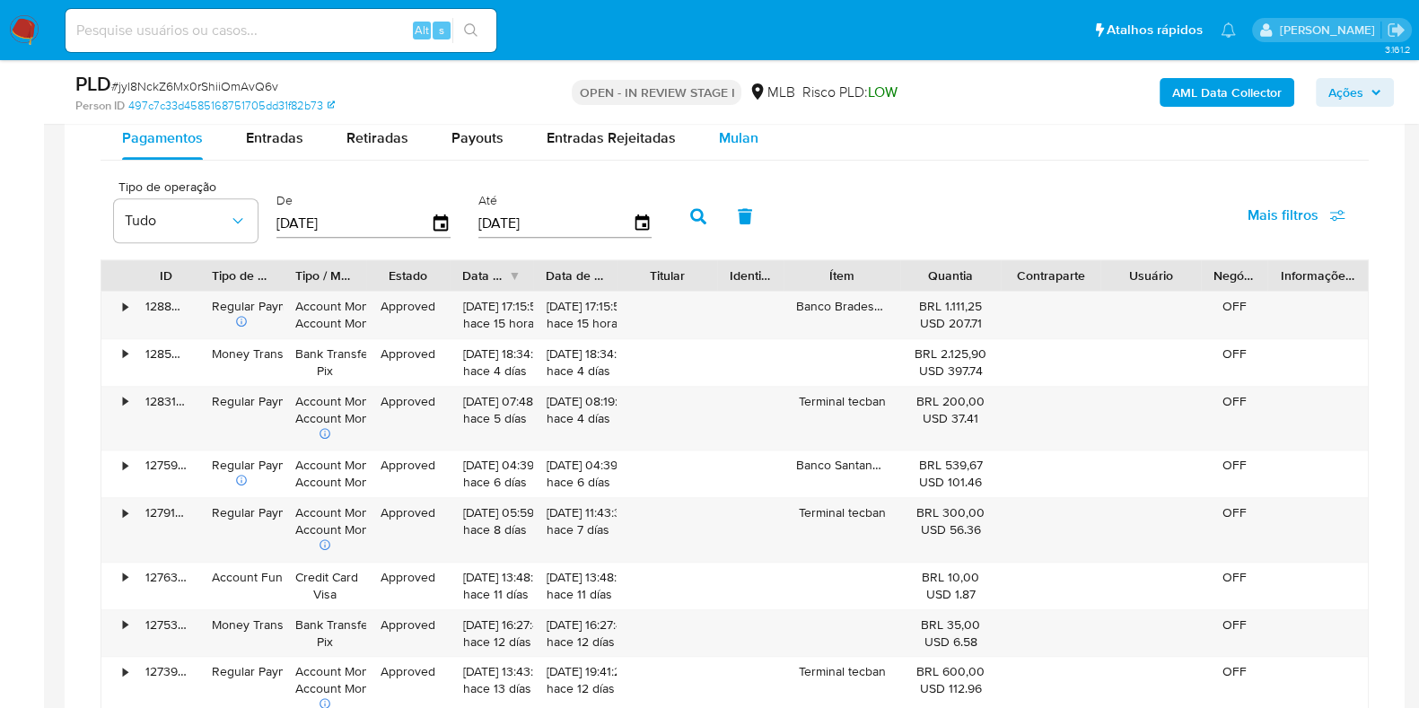
click at [727, 139] on span "Mulan" at bounding box center [738, 137] width 39 height 21
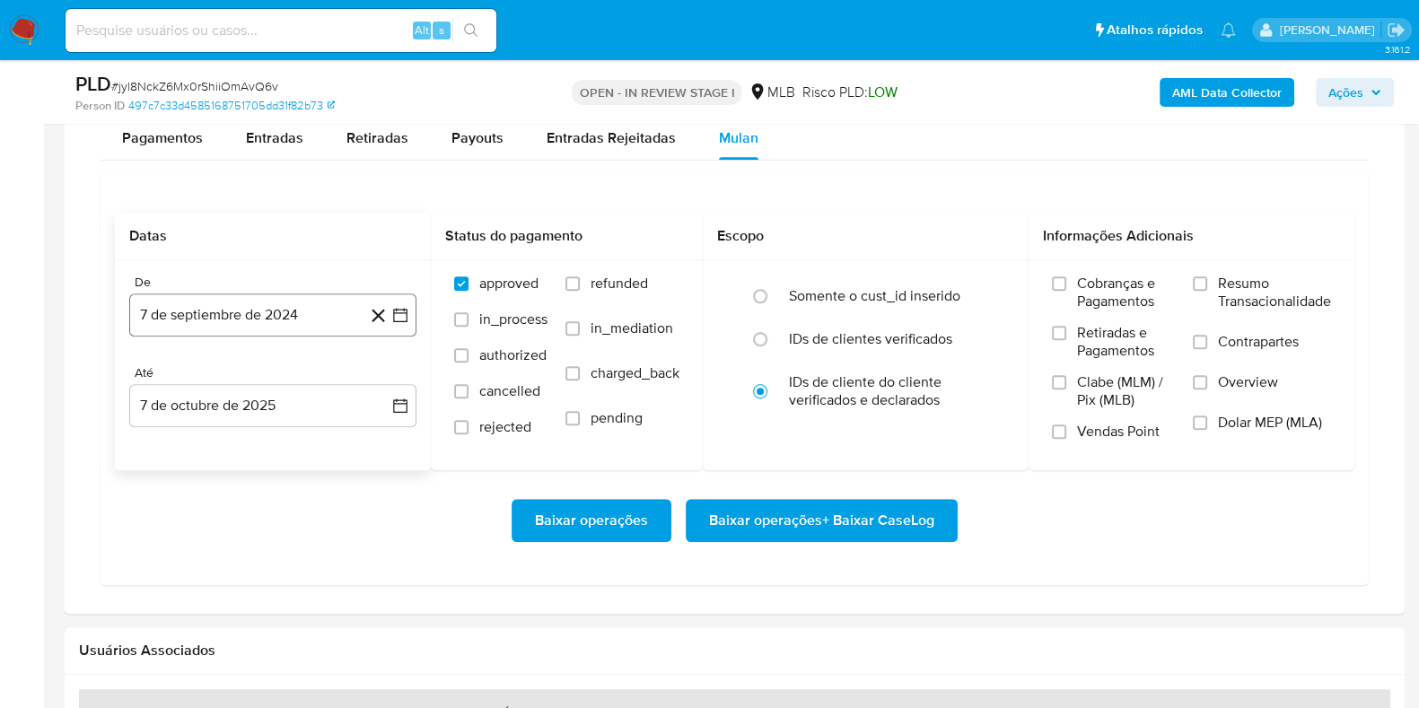
click at [259, 314] on button "7 de septiembre de 2024" at bounding box center [272, 314] width 287 height 43
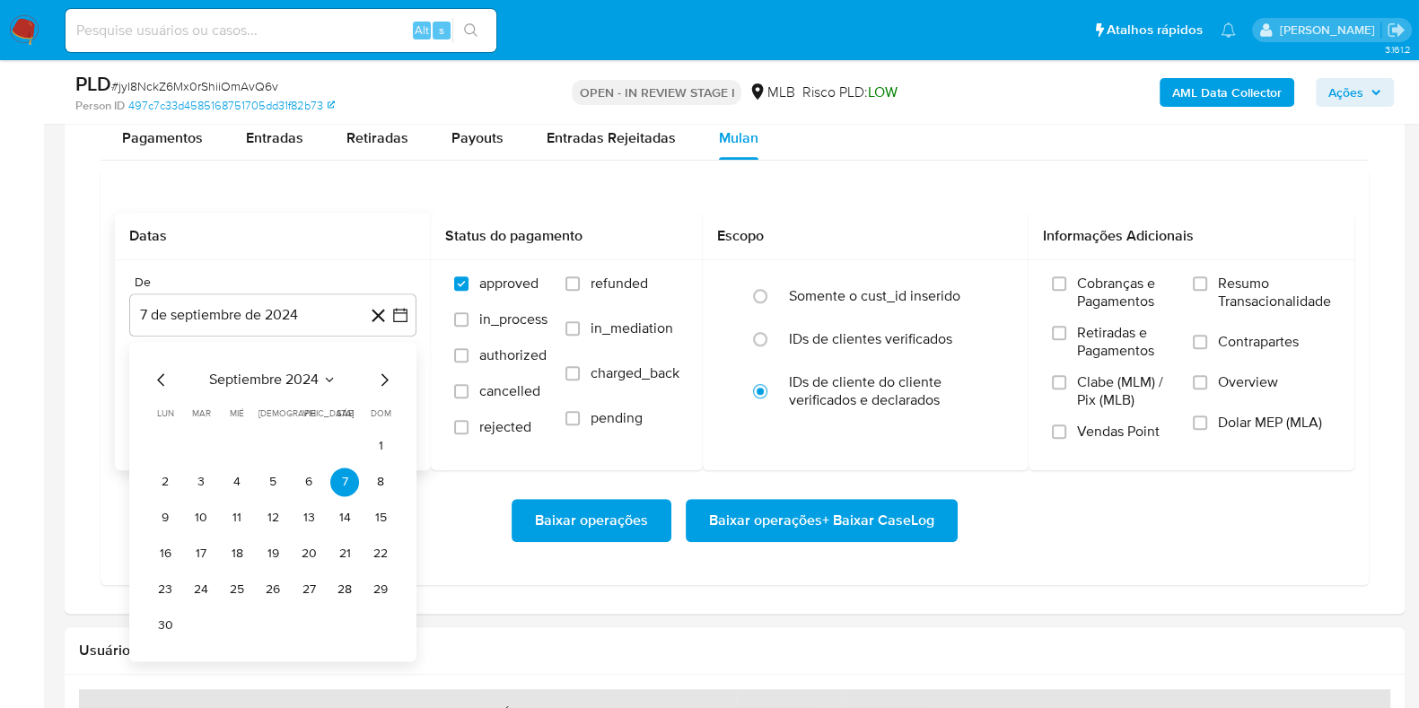
click at [296, 376] on span "septiembre 2024" at bounding box center [263, 380] width 109 height 18
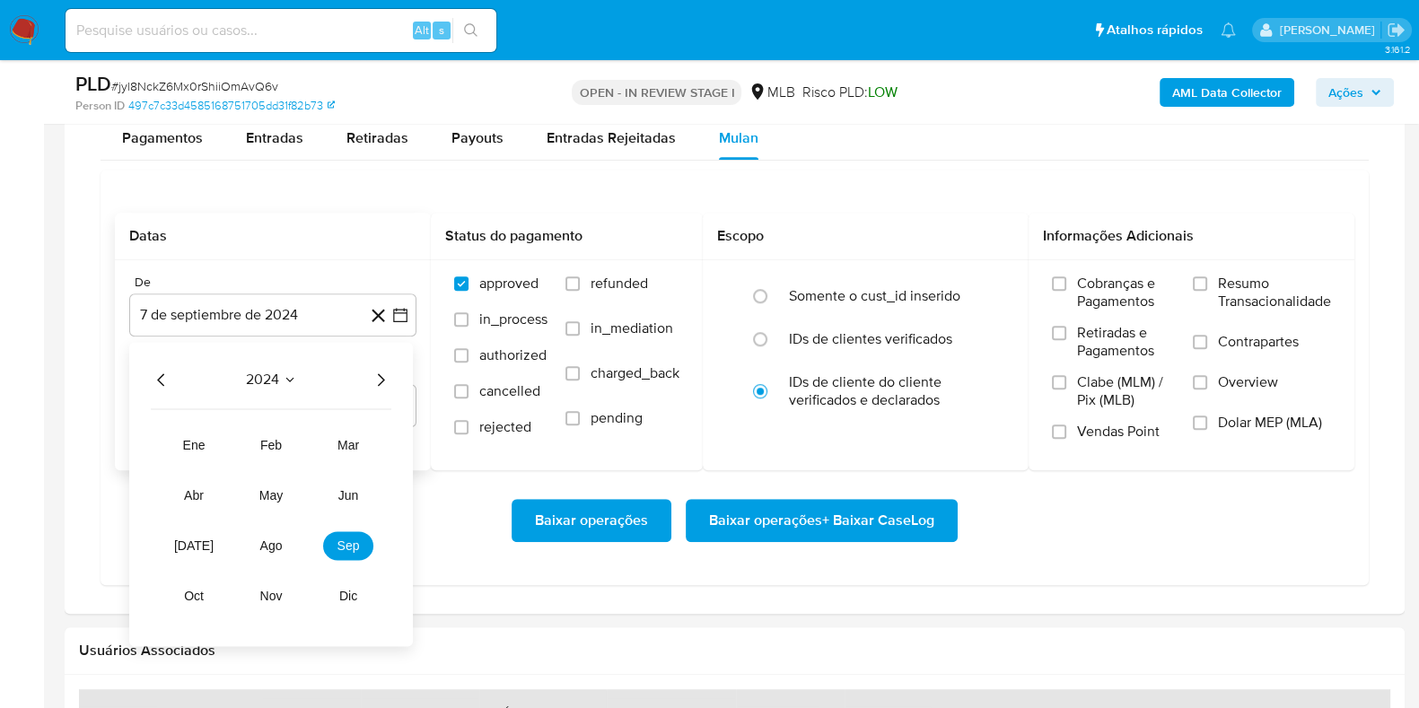
click at [377, 377] on icon "Año siguiente" at bounding box center [381, 380] width 22 height 22
click at [281, 546] on span "ago" at bounding box center [271, 545] width 22 height 14
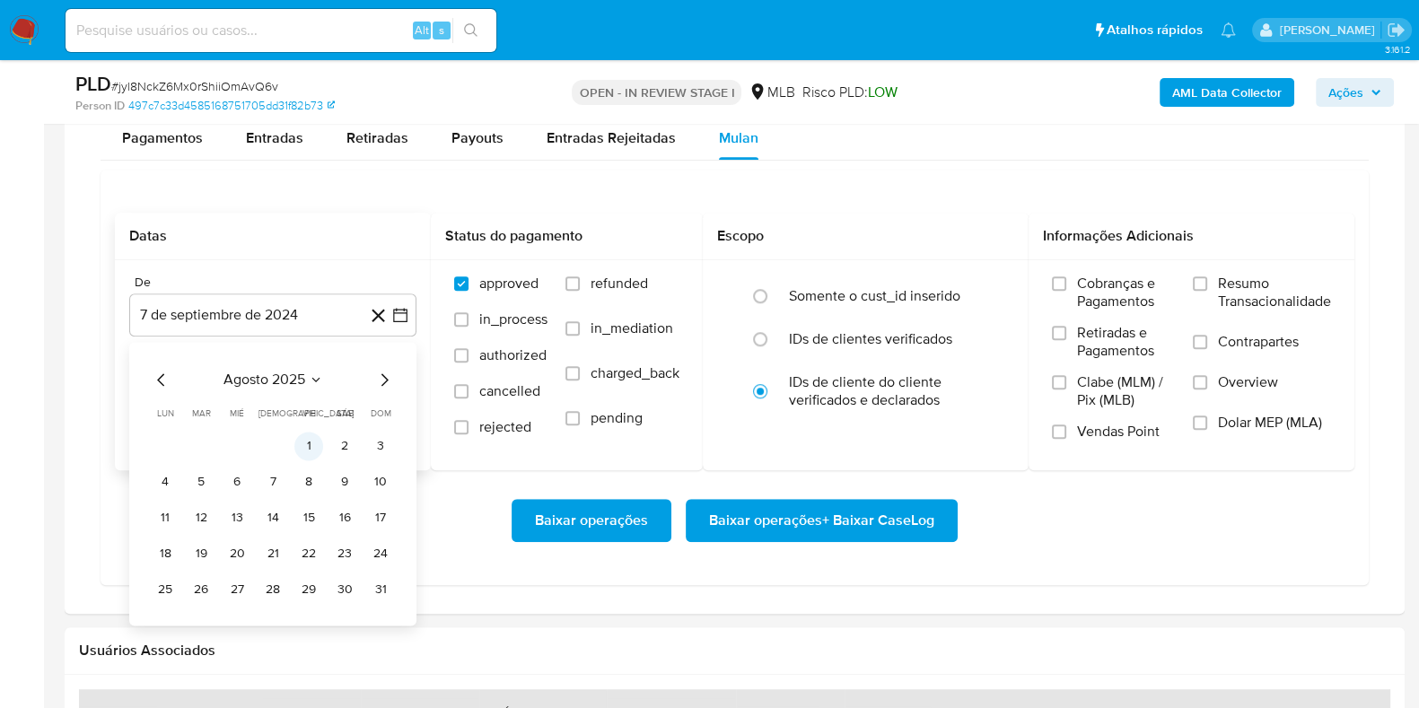
click at [303, 442] on button "1" at bounding box center [308, 446] width 29 height 29
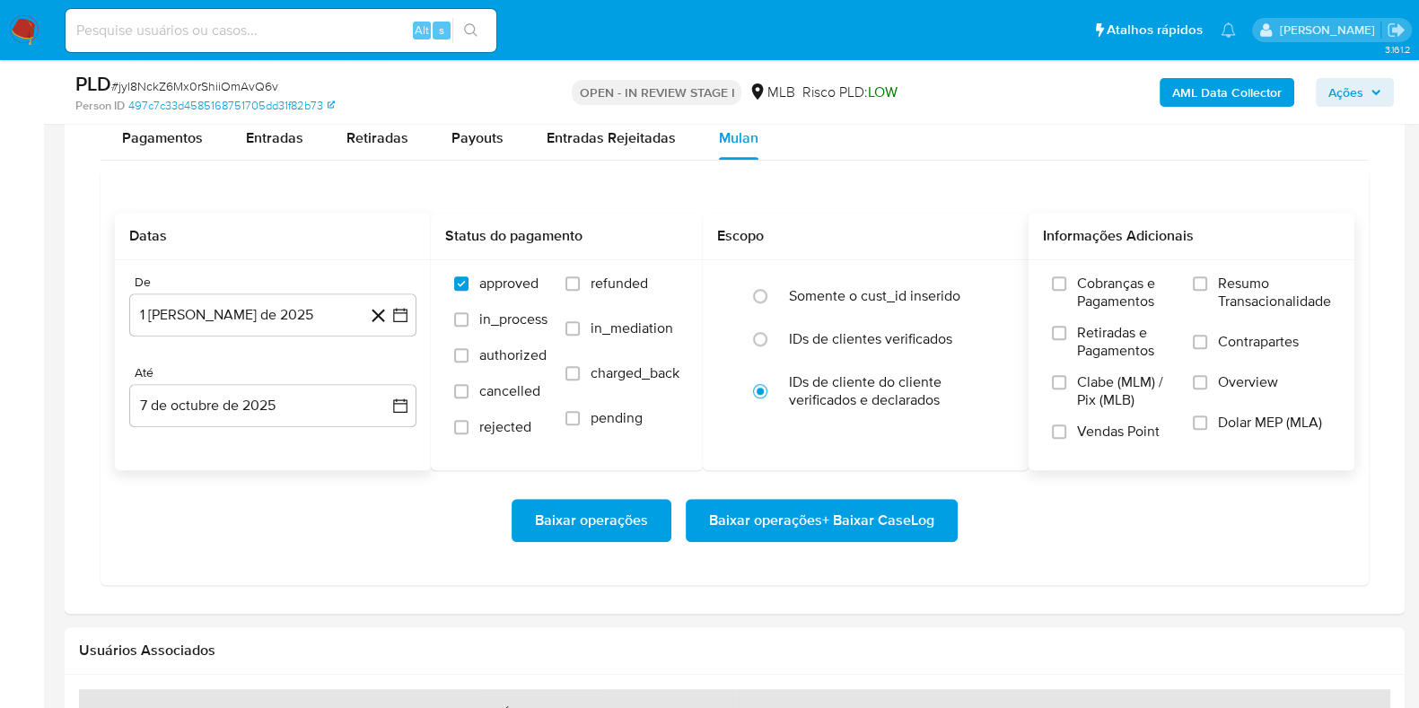
click at [1237, 284] on span "Resumo Transacionalidade" at bounding box center [1274, 293] width 113 height 36
click at [1207, 284] on input "Resumo Transacionalidade" at bounding box center [1200, 283] width 14 height 14
click at [844, 543] on div "Baixar operações Baixar operações + Baixar CaseLog" at bounding box center [734, 520] width 1239 height 101
click at [839, 529] on span "Baixar operações + Baixar CaseLog" at bounding box center [821, 520] width 225 height 39
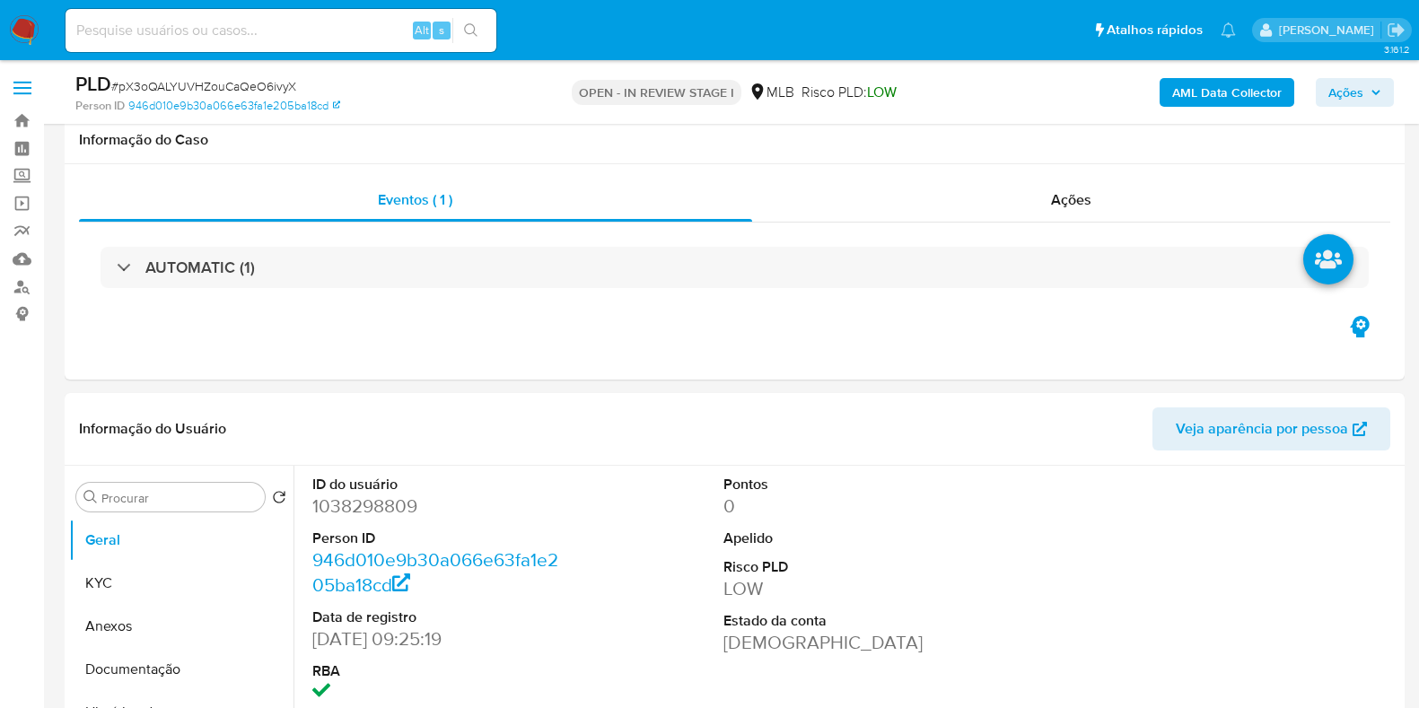
select select "10"
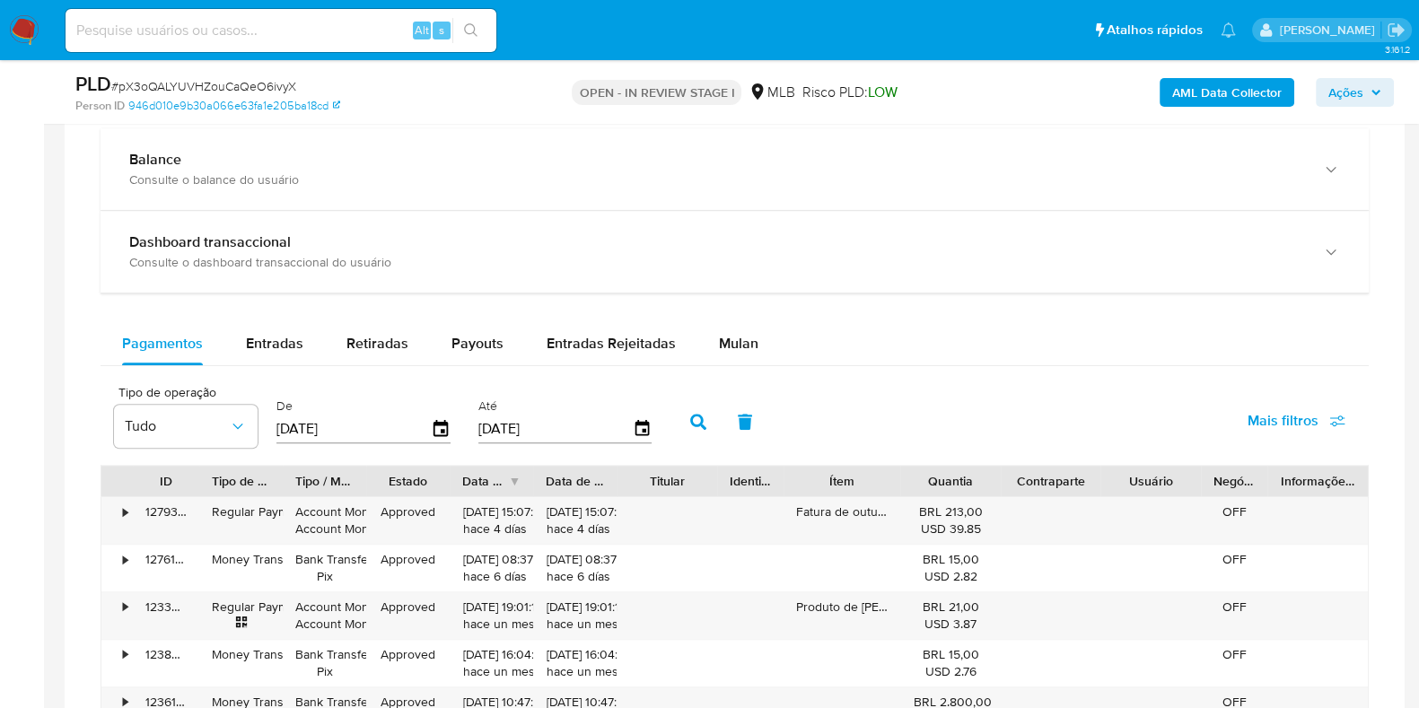
scroll to position [1346, 0]
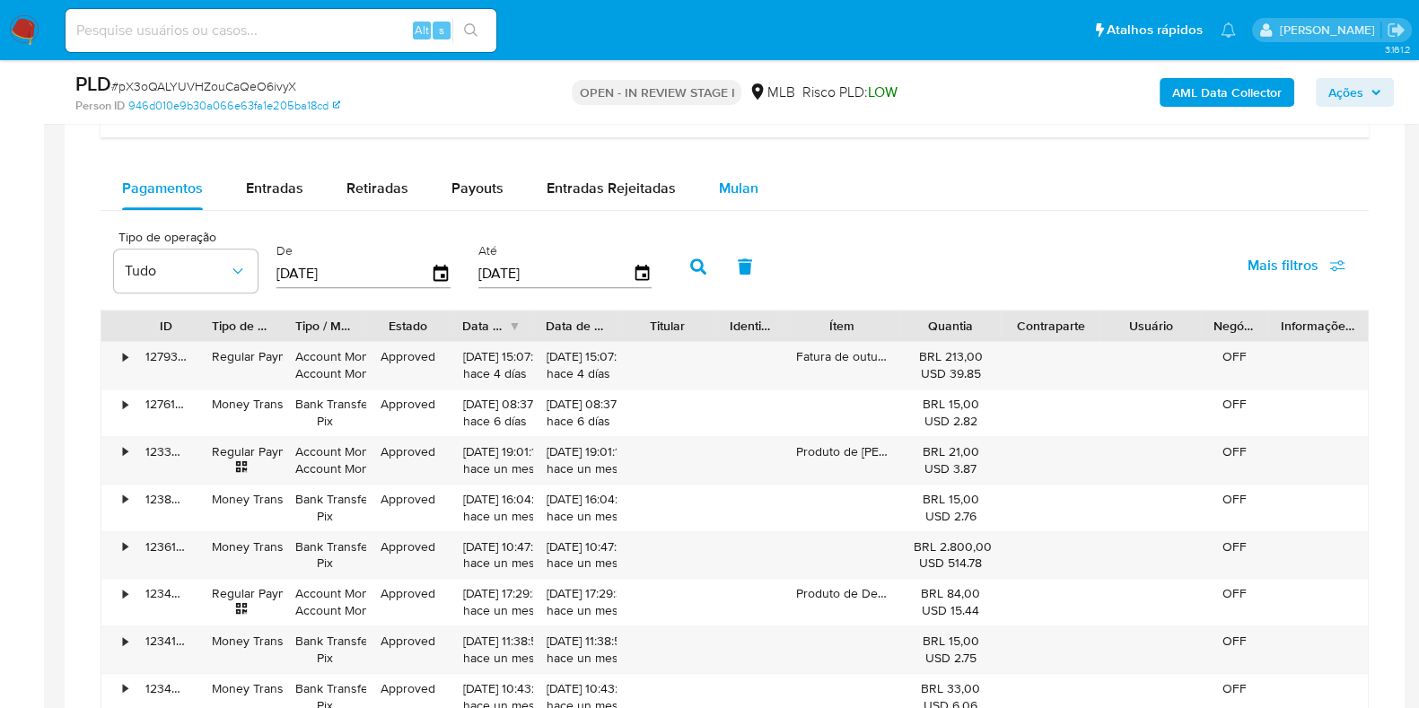
click at [752, 188] on button "Mulan" at bounding box center [738, 188] width 83 height 43
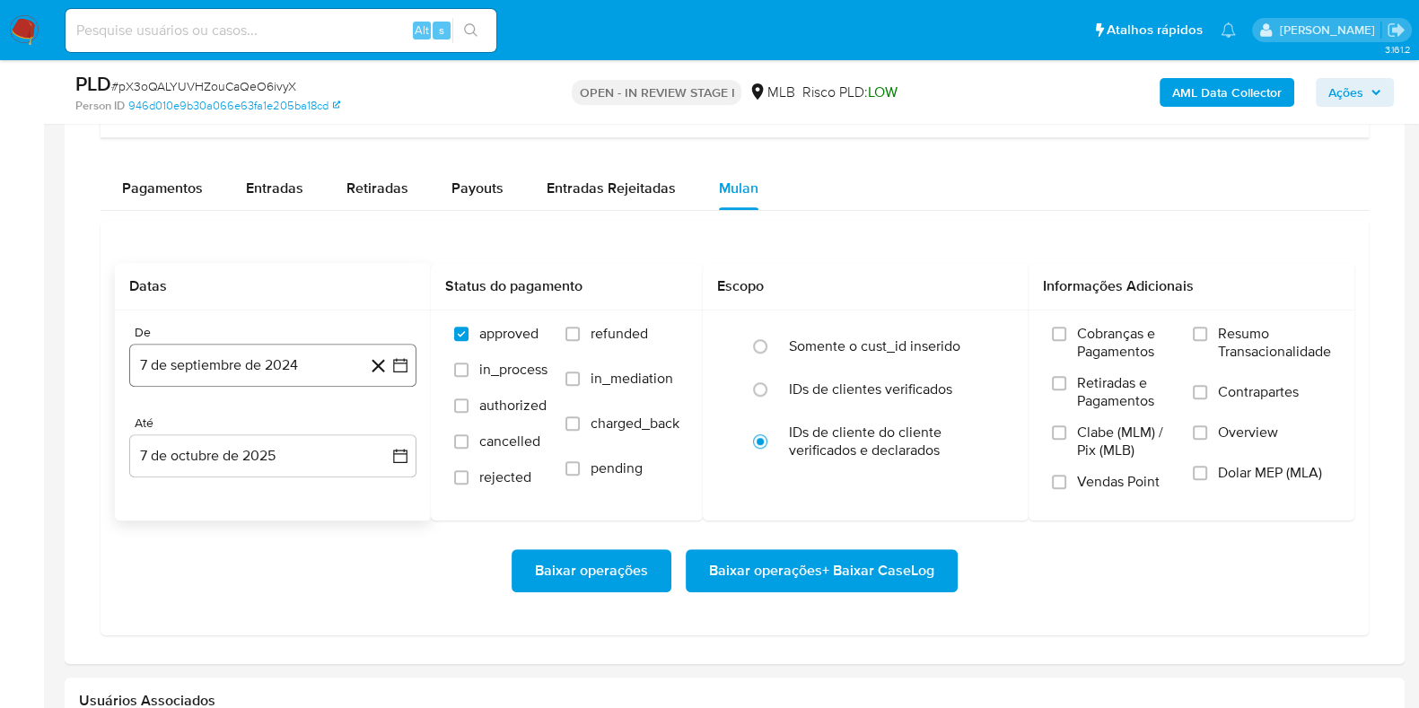
click at [238, 377] on button "7 de septiembre de 2024" at bounding box center [272, 365] width 287 height 43
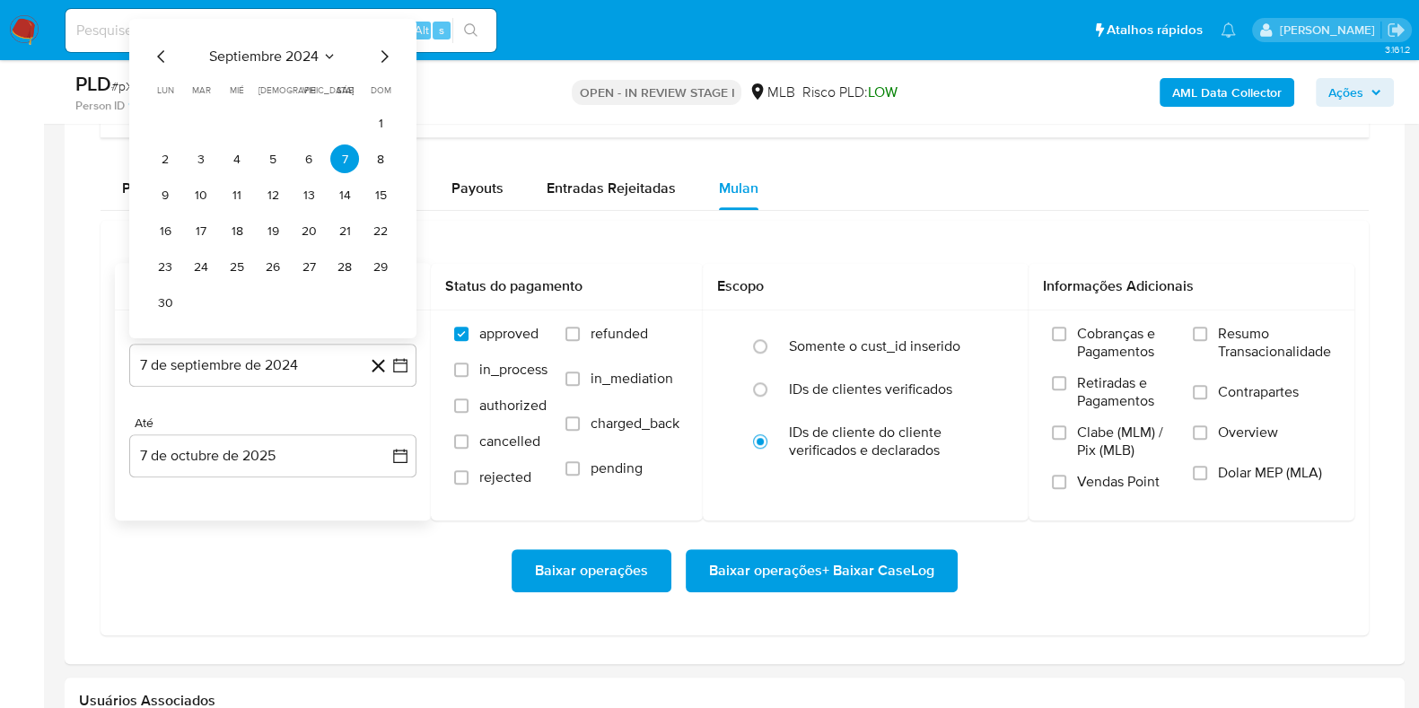
click at [320, 57] on button "septiembre 2024" at bounding box center [272, 57] width 127 height 18
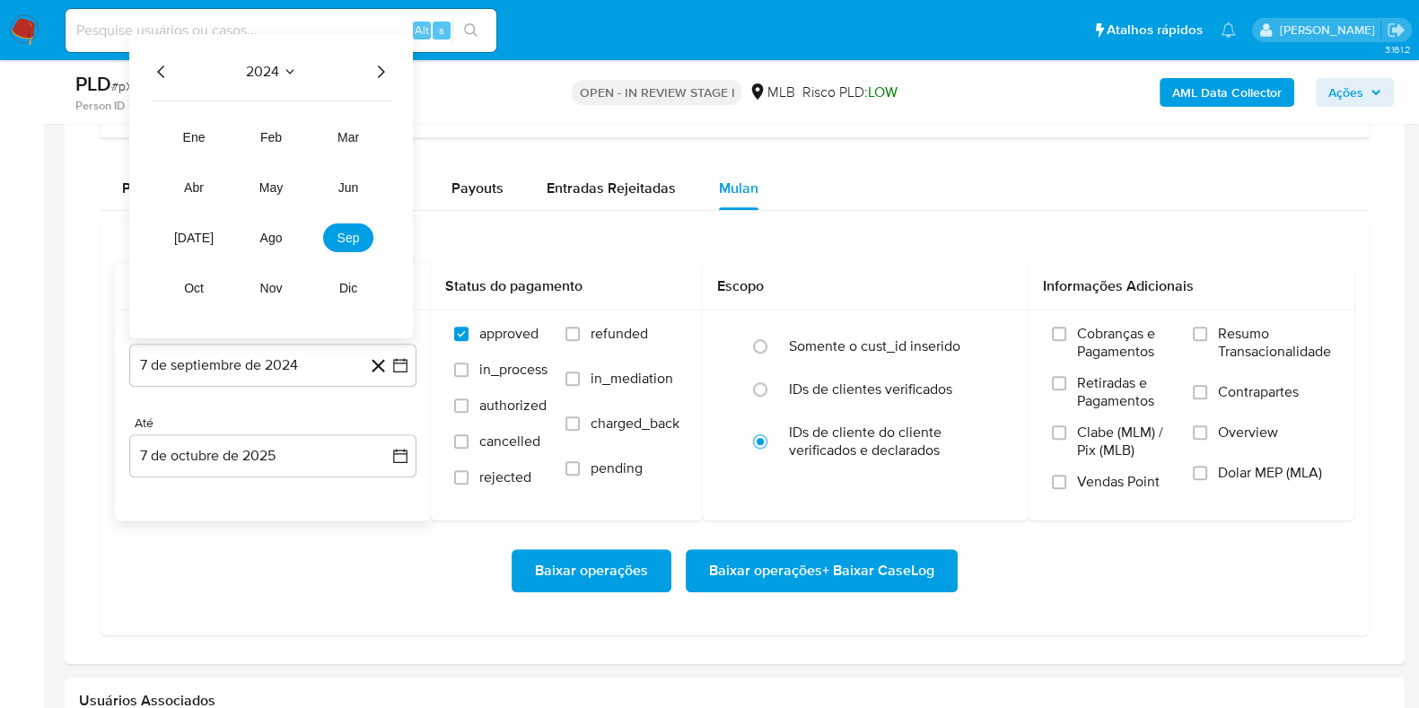
drag, startPoint x: 381, startPoint y: 66, endPoint x: 355, endPoint y: 162, distance: 98.6
click at [381, 68] on icon "Año siguiente" at bounding box center [381, 72] width 22 height 22
click at [269, 236] on span "ago" at bounding box center [271, 238] width 22 height 14
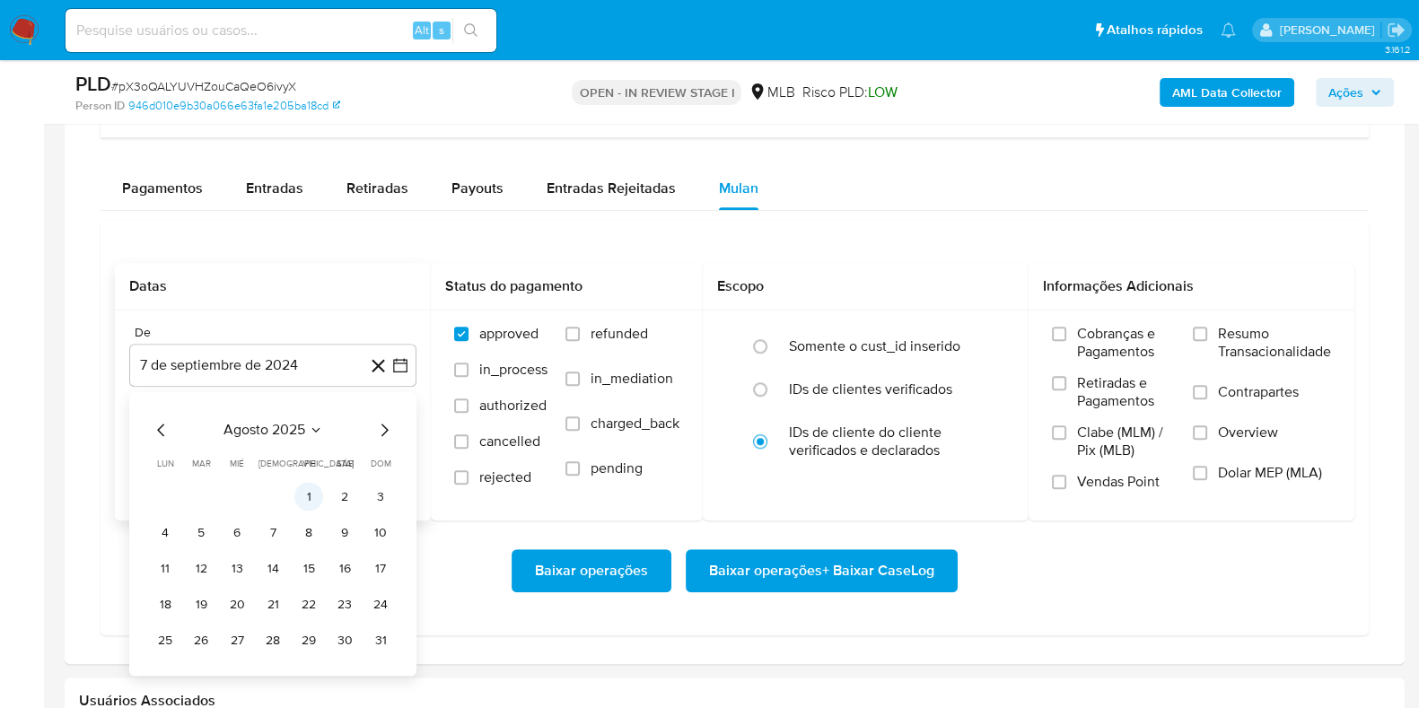
click at [307, 496] on button "1" at bounding box center [308, 497] width 29 height 29
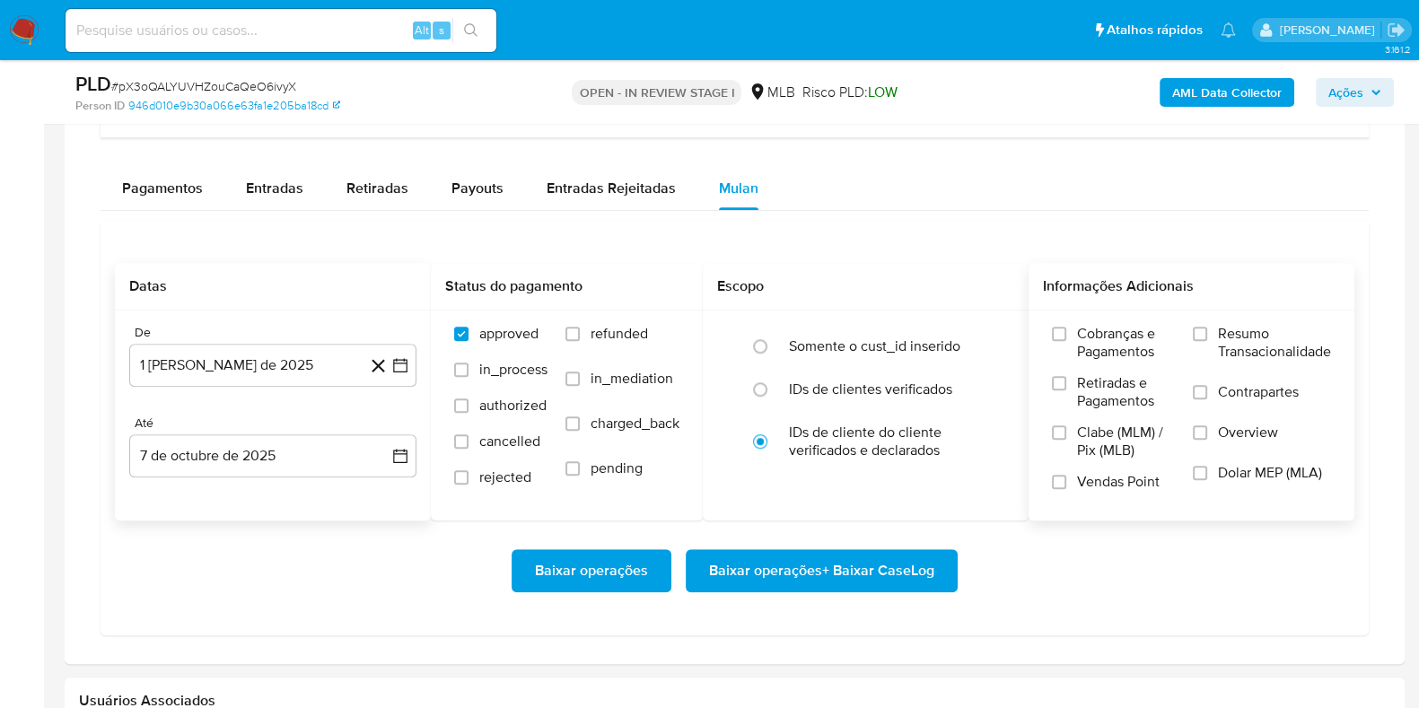
click at [1193, 340] on label "Resumo Transacionalidade" at bounding box center [1262, 354] width 138 height 58
click at [1193, 340] on input "Resumo Transacionalidade" at bounding box center [1200, 334] width 14 height 14
click at [835, 571] on span "Baixar operações + Baixar CaseLog" at bounding box center [821, 570] width 225 height 39
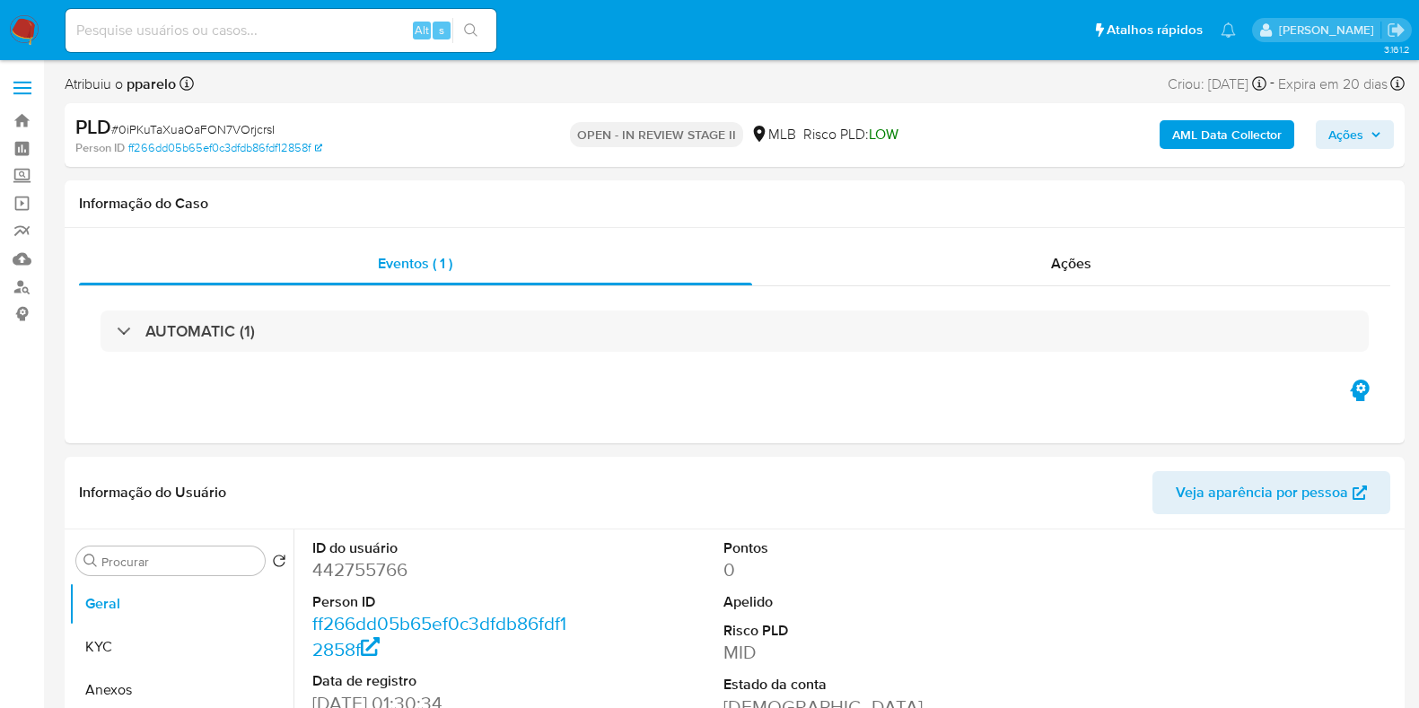
select select "10"
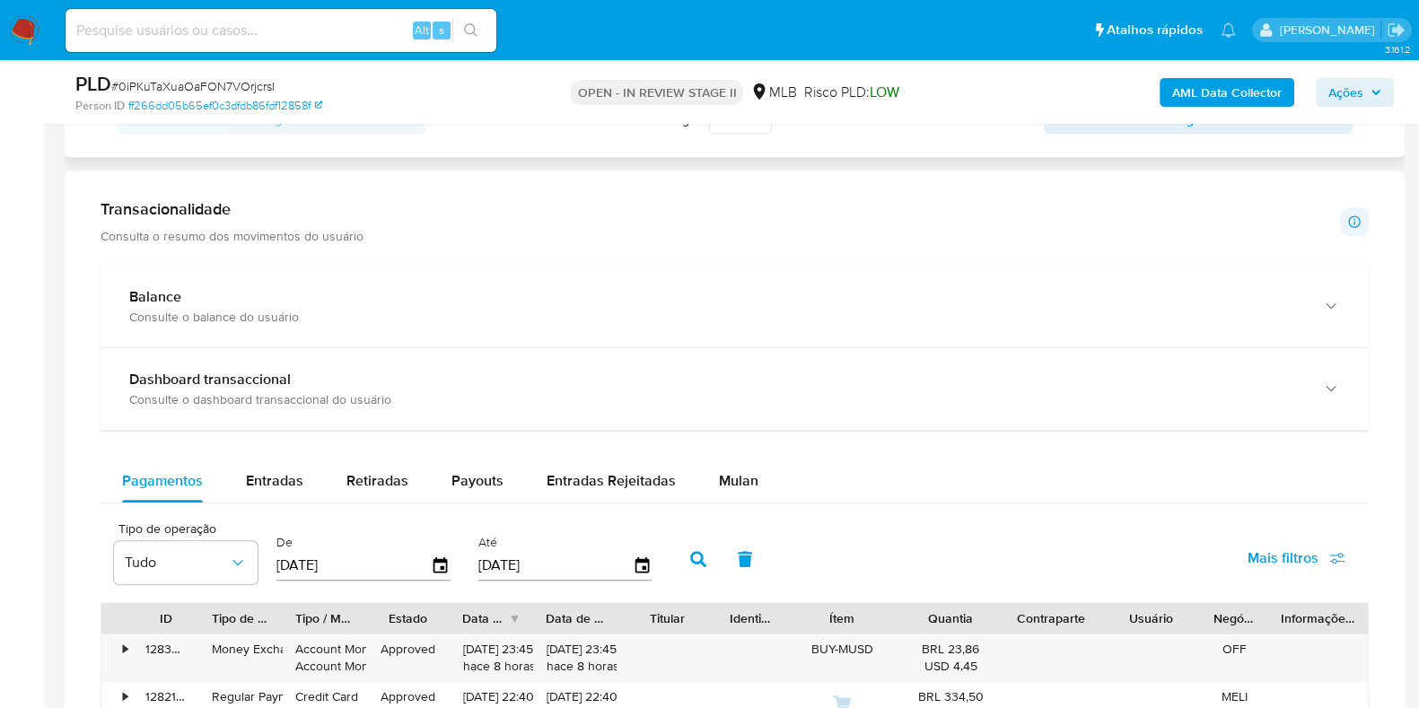
scroll to position [1346, 0]
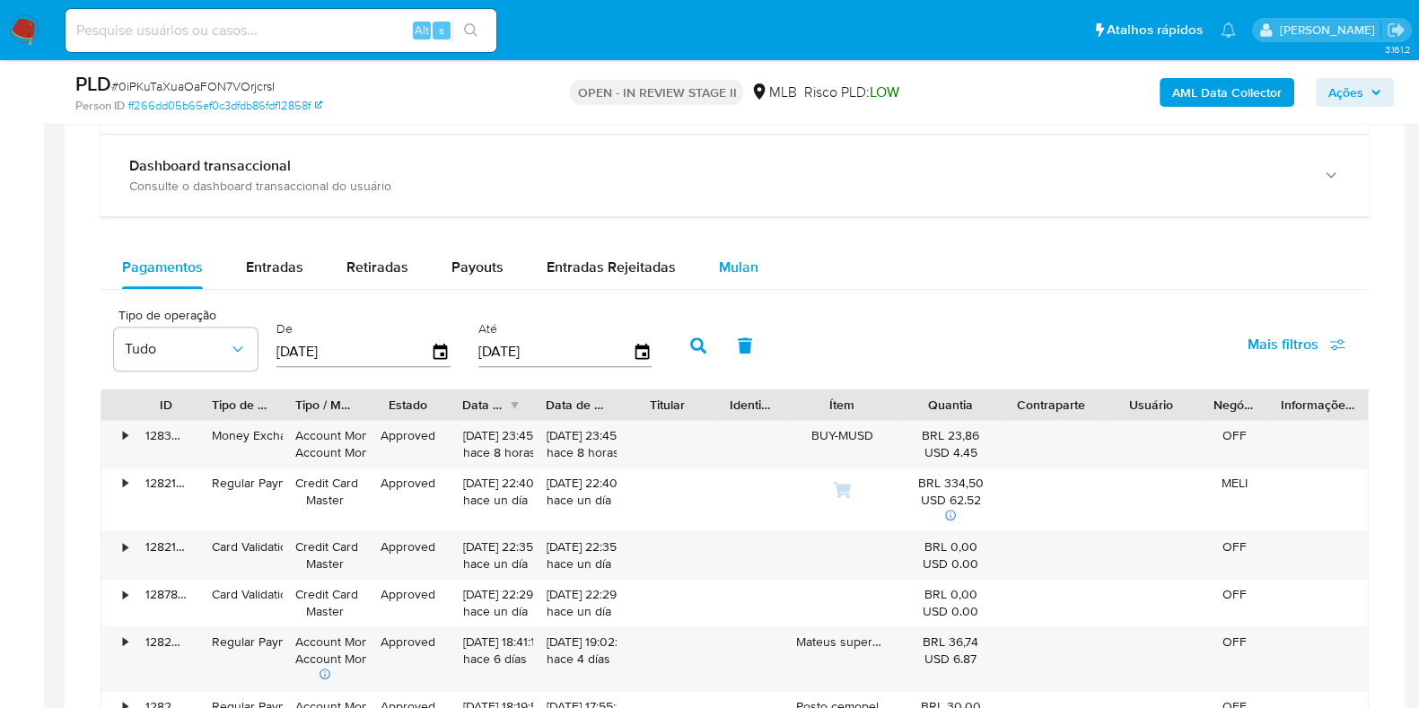
click at [737, 247] on div "Mulan" at bounding box center [738, 267] width 39 height 43
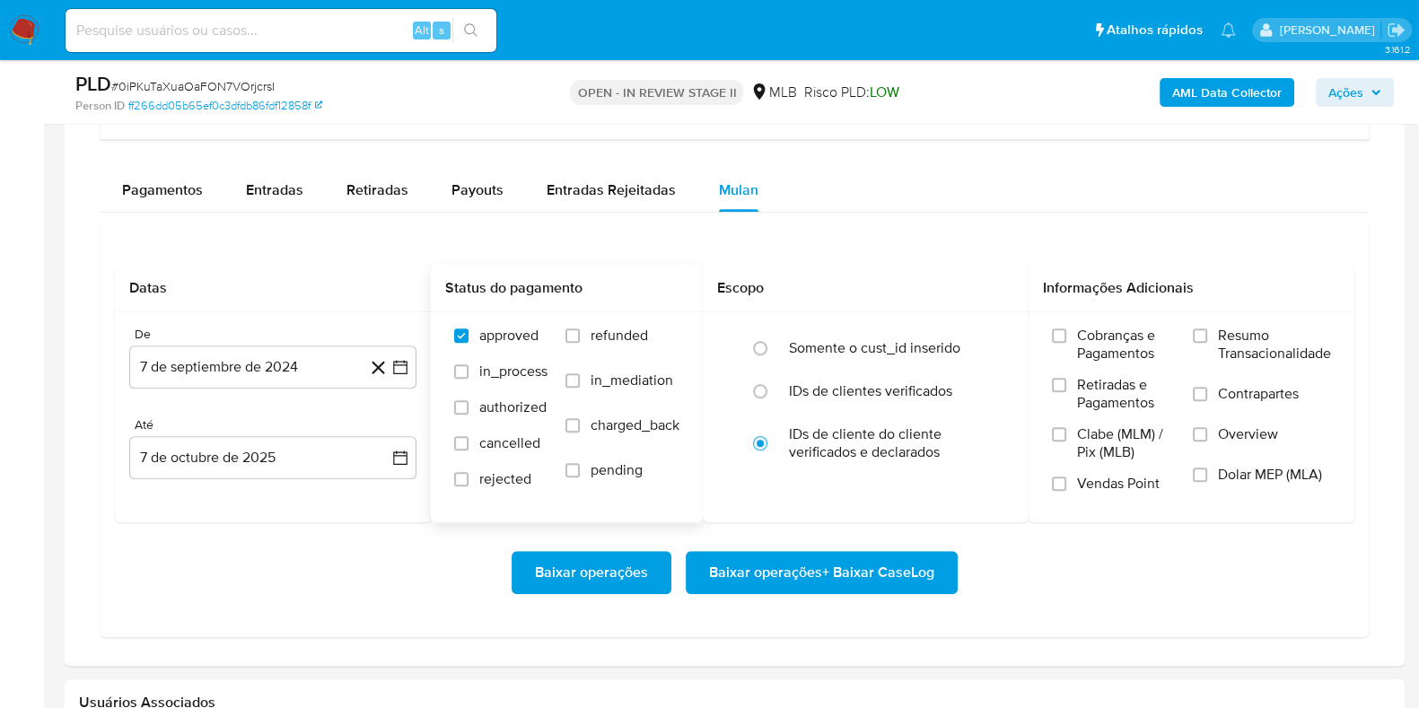
scroll to position [1458, 0]
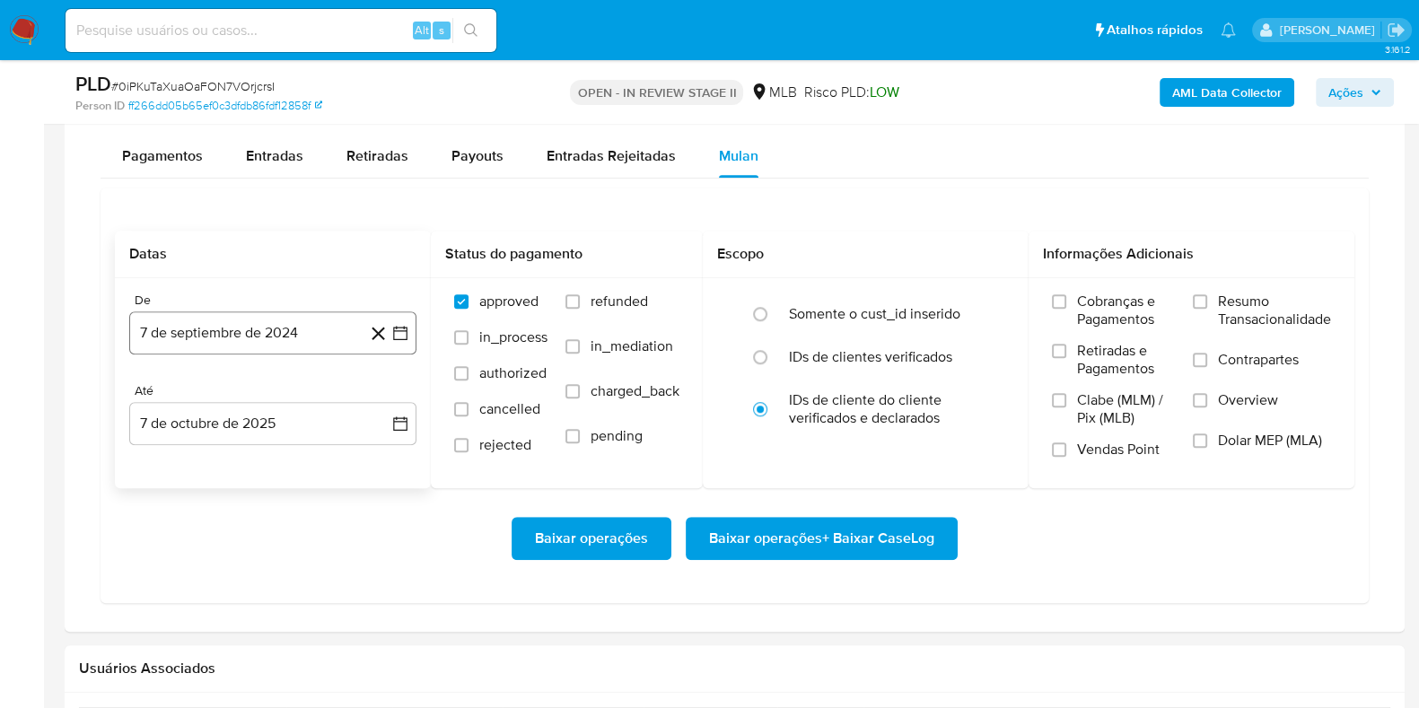
click at [254, 316] on button "7 de septiembre de 2024" at bounding box center [272, 332] width 287 height 43
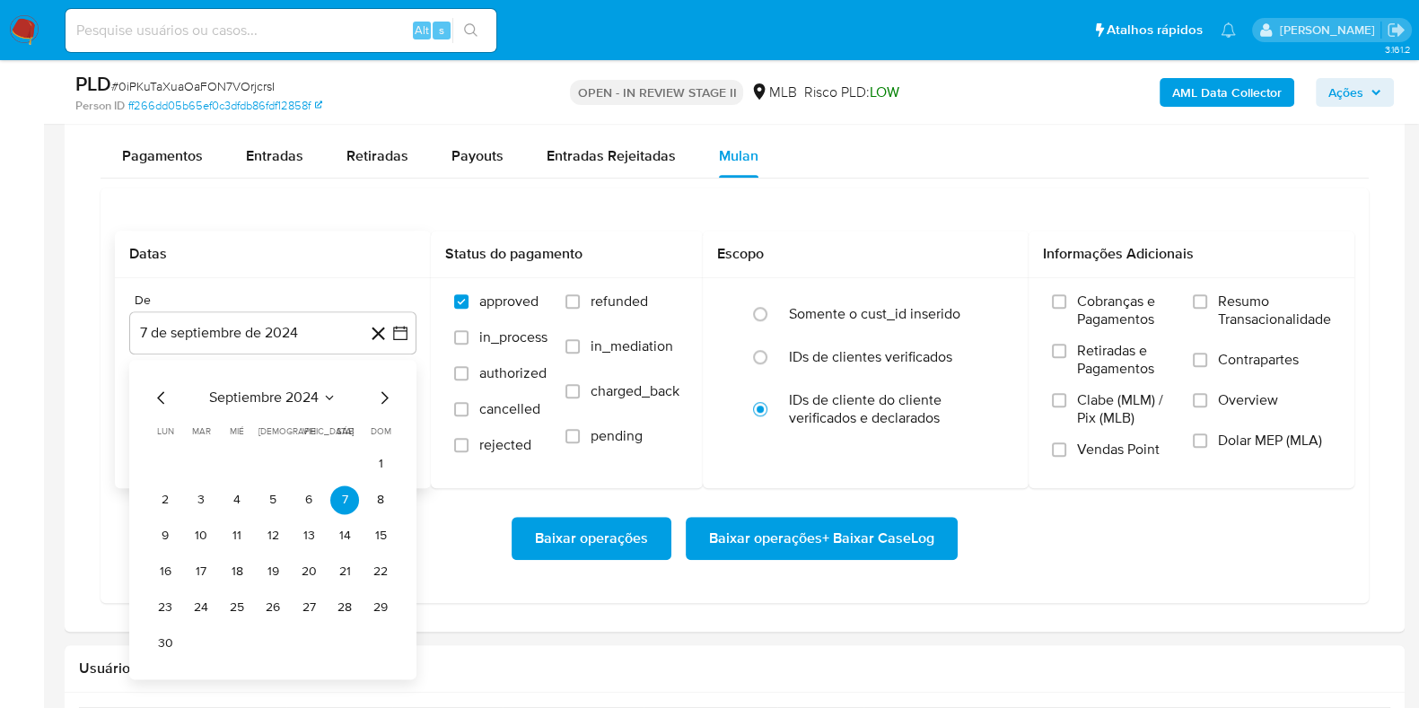
click at [301, 393] on span "septiembre 2024" at bounding box center [263, 398] width 109 height 18
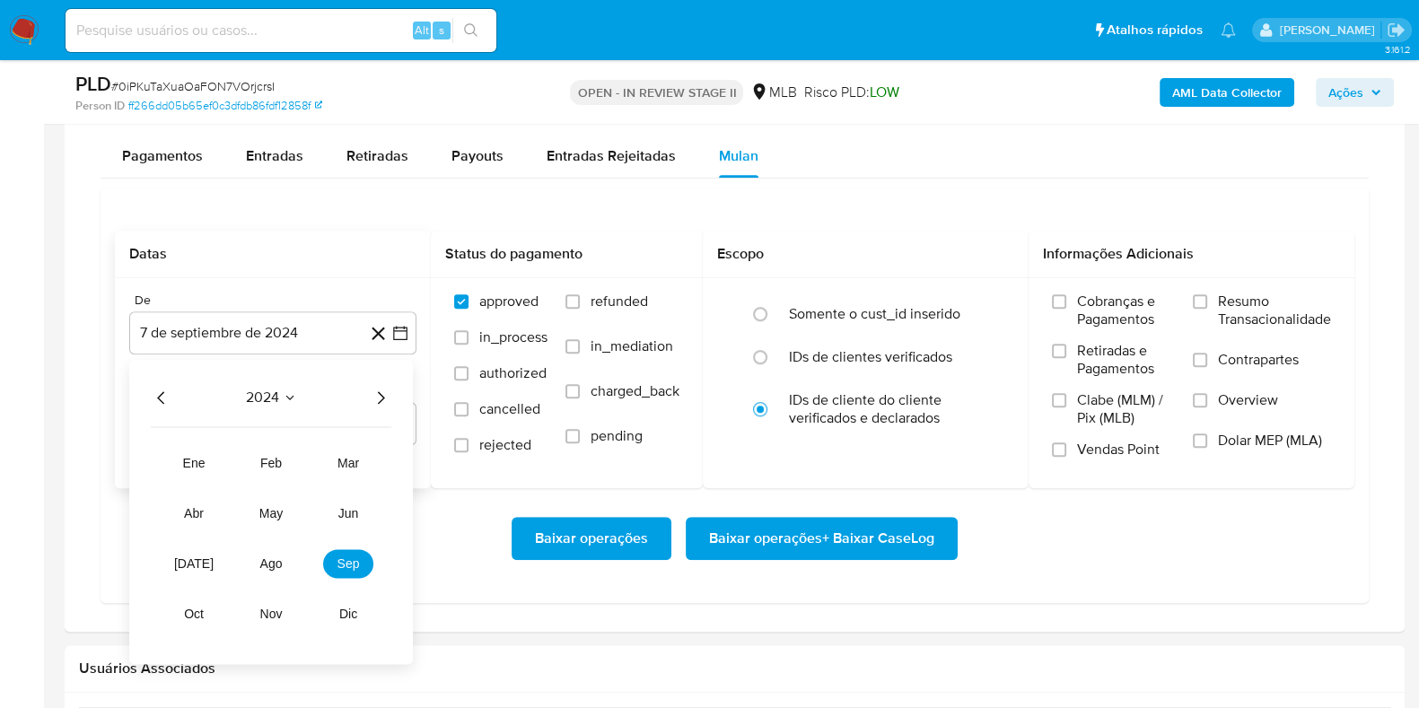
click at [386, 392] on icon "Año siguiente" at bounding box center [381, 398] width 22 height 22
click at [274, 566] on span "ago" at bounding box center [271, 563] width 22 height 14
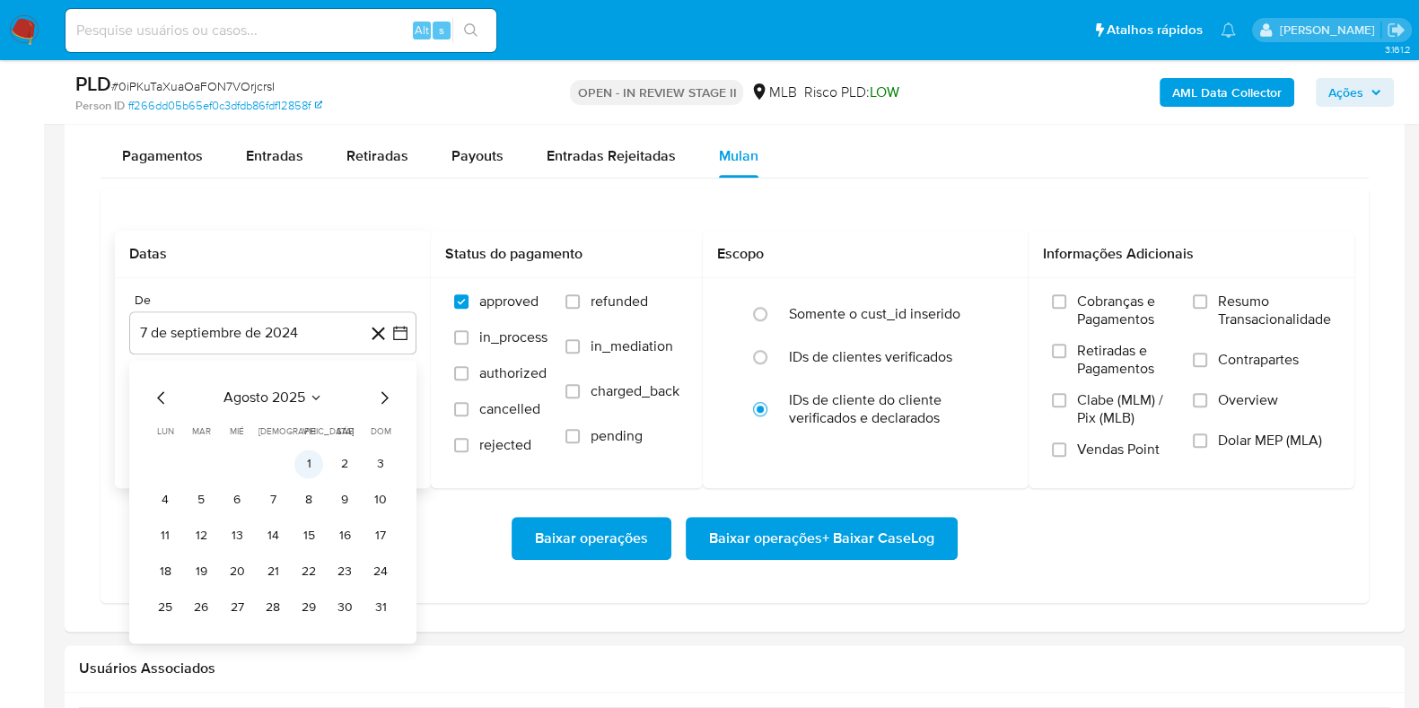
click at [306, 471] on button "1" at bounding box center [308, 464] width 29 height 29
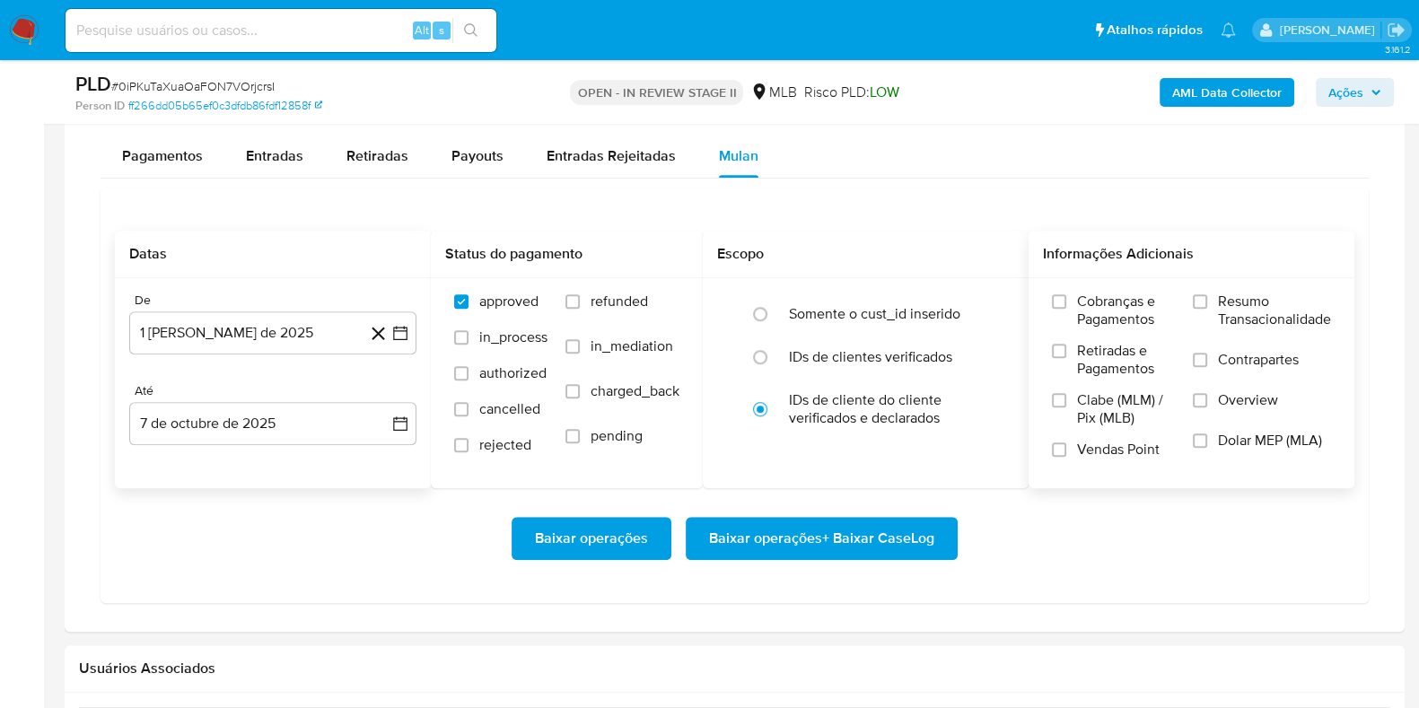
click at [1212, 302] on label "Resumo Transacionalidade" at bounding box center [1262, 322] width 138 height 58
click at [1207, 302] on input "Resumo Transacionalidade" at bounding box center [1200, 301] width 14 height 14
click at [915, 538] on span "Baixar operações + Baixar CaseLog" at bounding box center [821, 538] width 225 height 39
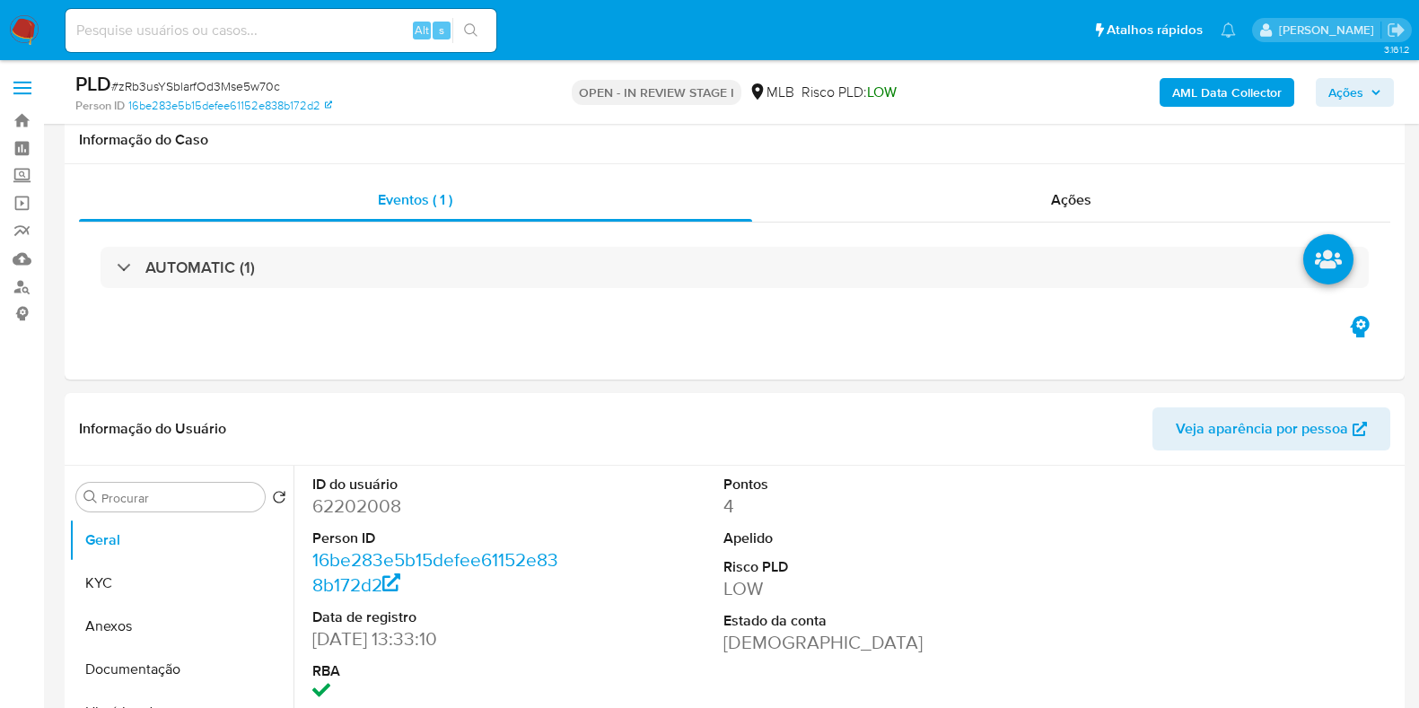
select select "10"
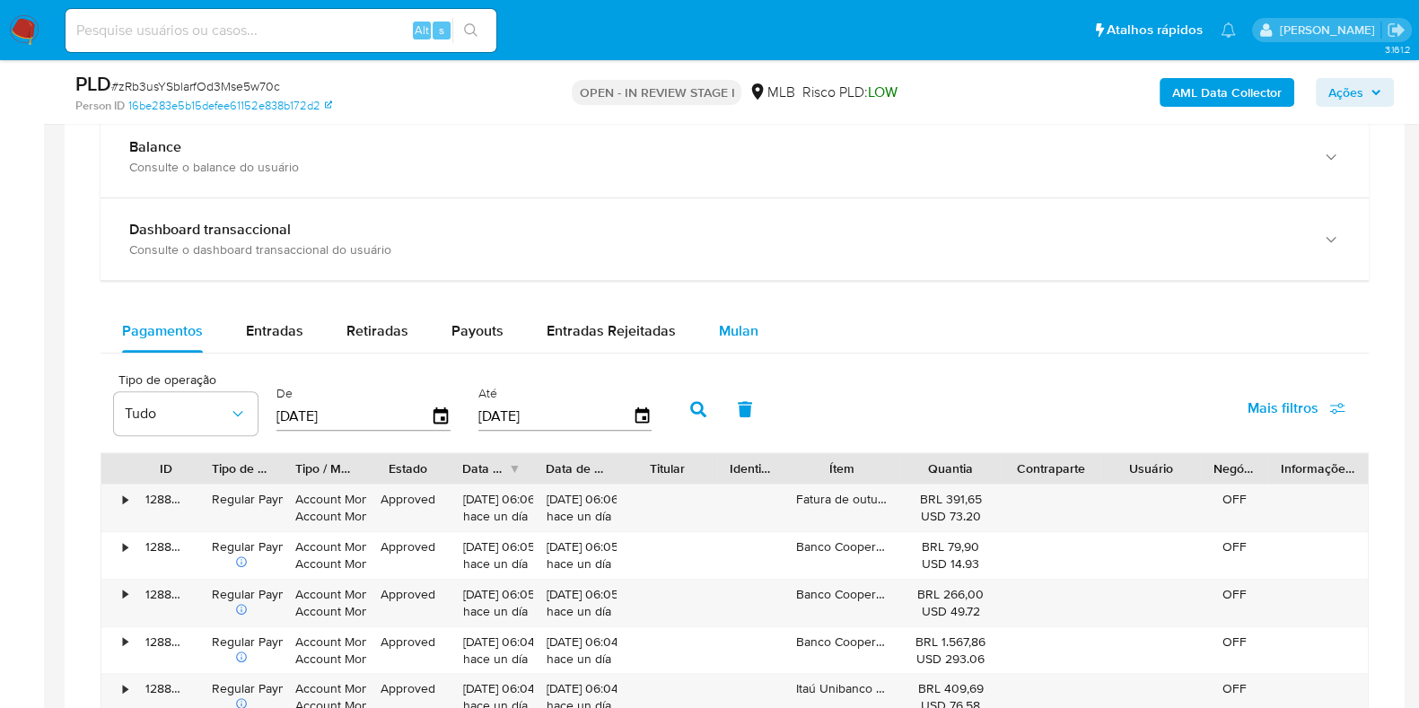
click at [725, 320] on span "Mulan" at bounding box center [738, 330] width 39 height 21
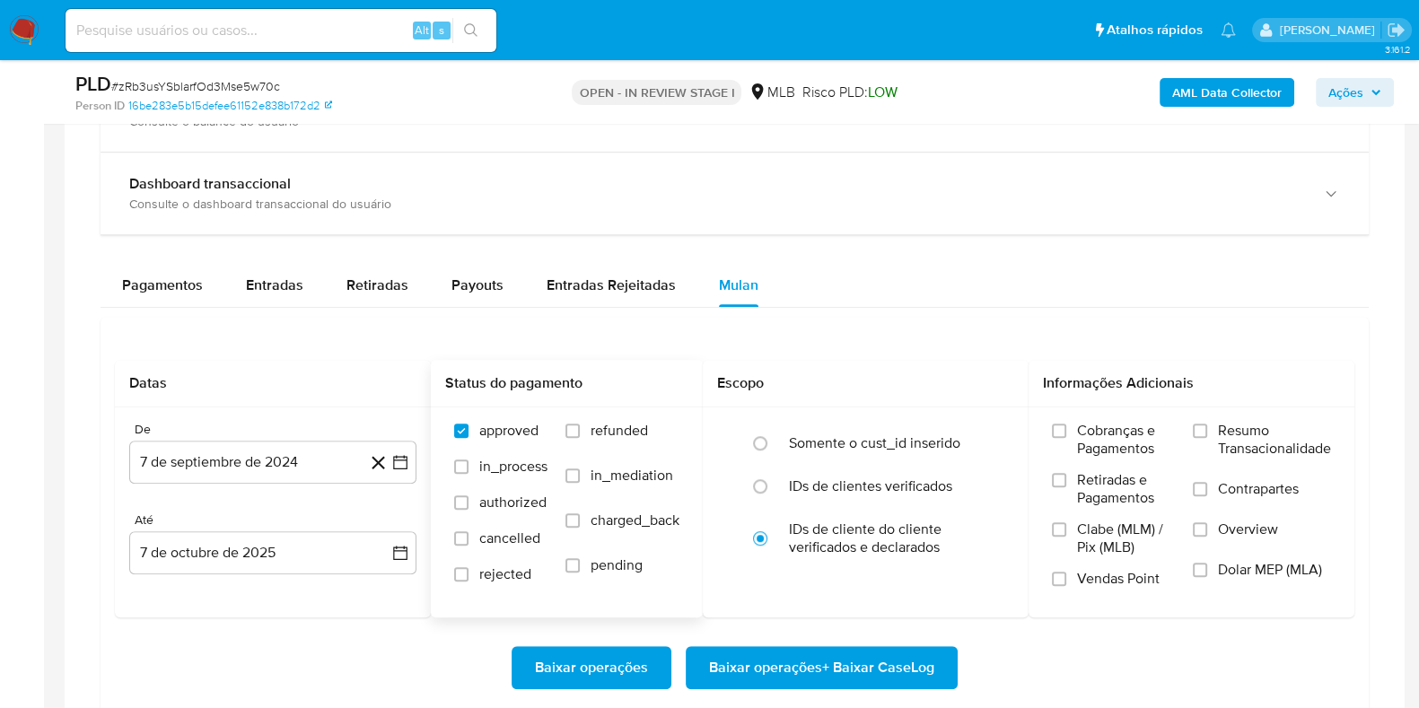
scroll to position [1458, 0]
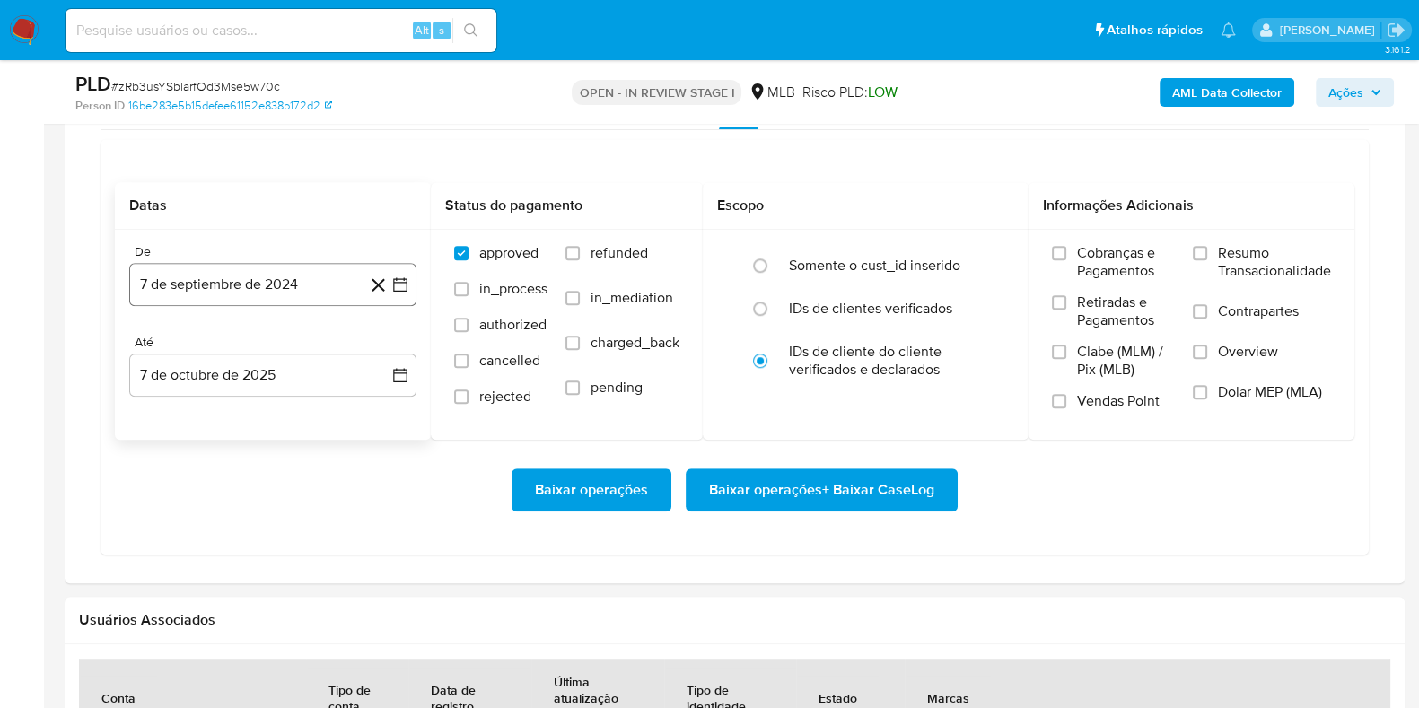
click at [274, 297] on button "7 de septiembre de 2024" at bounding box center [272, 284] width 287 height 43
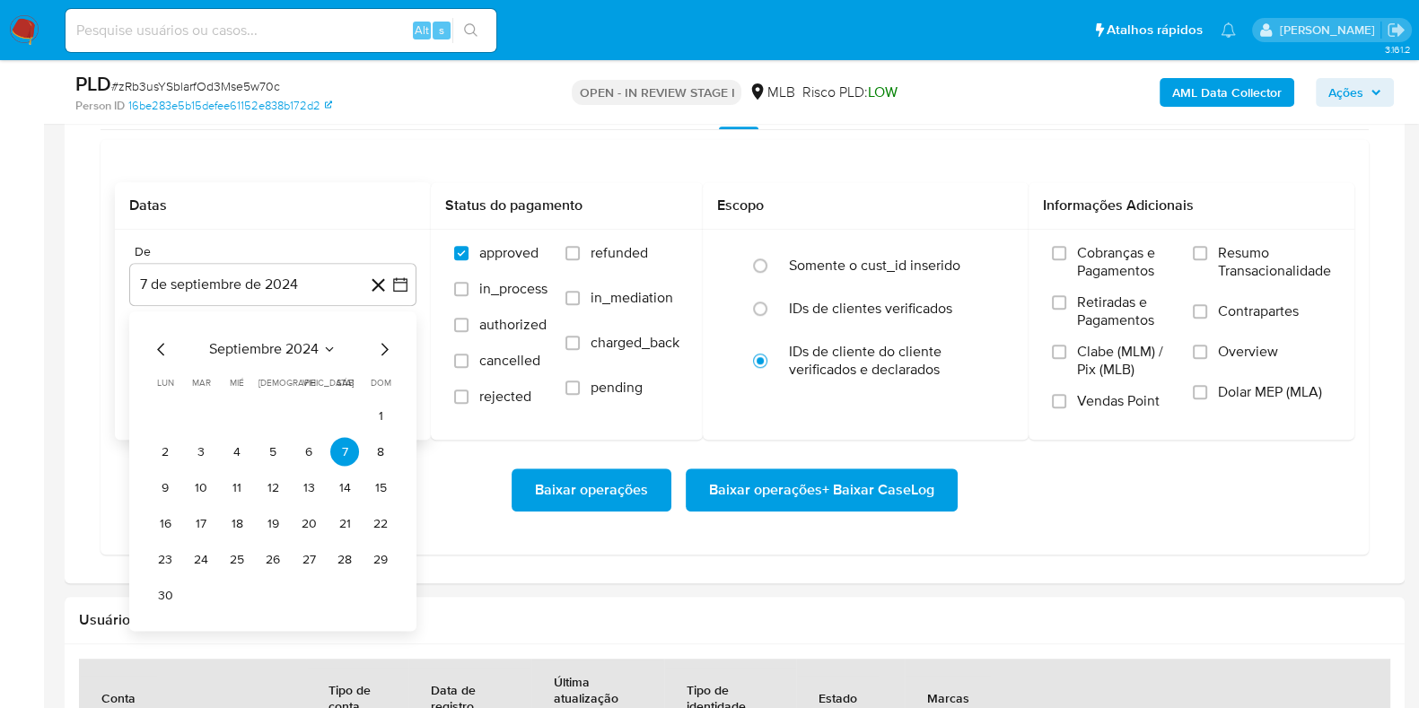
click at [275, 358] on div "septiembre 2024 septiembre 2024 lun lunes mar martes mié miércoles jue jueves v…" at bounding box center [273, 473] width 244 height 271
click at [322, 349] on icon "Seleccionar mes y año" at bounding box center [329, 349] width 14 height 14
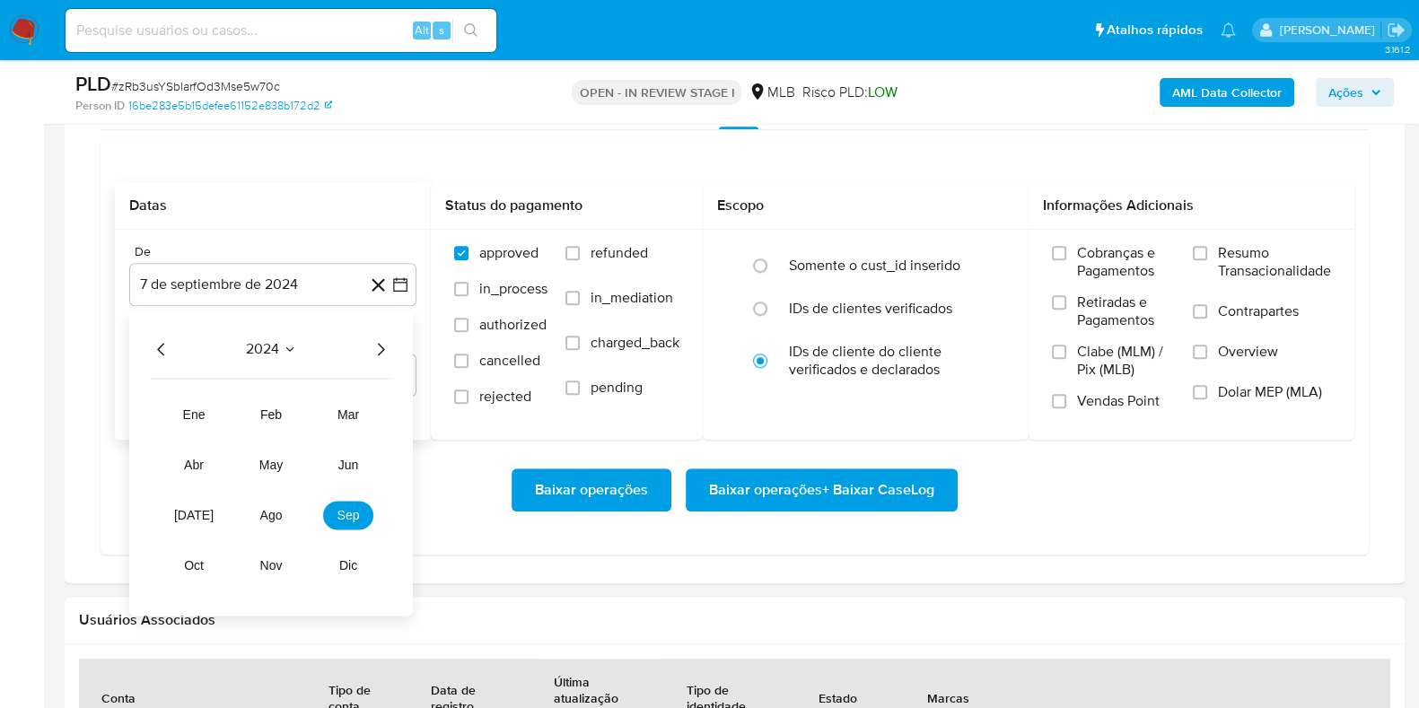
click at [378, 343] on icon "Año siguiente" at bounding box center [381, 349] width 22 height 22
click at [259, 523] on button "ago" at bounding box center [271, 515] width 50 height 29
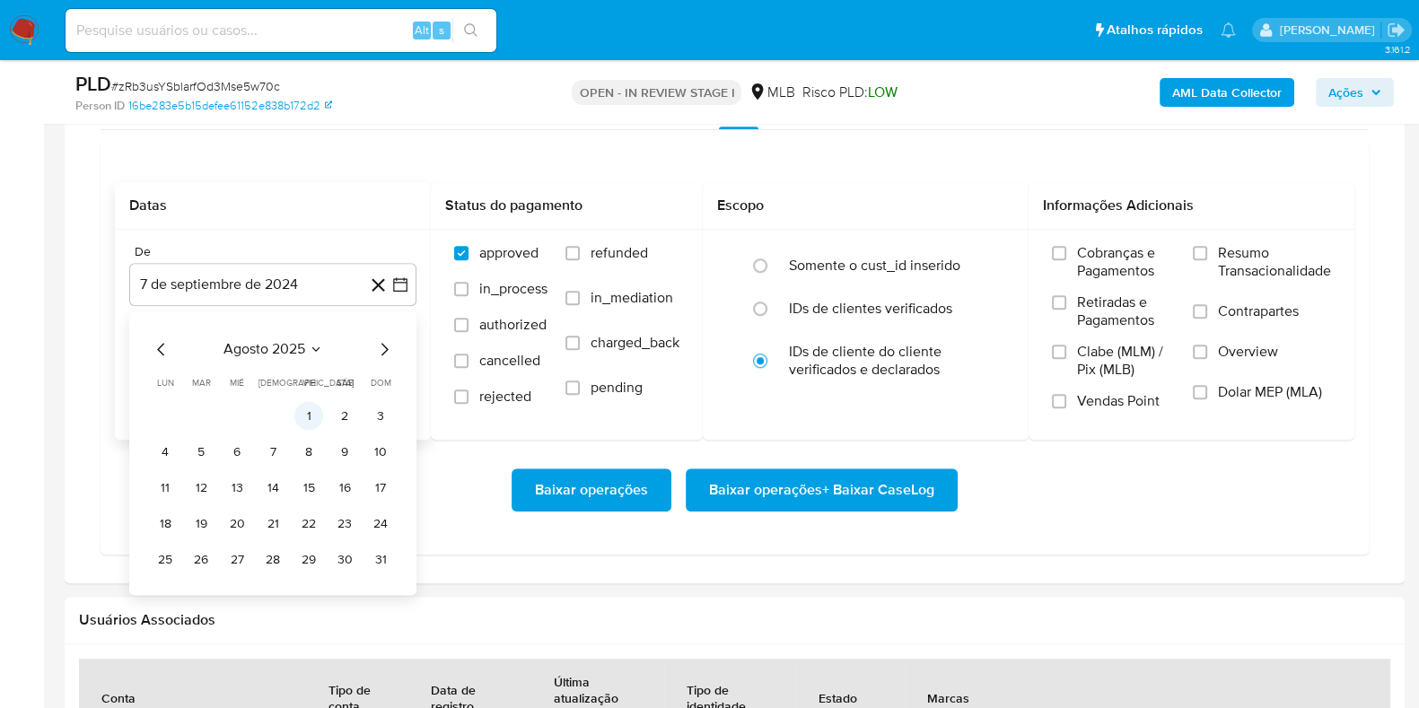
click at [314, 415] on button "1" at bounding box center [308, 415] width 29 height 29
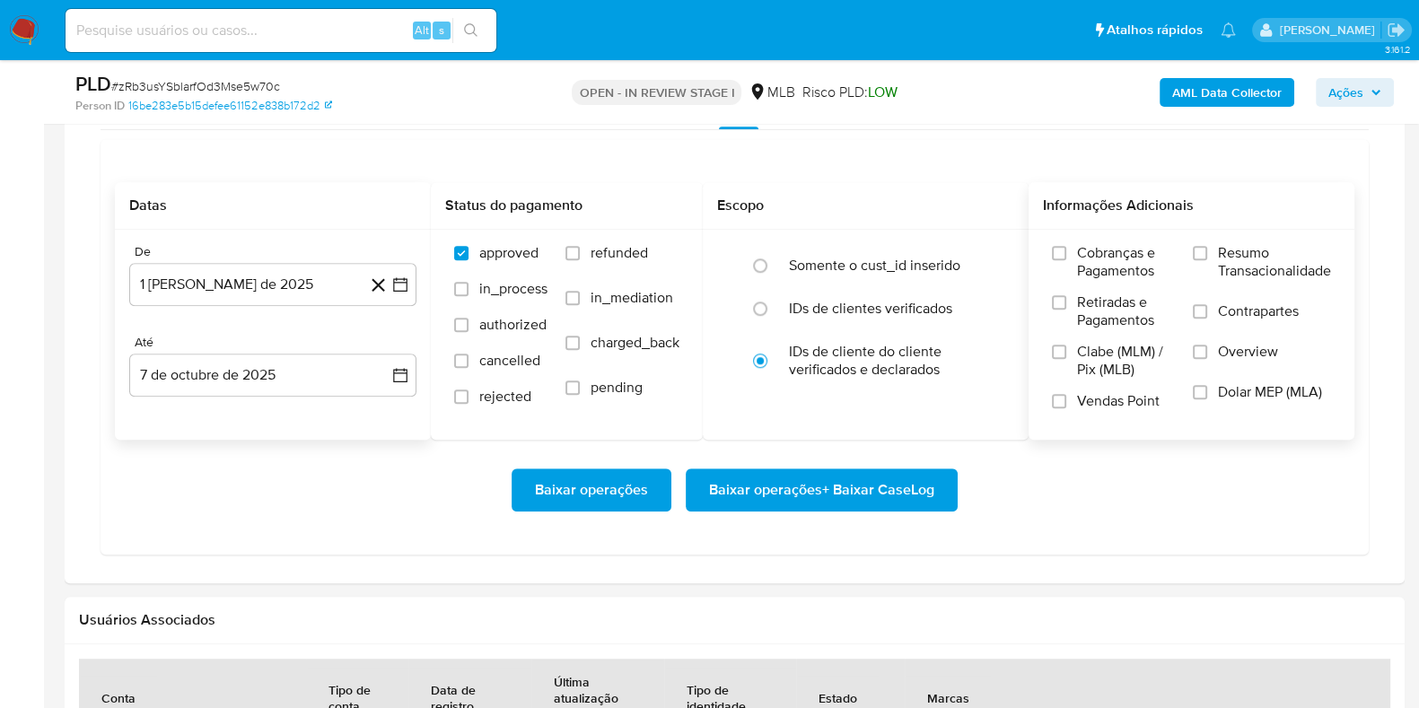
click at [1218, 257] on span "Resumo Transacionalidade" at bounding box center [1274, 262] width 113 height 36
click at [1207, 257] on input "Resumo Transacionalidade" at bounding box center [1200, 253] width 14 height 14
click at [913, 482] on span "Baixar operações + Baixar CaseLog" at bounding box center [821, 489] width 225 height 39
